Goal: Communication & Community: Answer question/provide support

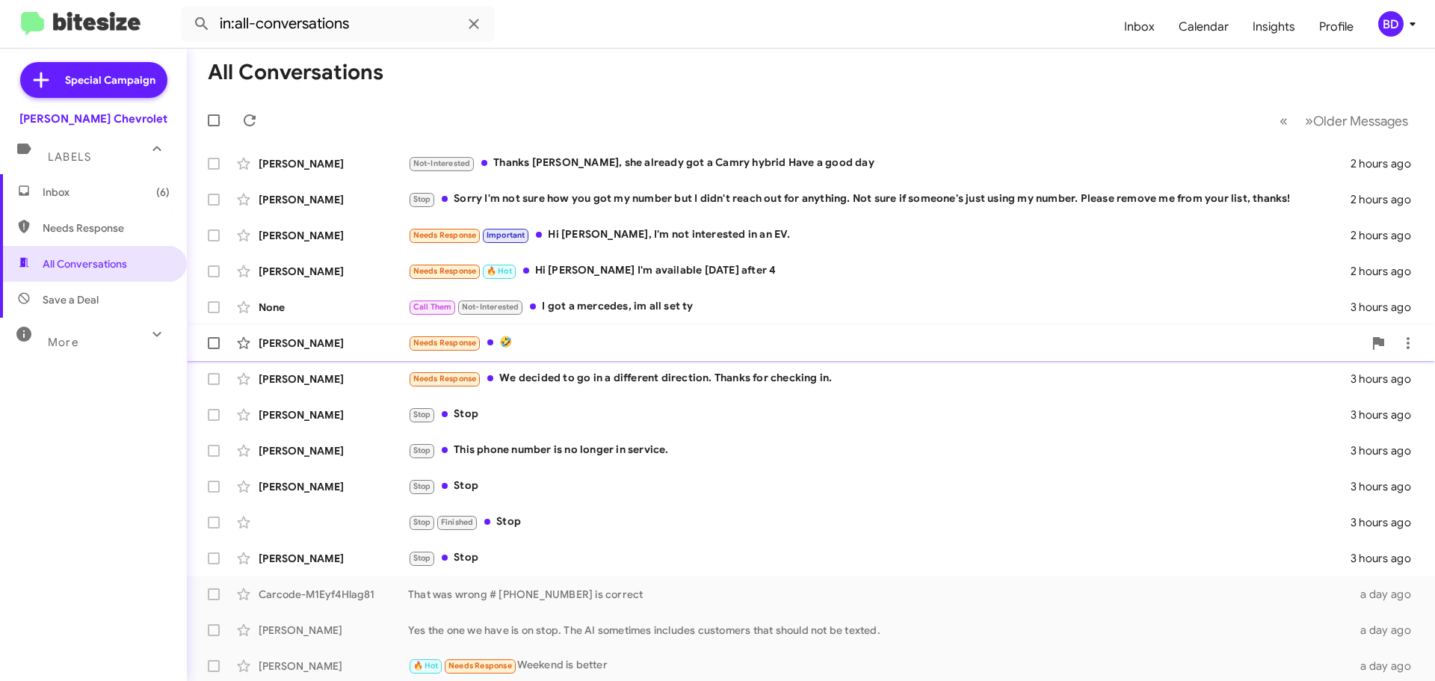
scroll to position [187, 0]
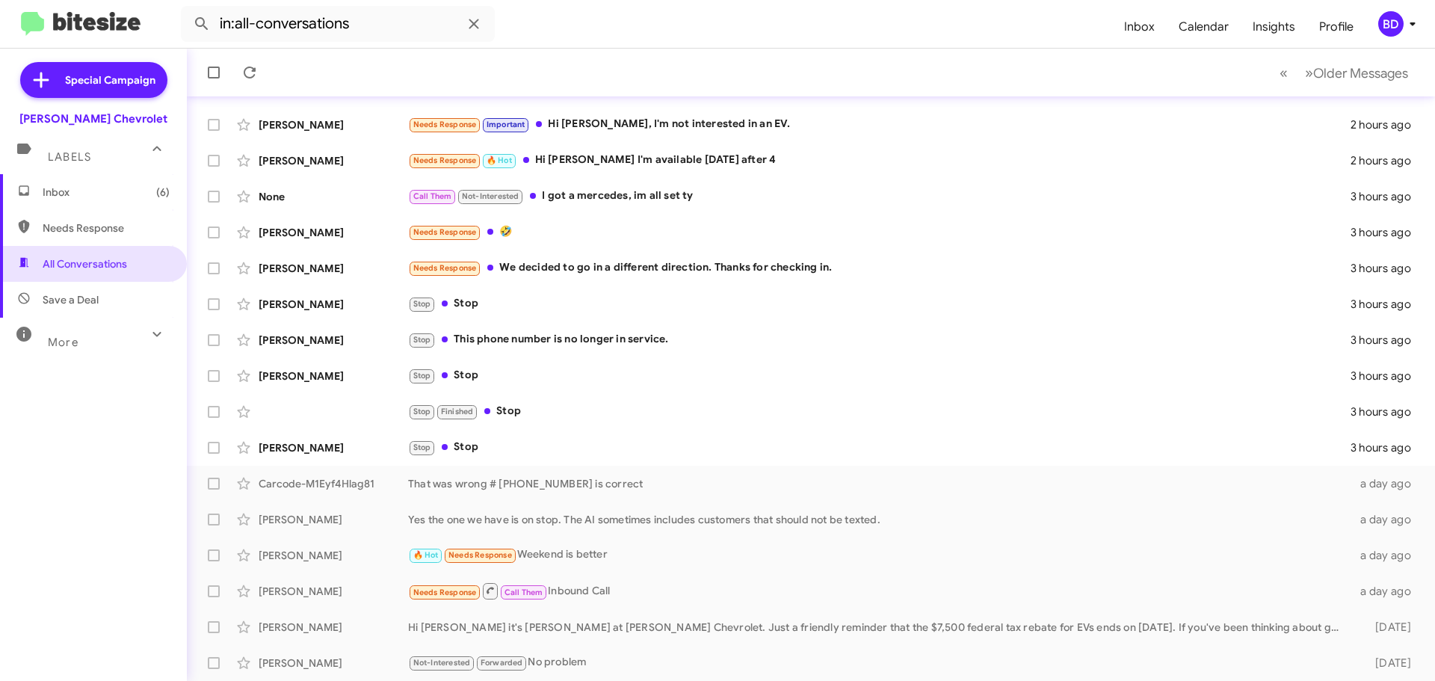
click at [54, 185] on span "Inbox (6)" at bounding box center [106, 192] width 127 height 15
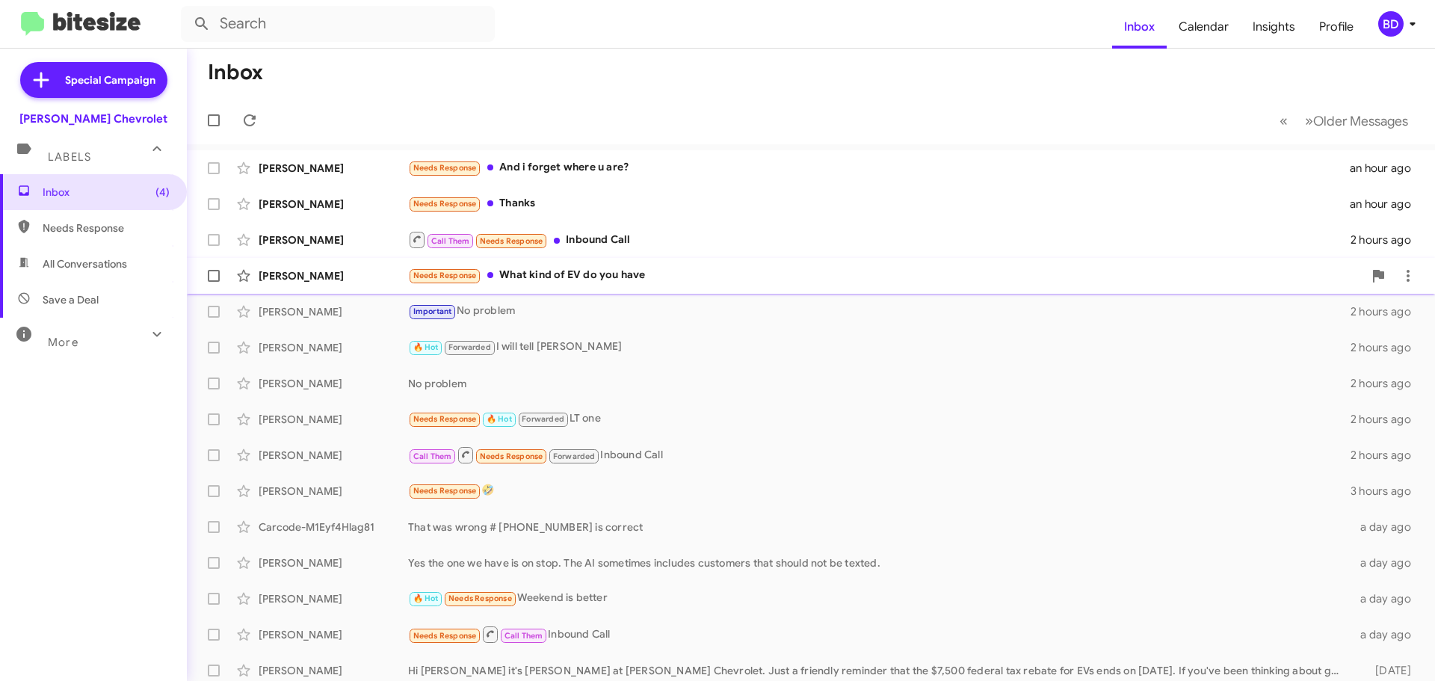
click at [525, 270] on div "Needs Response What kind of EV do you have" at bounding box center [885, 275] width 955 height 17
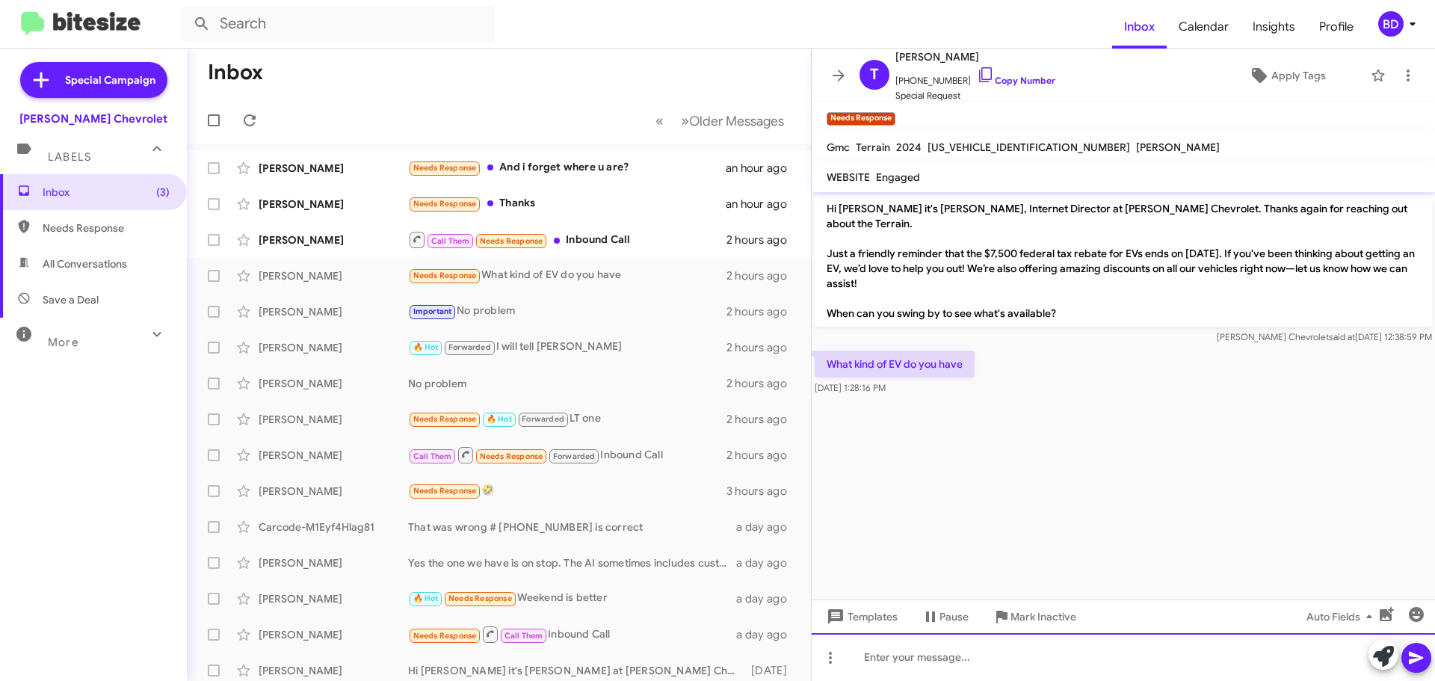
click at [906, 660] on div at bounding box center [1123, 657] width 623 height 48
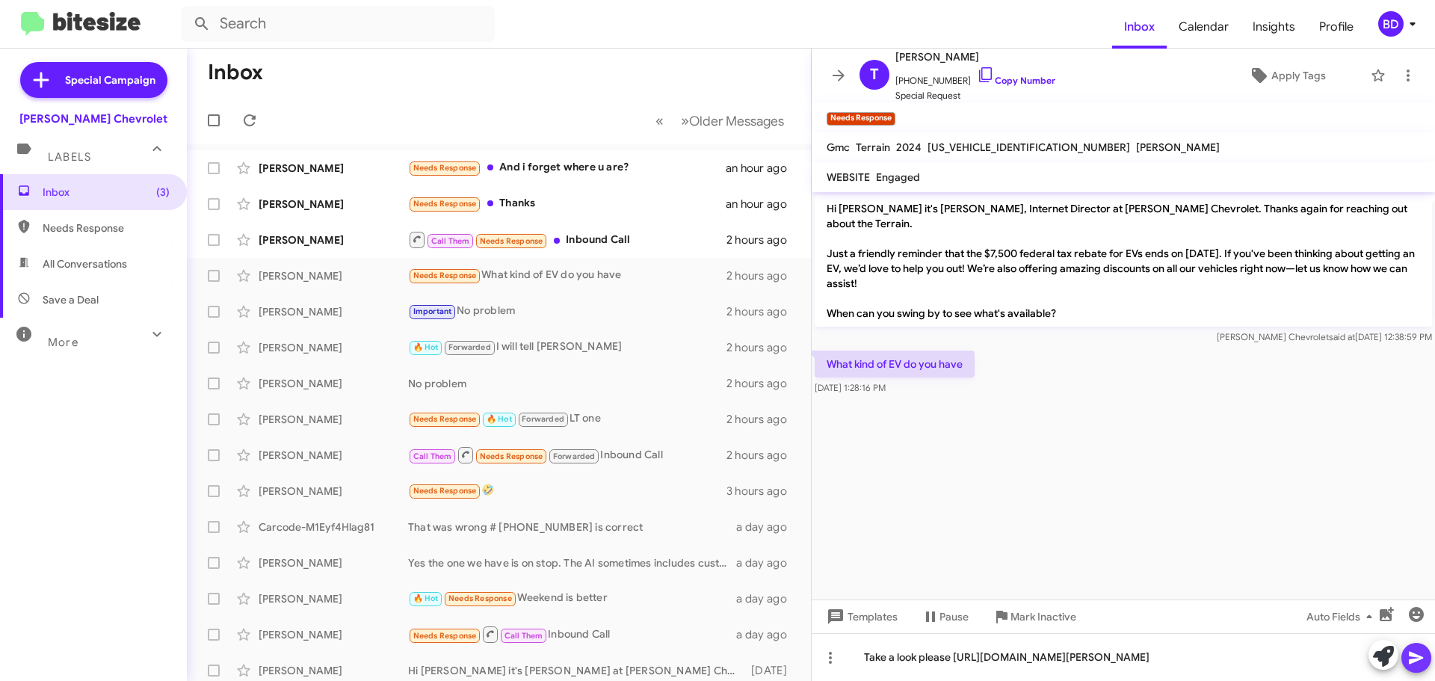
click at [1419, 654] on icon at bounding box center [1416, 658] width 18 height 18
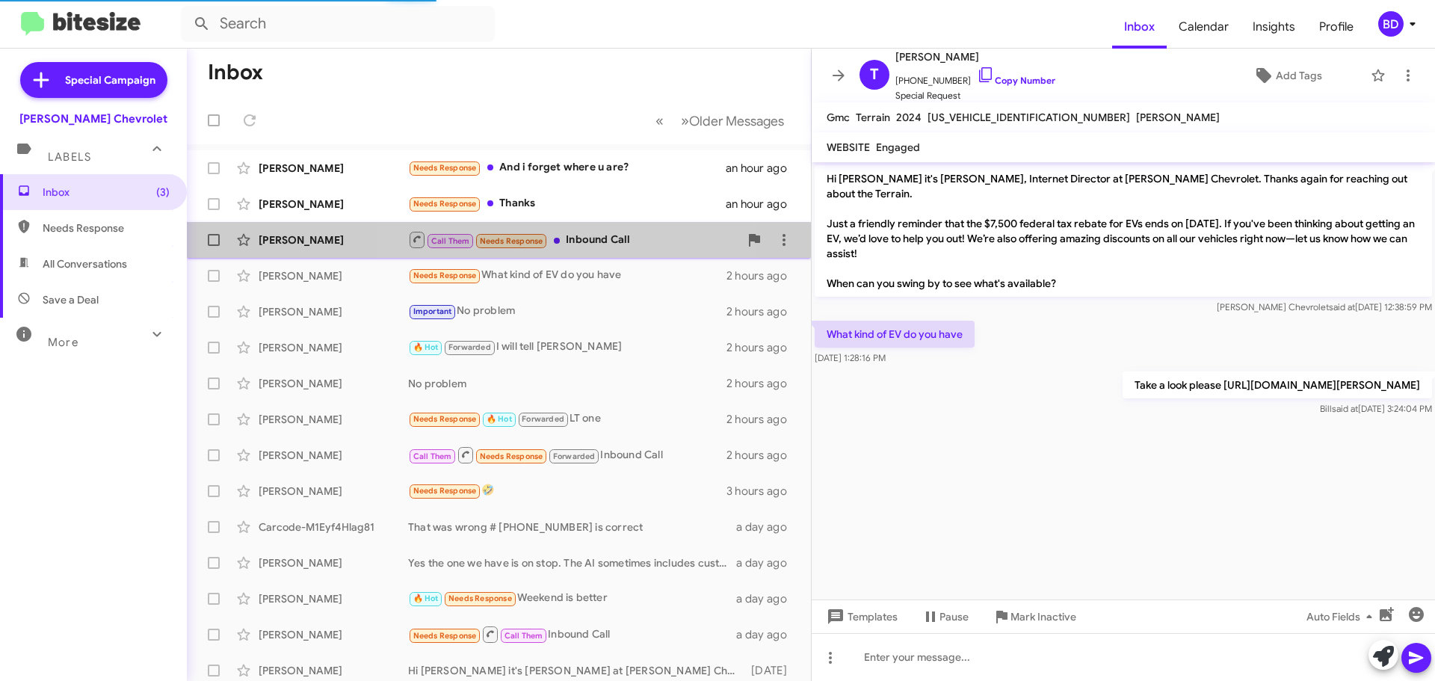
click at [584, 234] on div "Call Them Needs Response Inbound Call" at bounding box center [573, 239] width 331 height 19
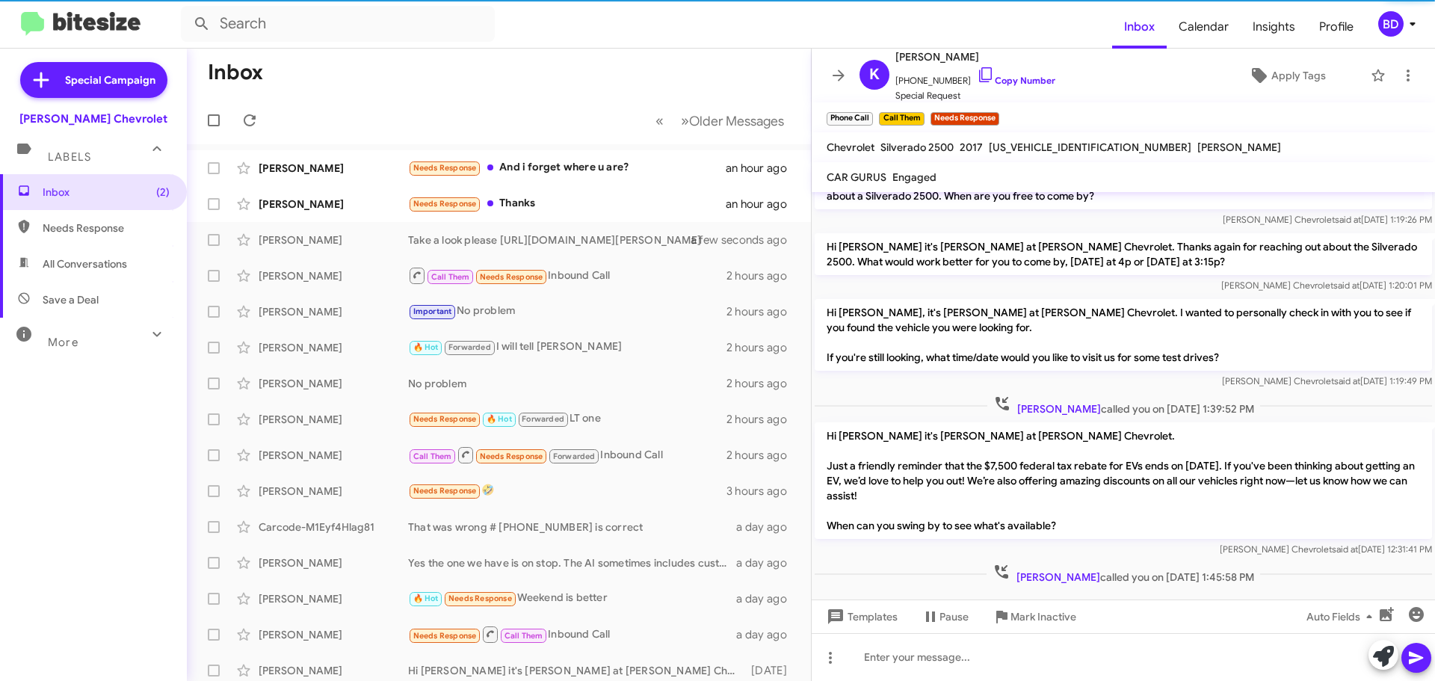
scroll to position [38, 0]
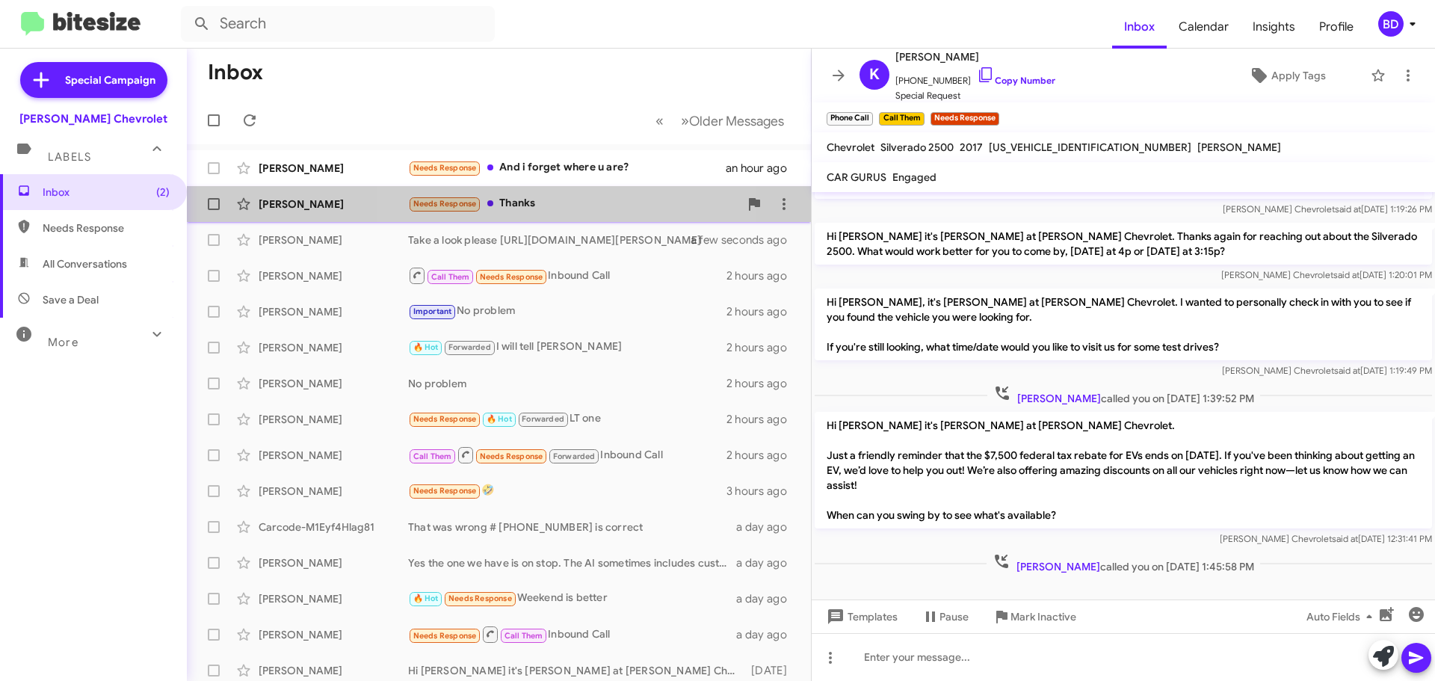
click at [514, 200] on div "Needs Response Thanks" at bounding box center [573, 203] width 331 height 17
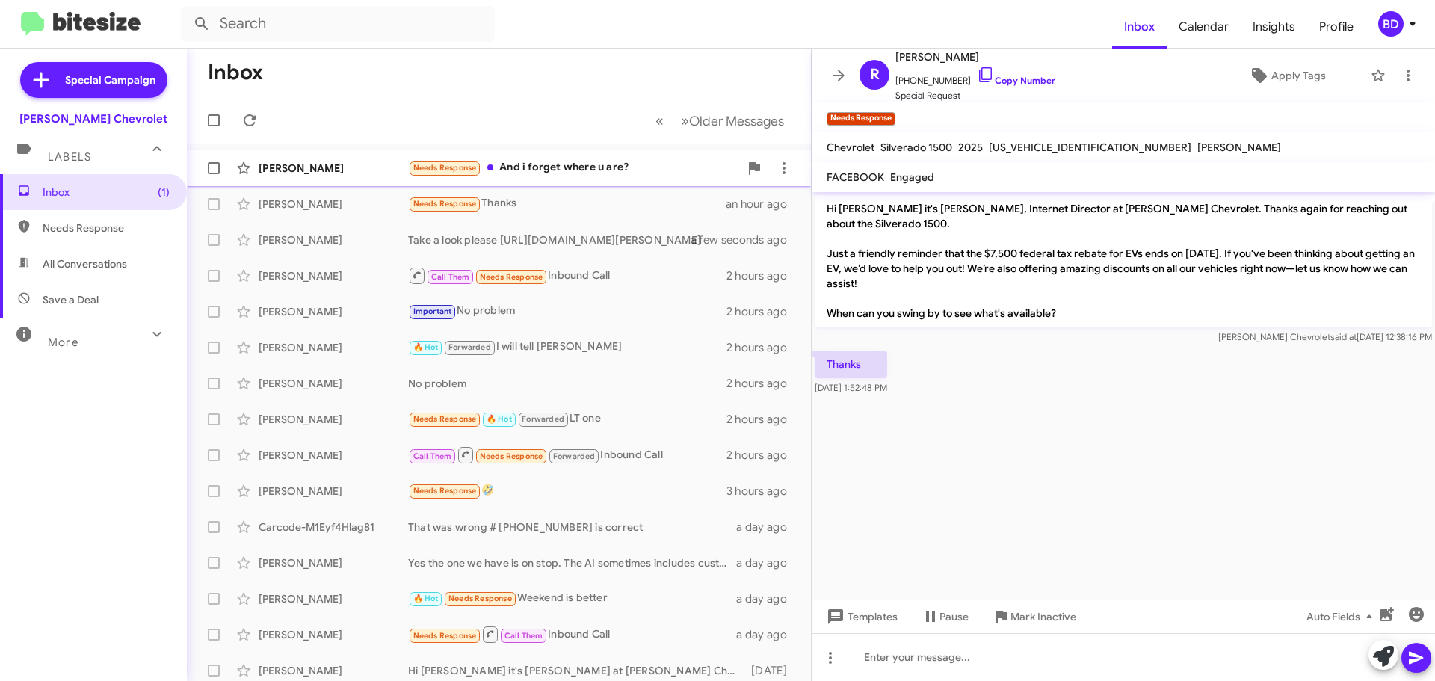
click at [574, 170] on div "Needs Response And i forget where u are?" at bounding box center [573, 167] width 331 height 17
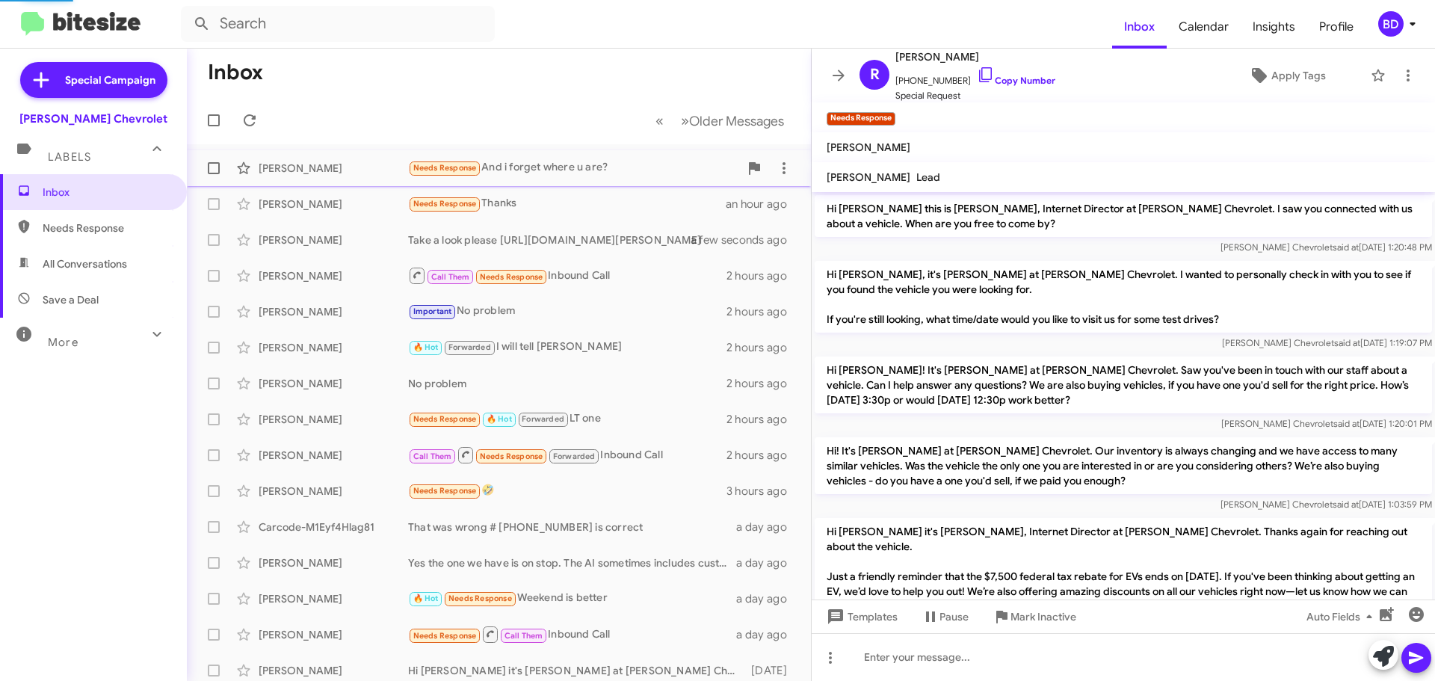
scroll to position [184, 0]
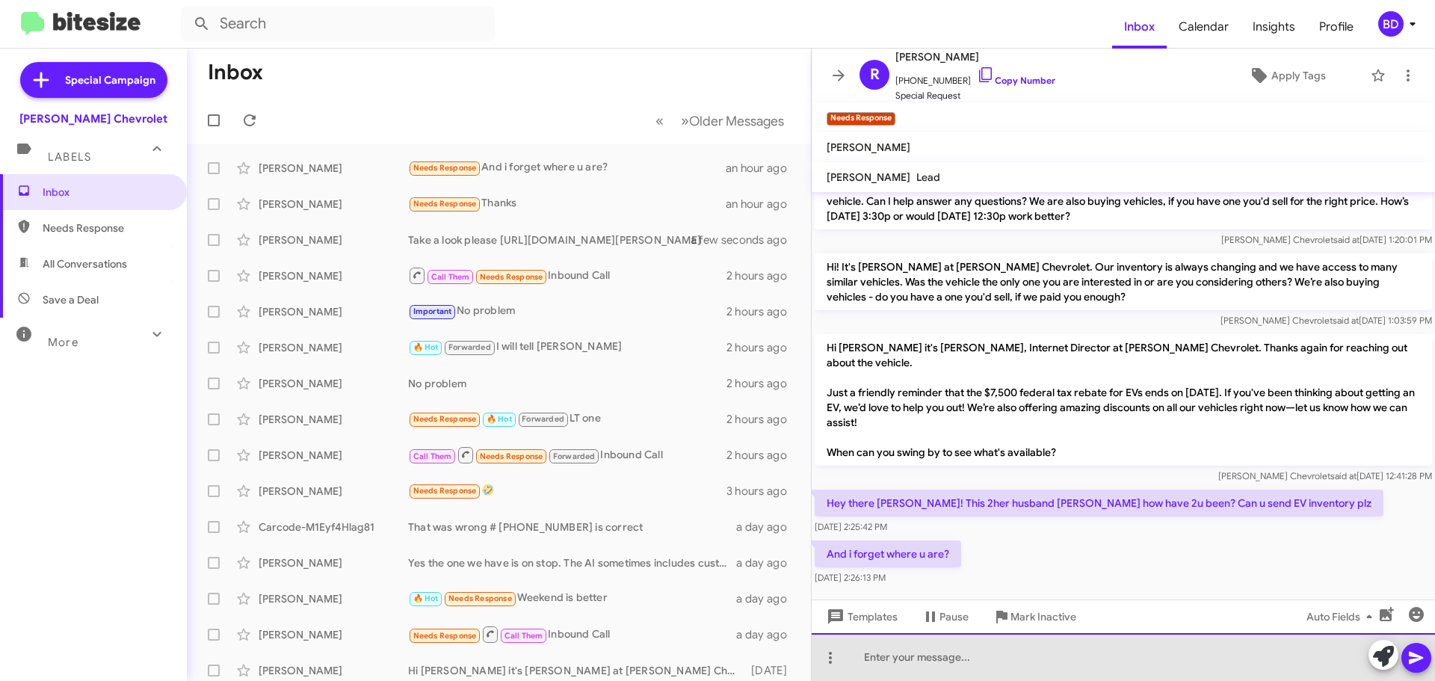
click at [898, 656] on div at bounding box center [1123, 657] width 623 height 48
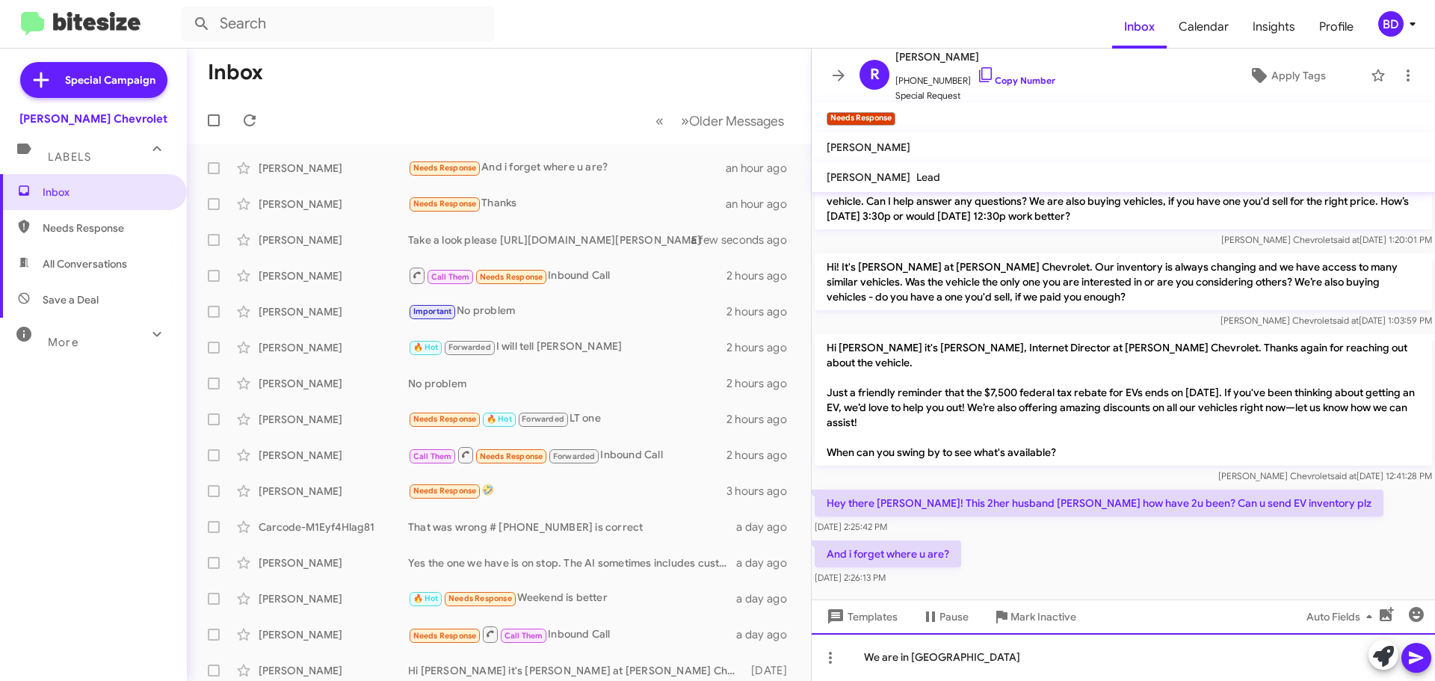
click at [925, 666] on div "We are in [GEOGRAPHIC_DATA]" at bounding box center [1123, 657] width 623 height 48
click at [1001, 653] on div "We are in [GEOGRAPHIC_DATA]" at bounding box center [1123, 657] width 623 height 48
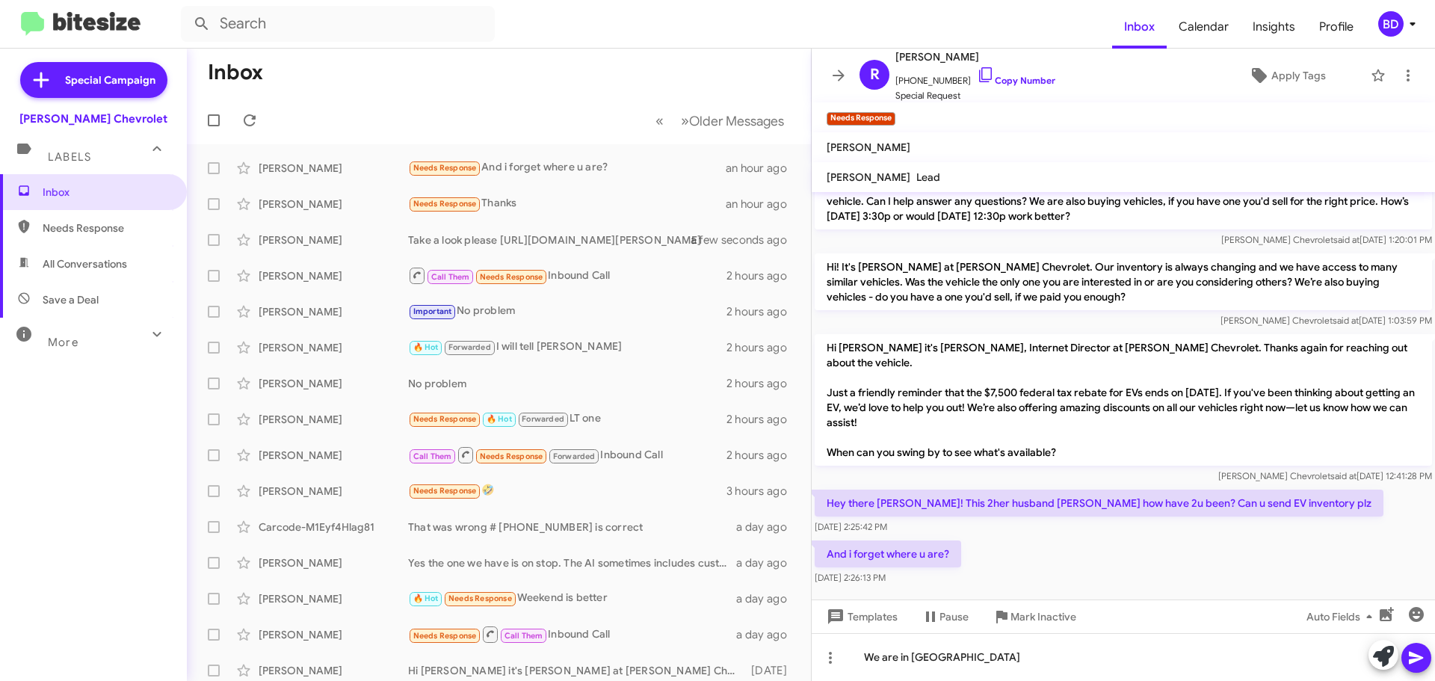
click at [1416, 663] on icon at bounding box center [1416, 658] width 18 height 18
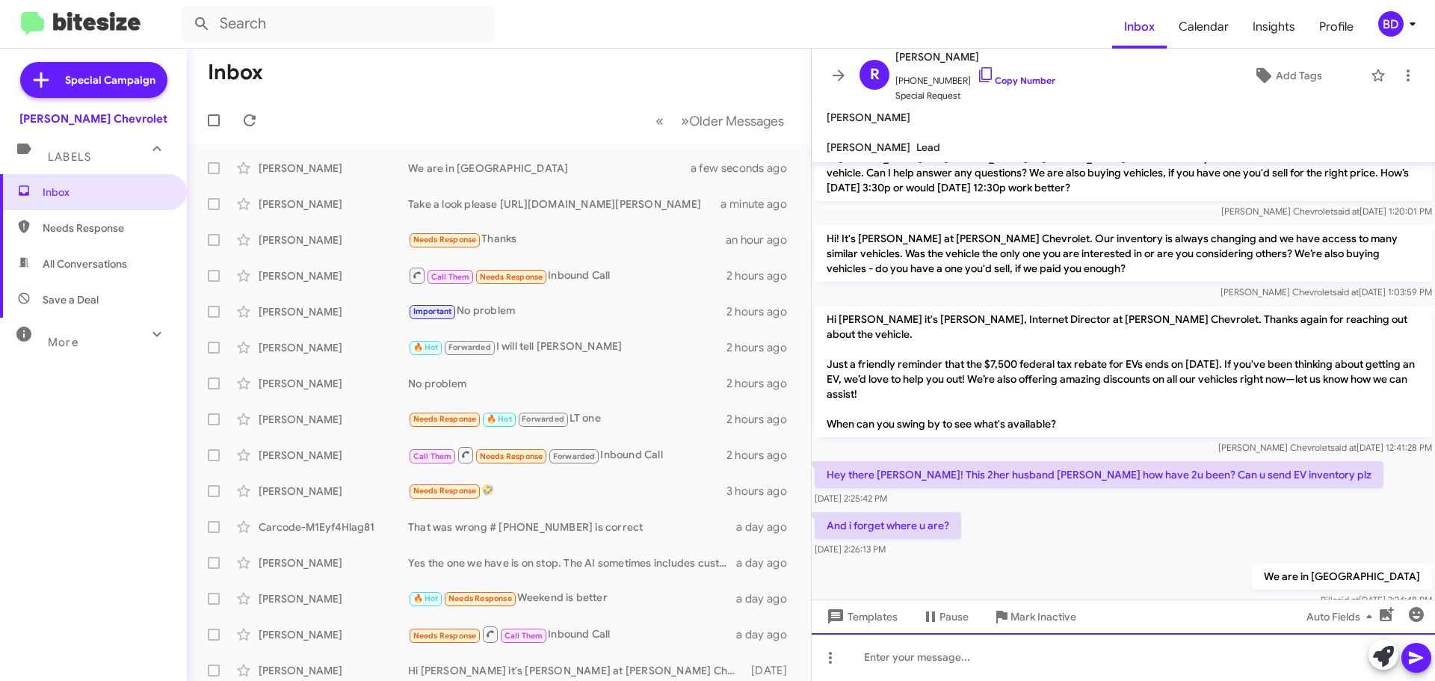
scroll to position [209, 0]
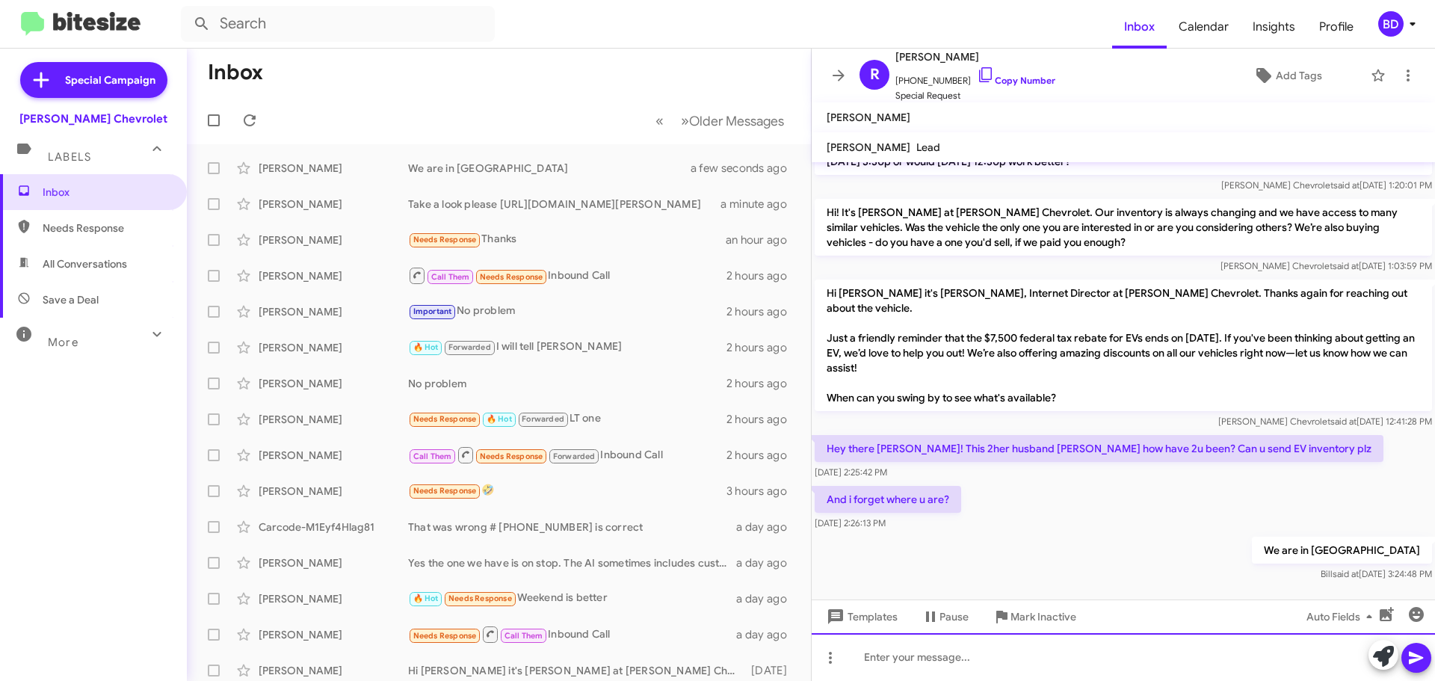
click at [892, 656] on div at bounding box center [1123, 657] width 623 height 48
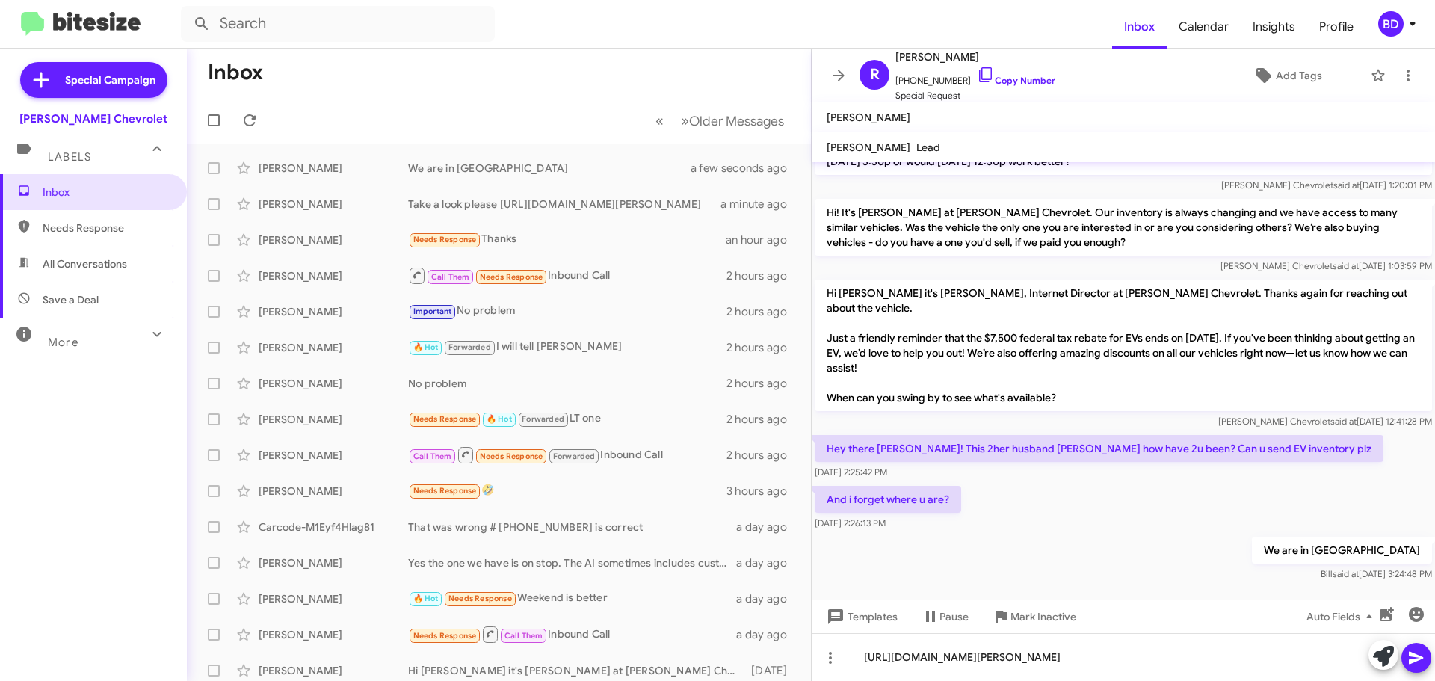
click at [1413, 657] on icon at bounding box center [1416, 658] width 18 height 18
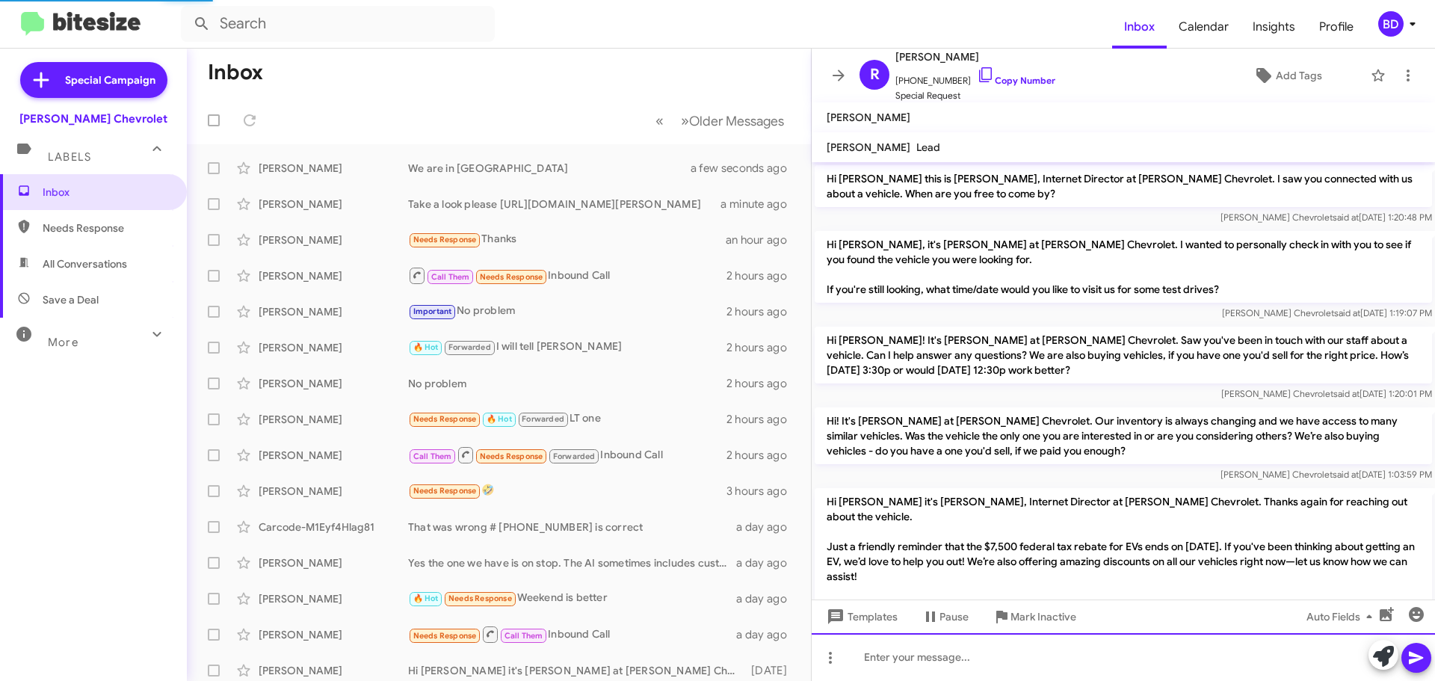
scroll to position [293, 0]
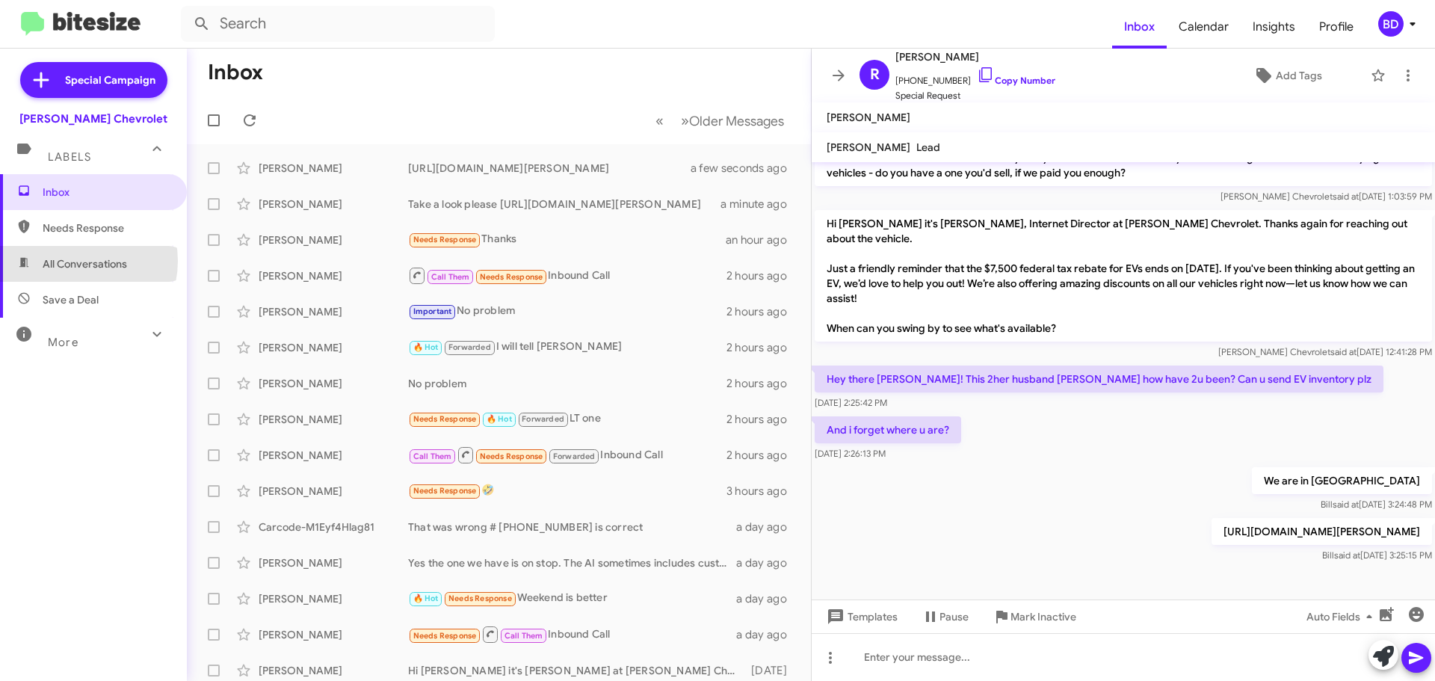
click at [74, 261] on span "All Conversations" at bounding box center [85, 263] width 84 height 15
type input "in:all-conversations"
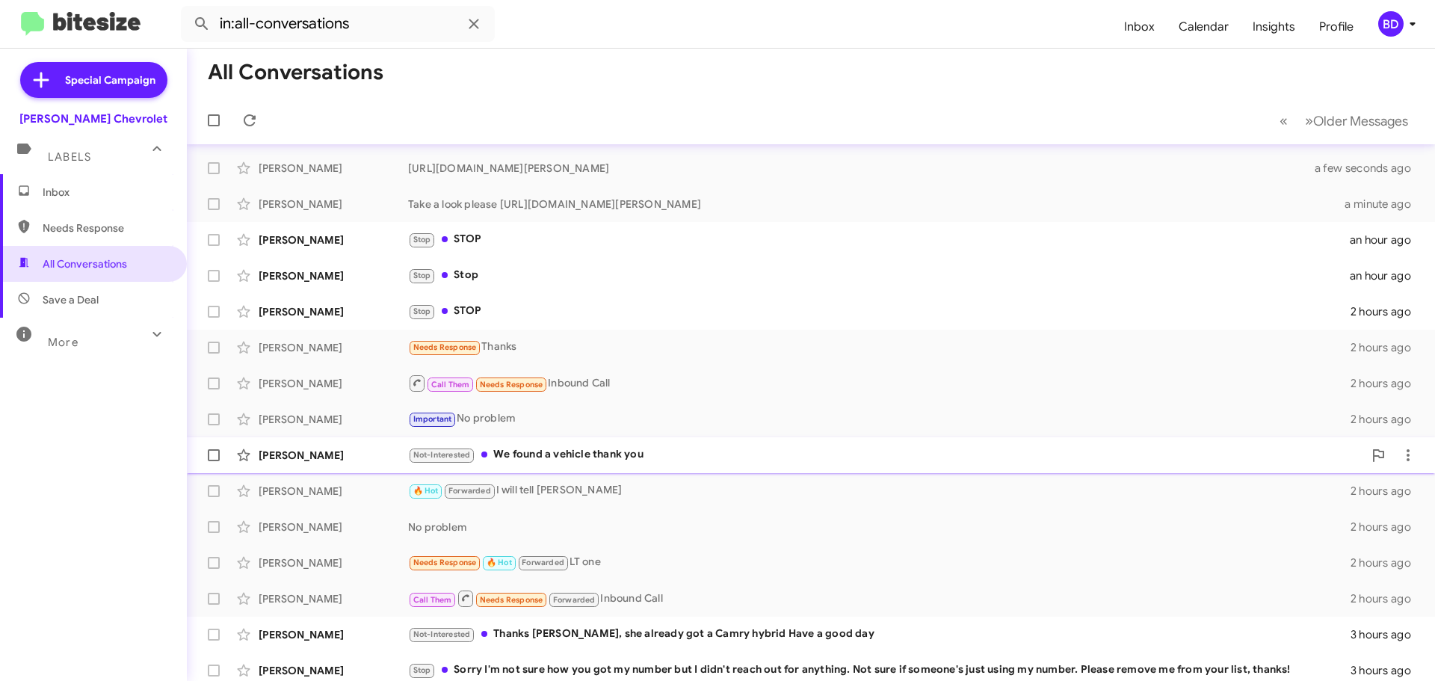
scroll to position [187, 0]
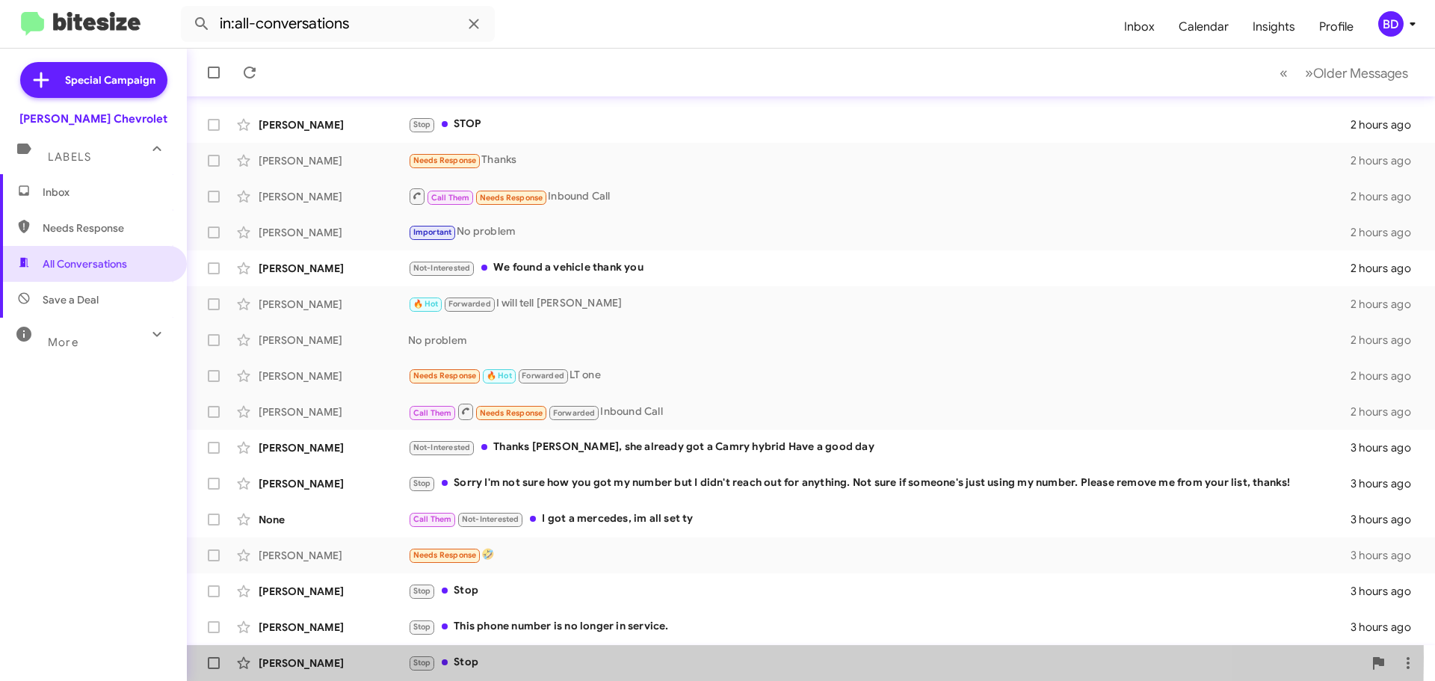
click at [473, 657] on div "Stop Stop" at bounding box center [885, 662] width 955 height 17
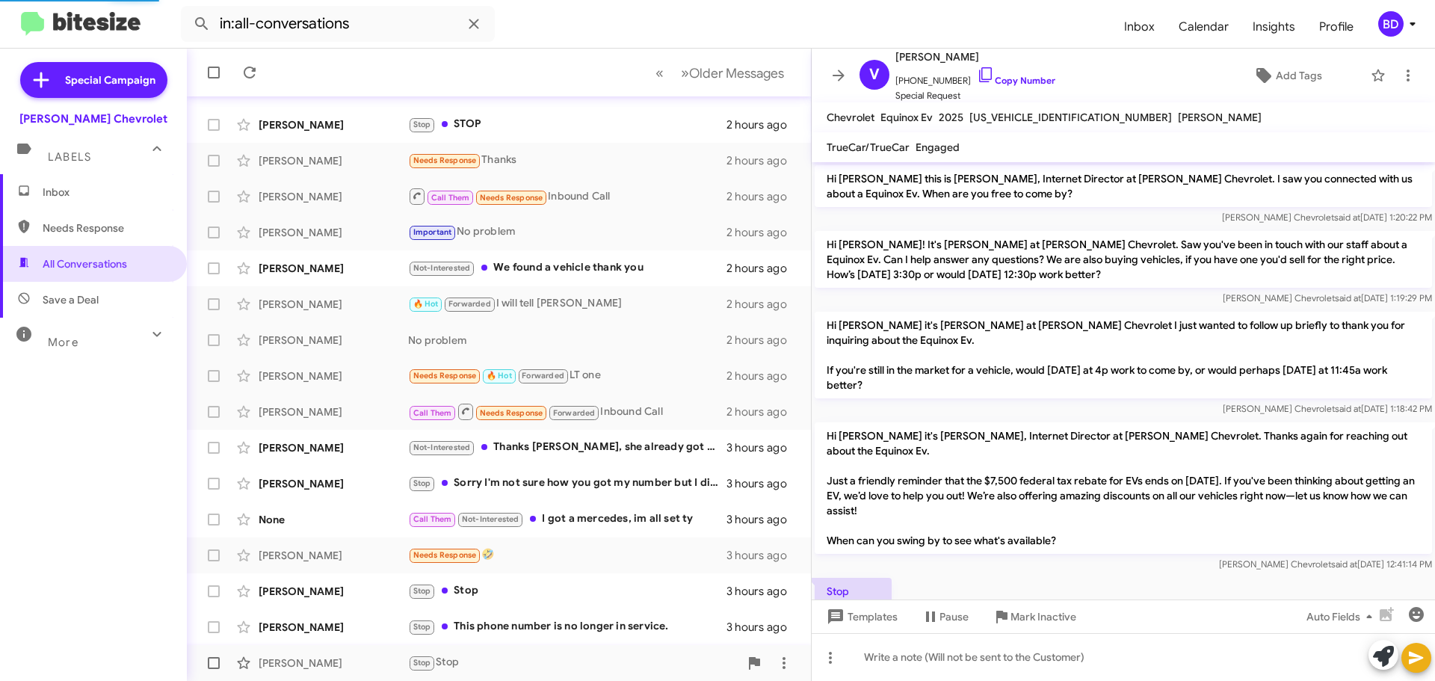
scroll to position [30, 0]
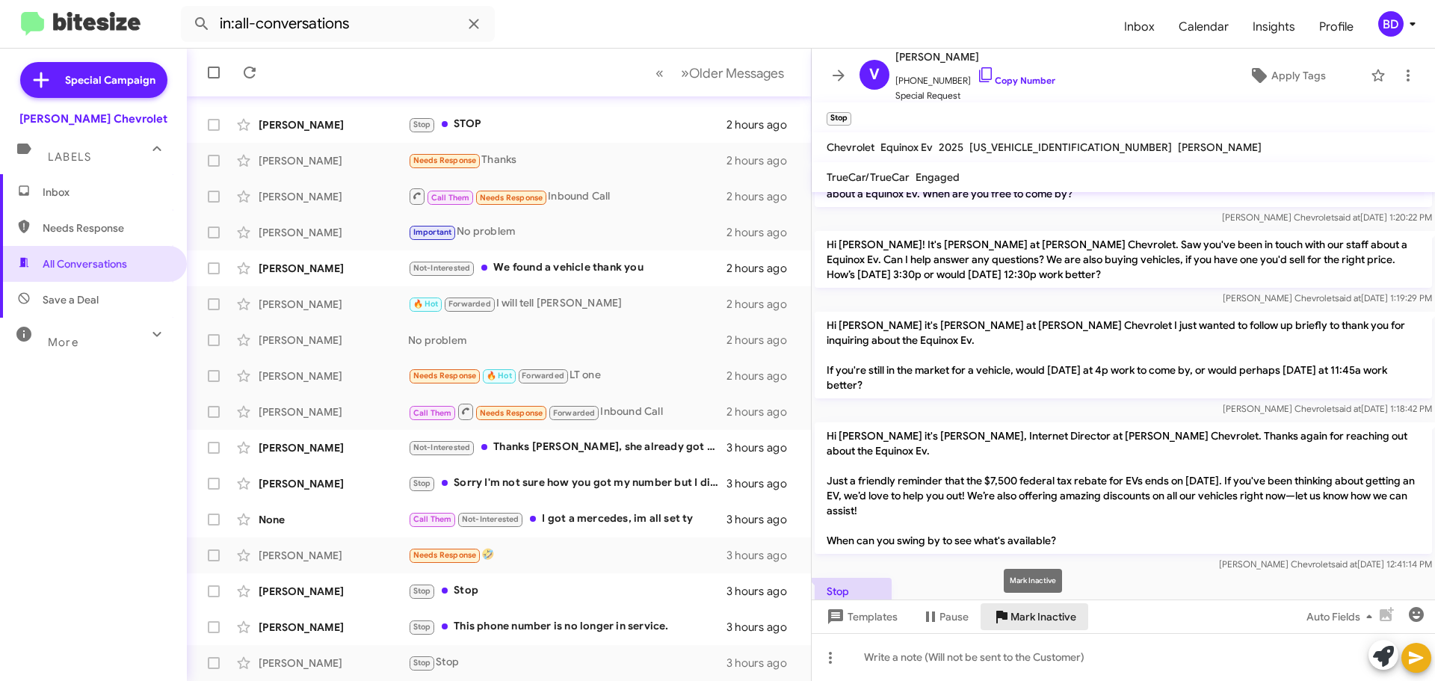
click at [1047, 615] on span "Mark Inactive" at bounding box center [1044, 616] width 66 height 27
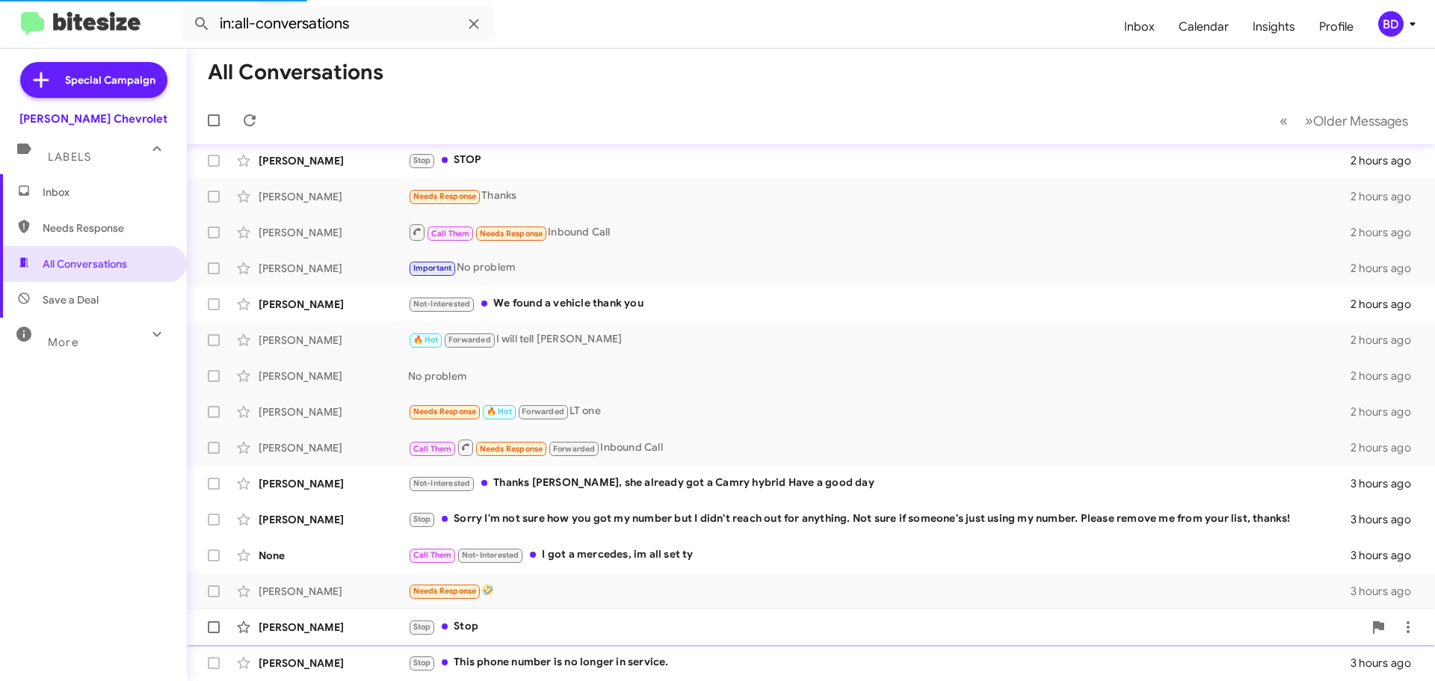
scroll to position [151, 0]
click at [461, 623] on div "Stop Stop" at bounding box center [885, 626] width 955 height 17
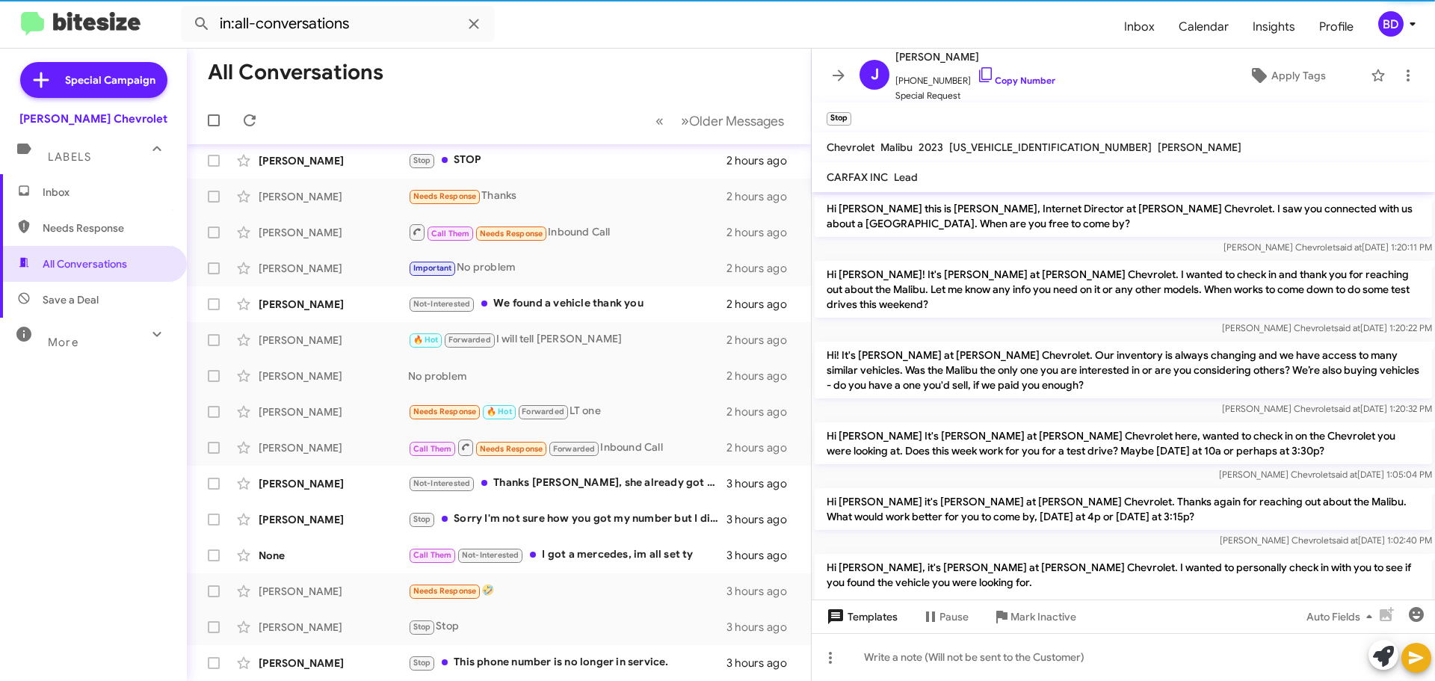
scroll to position [676, 0]
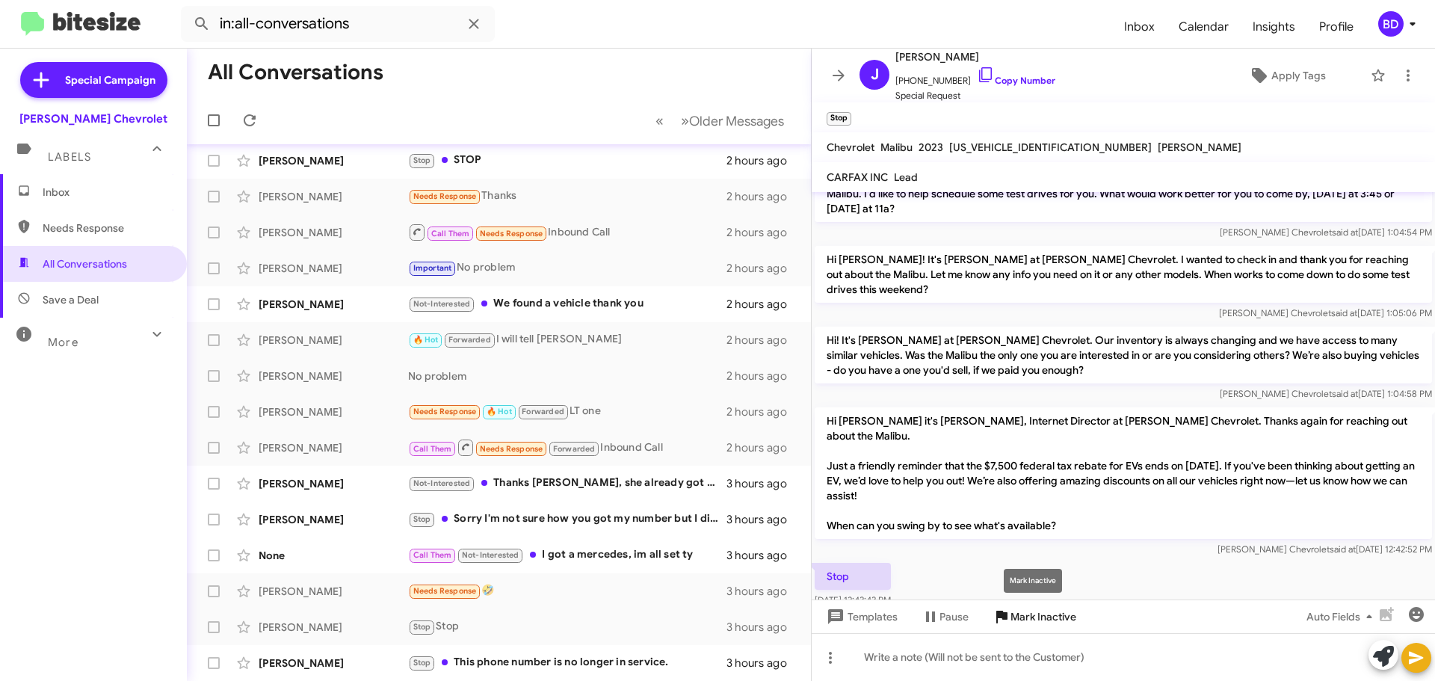
click at [1025, 613] on span "Mark Inactive" at bounding box center [1044, 616] width 66 height 27
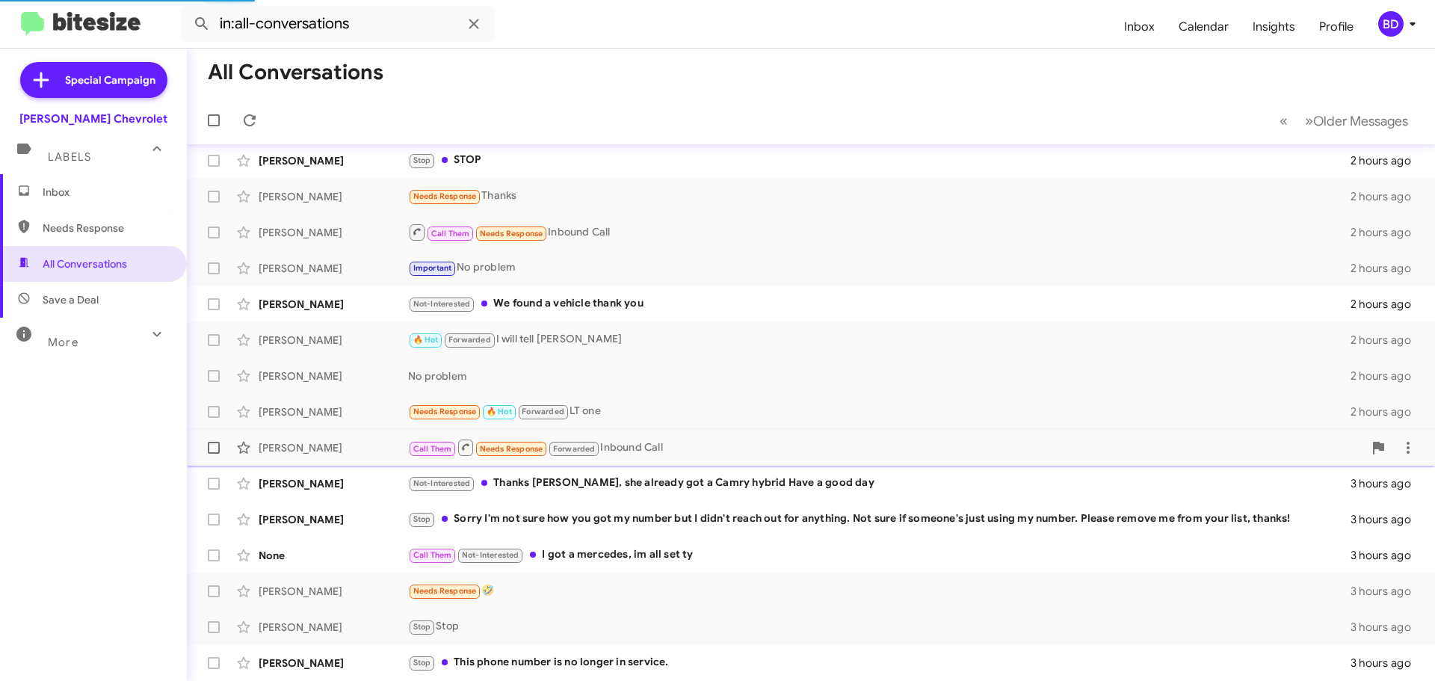
scroll to position [115, 0]
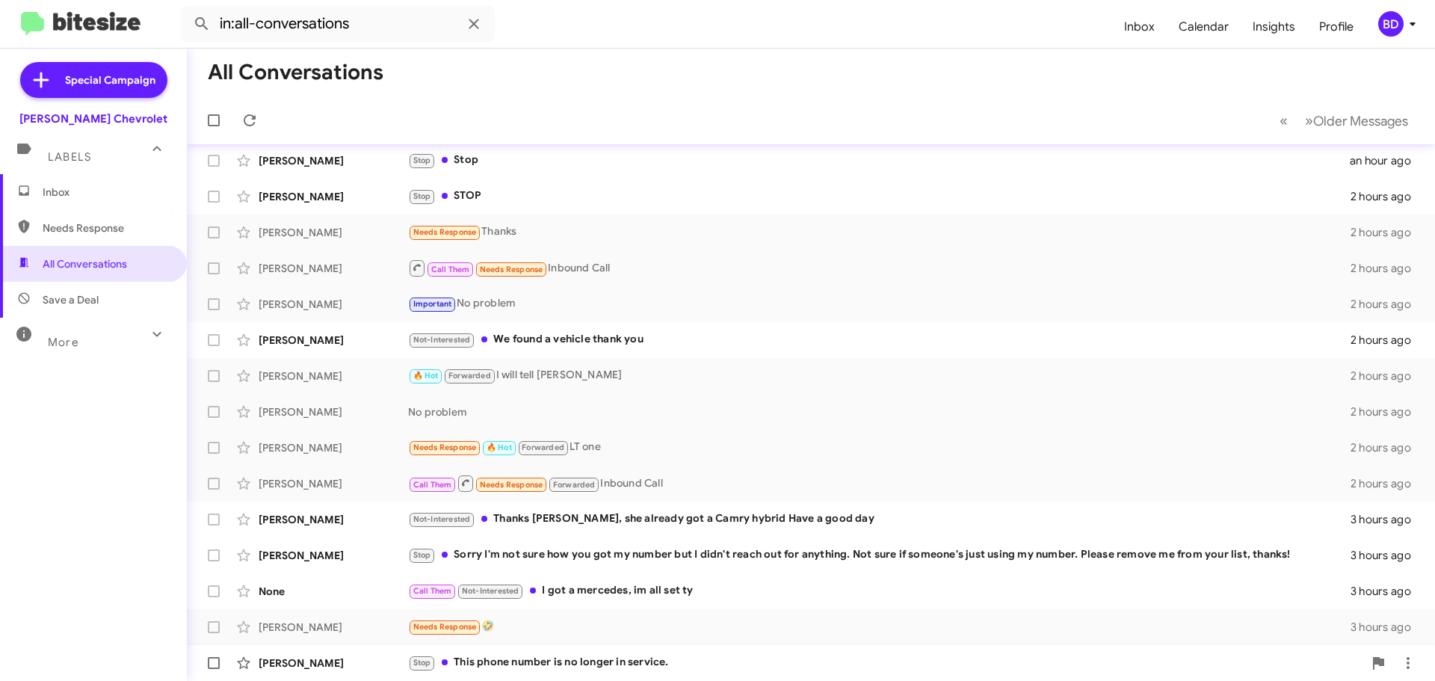
click at [543, 659] on div "Stop This phone number is no longer in service." at bounding box center [885, 662] width 955 height 17
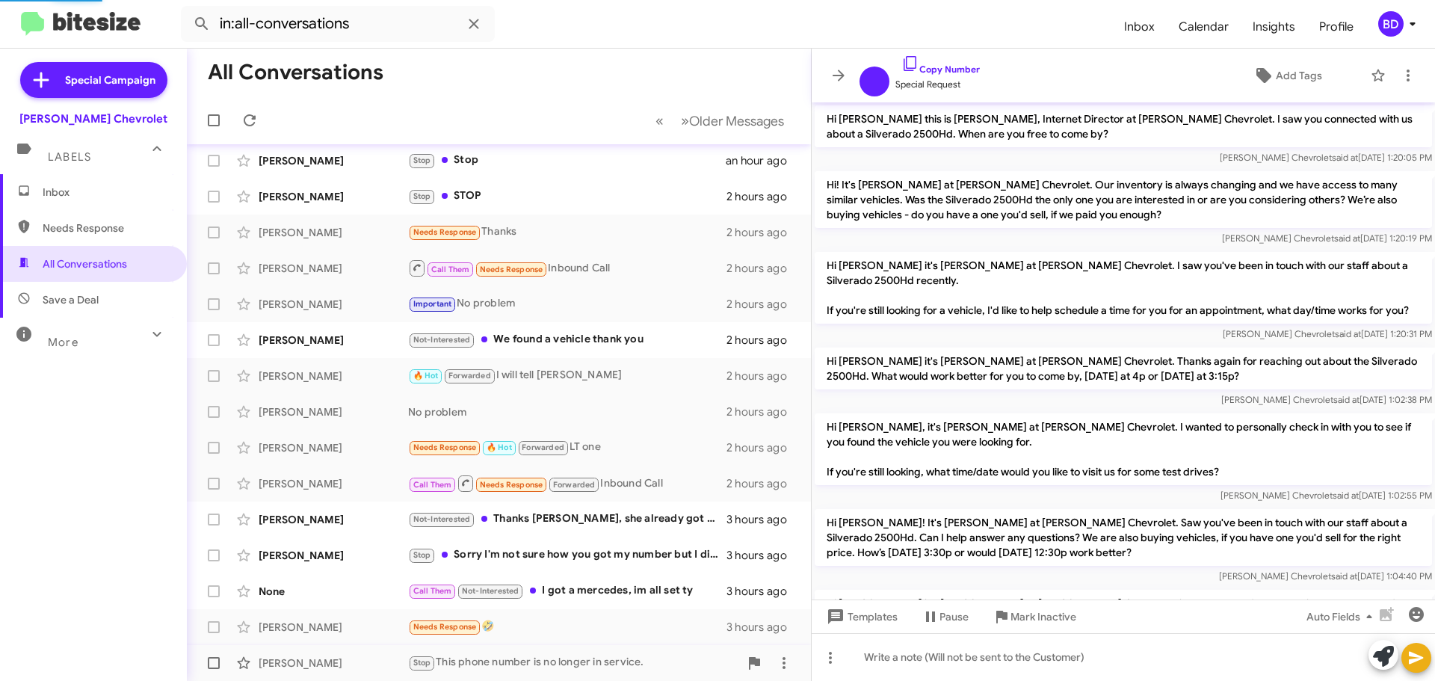
scroll to position [591, 0]
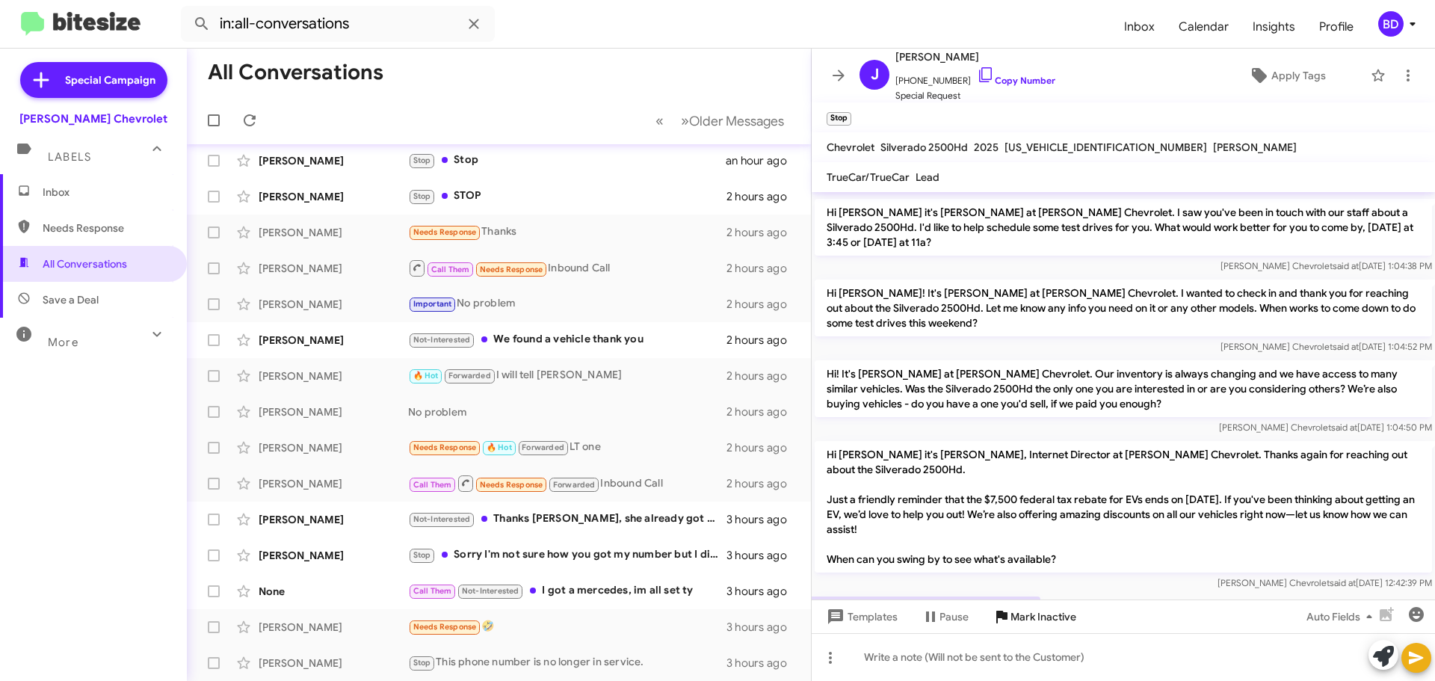
click at [1062, 616] on span "Mark Inactive" at bounding box center [1044, 616] width 66 height 27
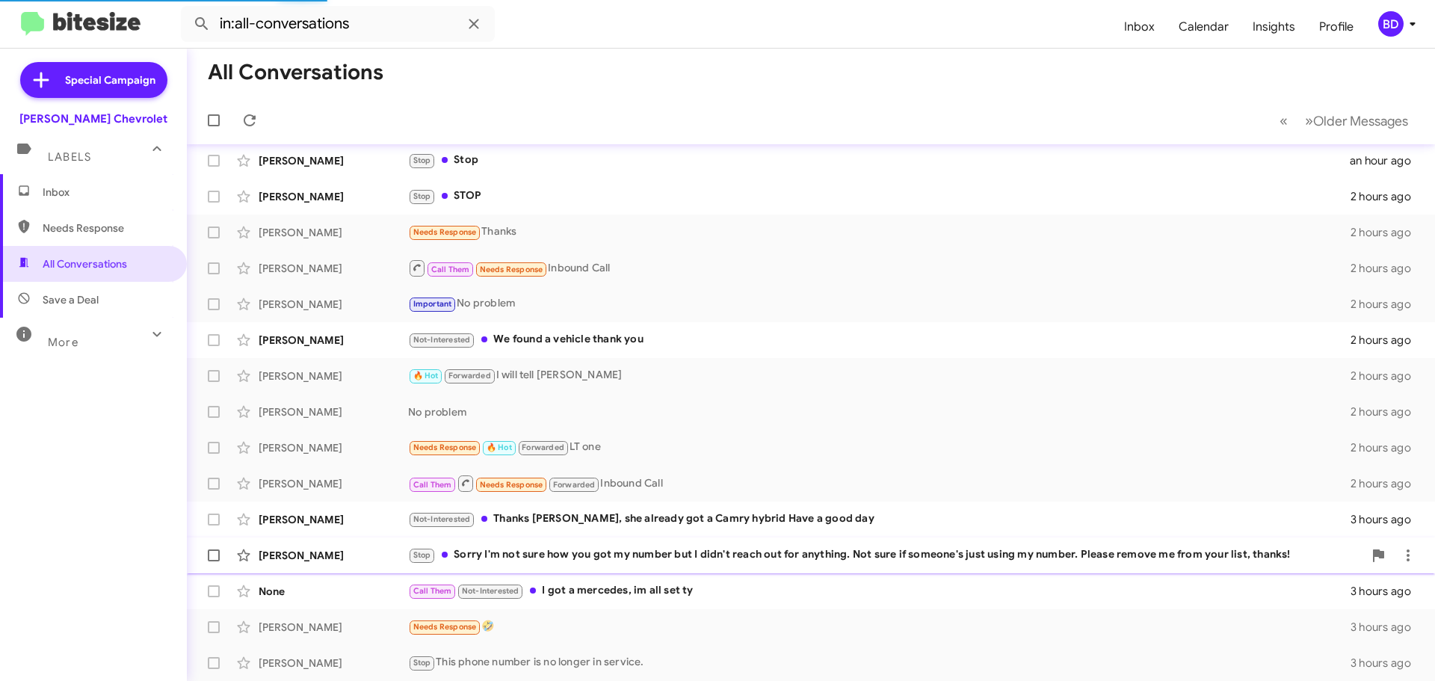
scroll to position [79, 0]
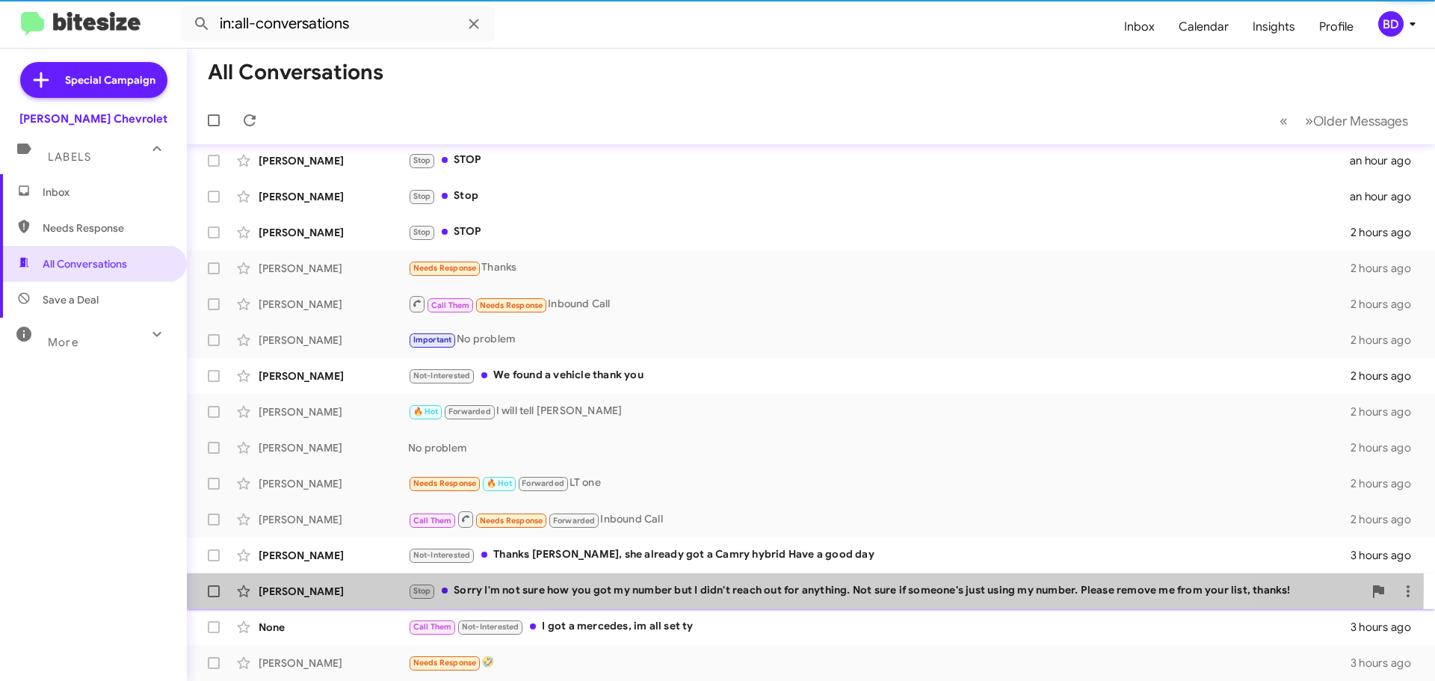
click at [580, 585] on div "Stop Sorry I'm not sure how you got my number but I didn't reach out for anythi…" at bounding box center [885, 590] width 955 height 17
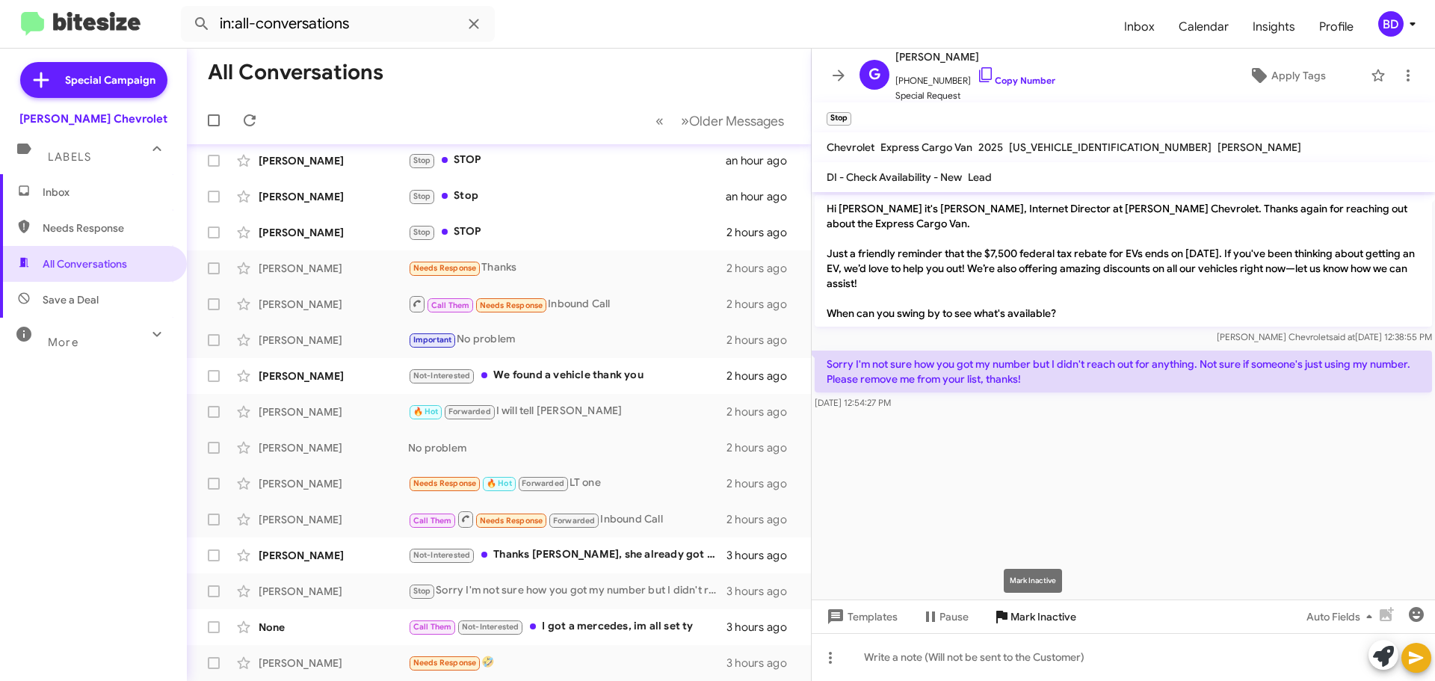
click at [1030, 614] on span "Mark Inactive" at bounding box center [1044, 616] width 66 height 27
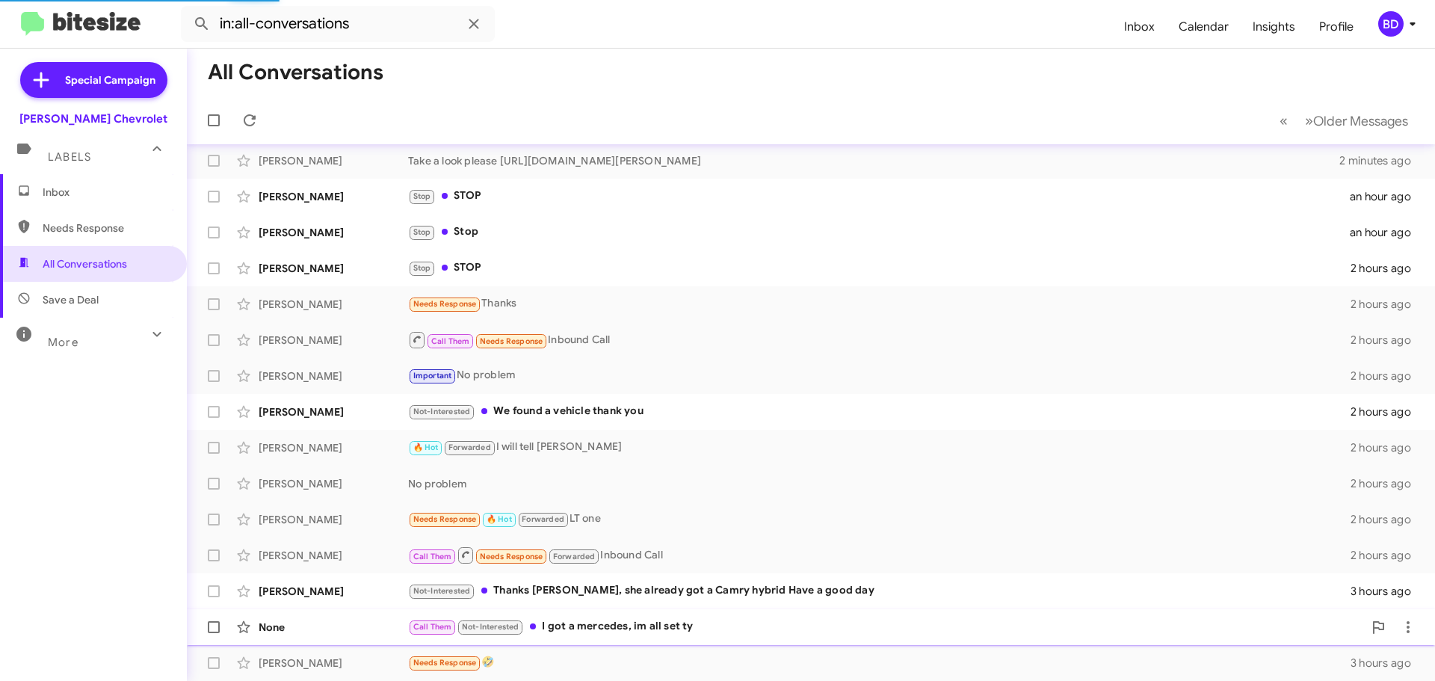
scroll to position [43, 0]
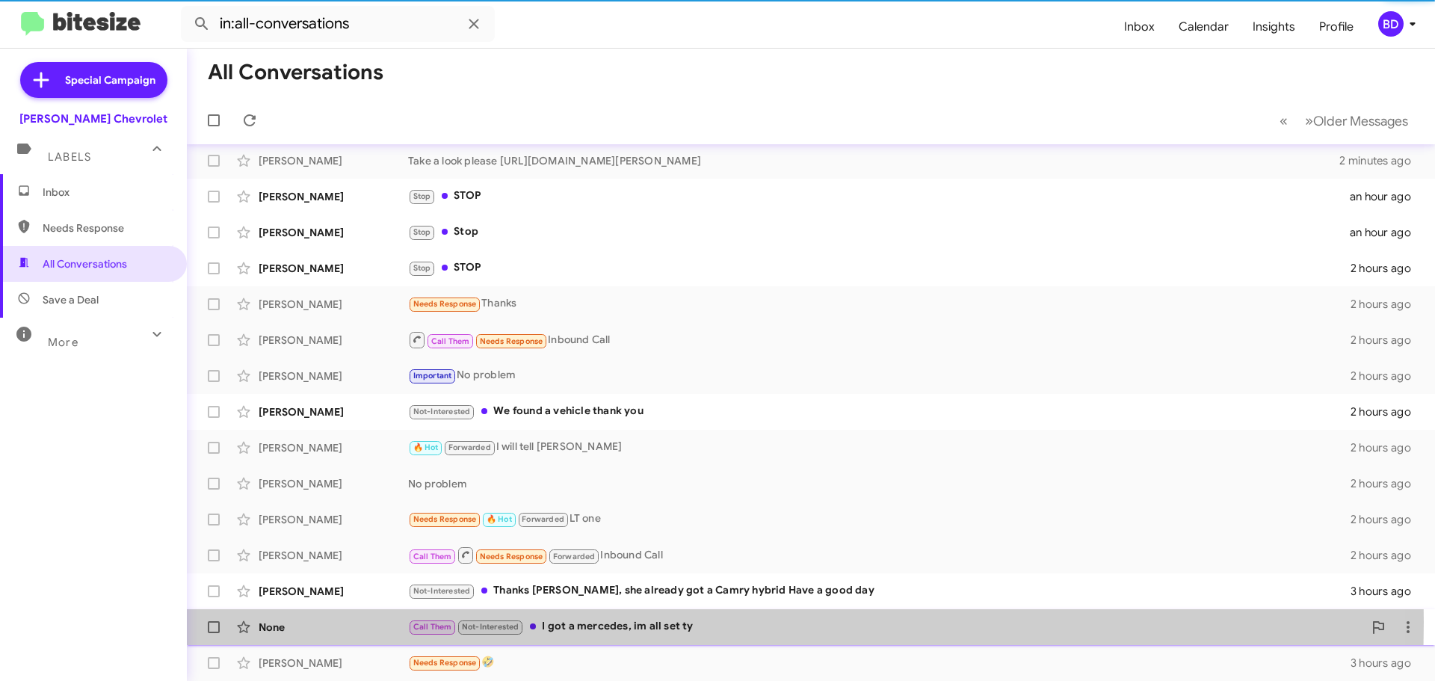
click at [560, 622] on div "Call Them Not-Interested I got a mercedes, im all set ty" at bounding box center [885, 626] width 955 height 17
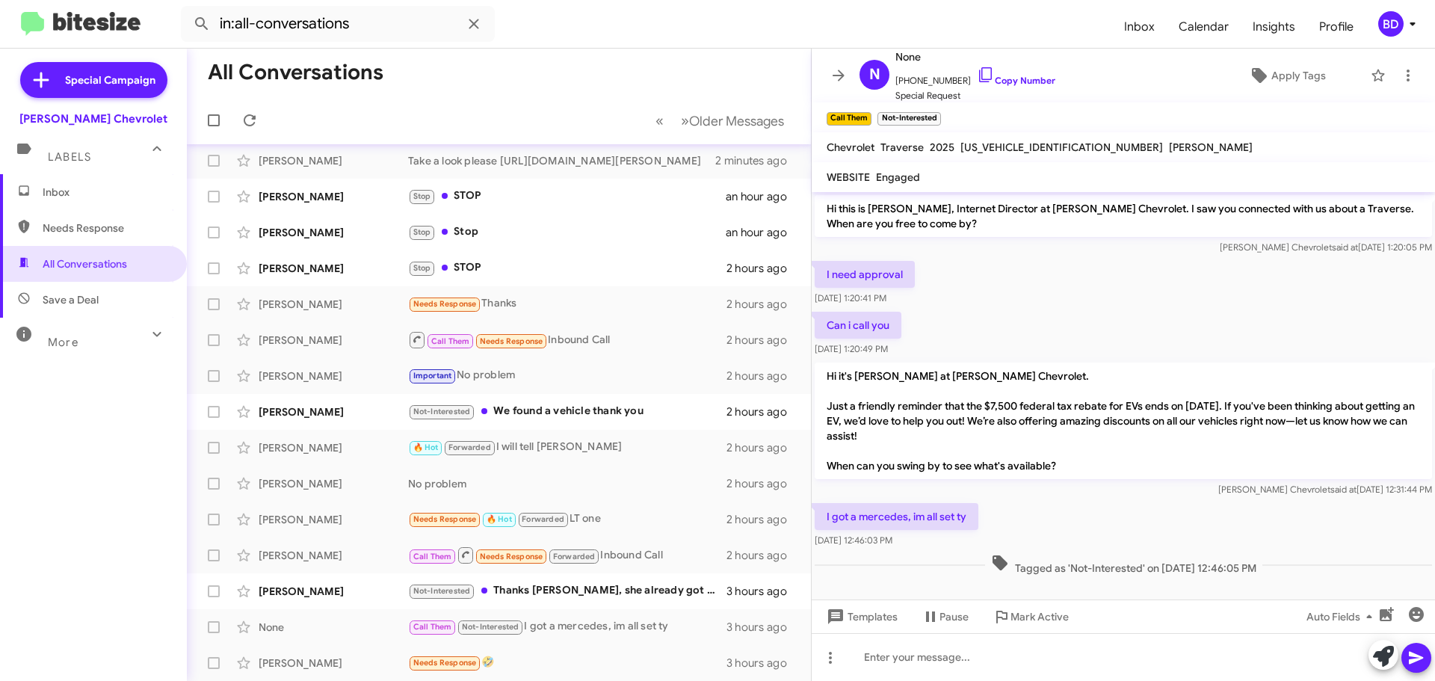
scroll to position [1, 0]
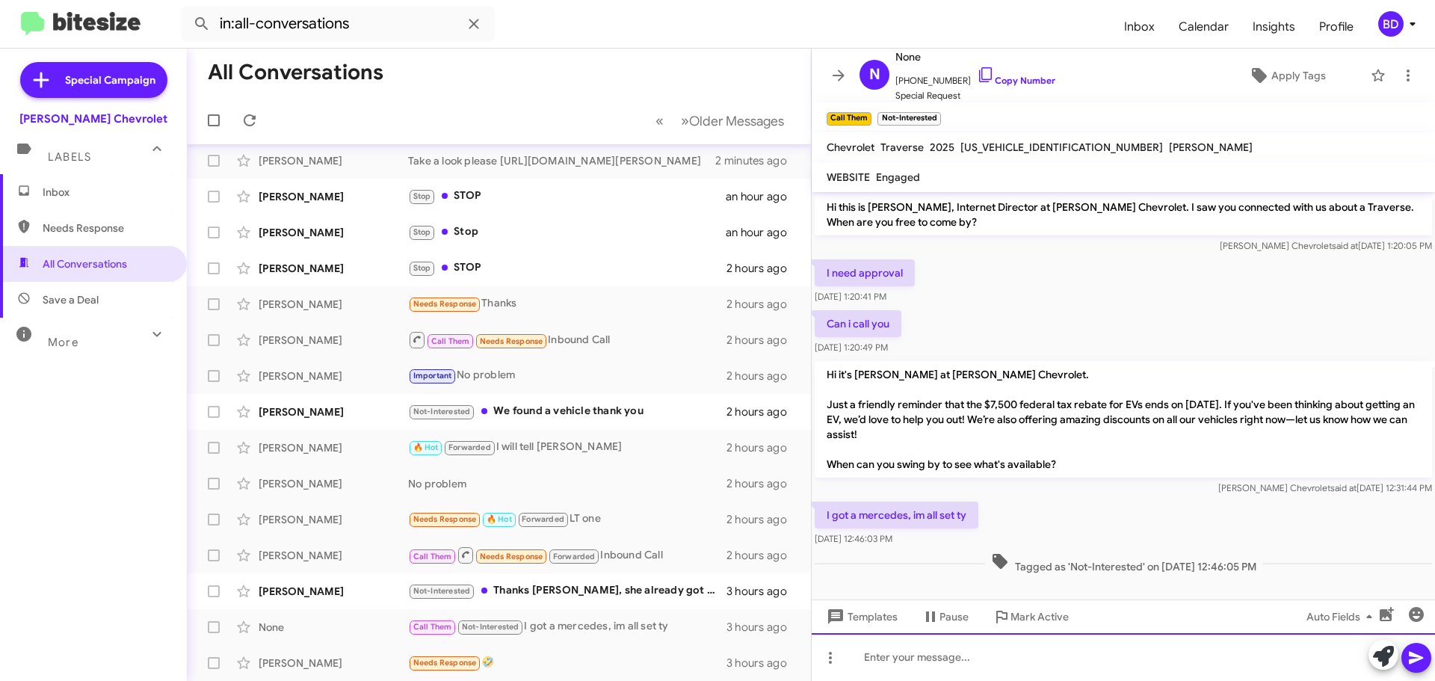
click at [918, 656] on div at bounding box center [1123, 657] width 623 height 48
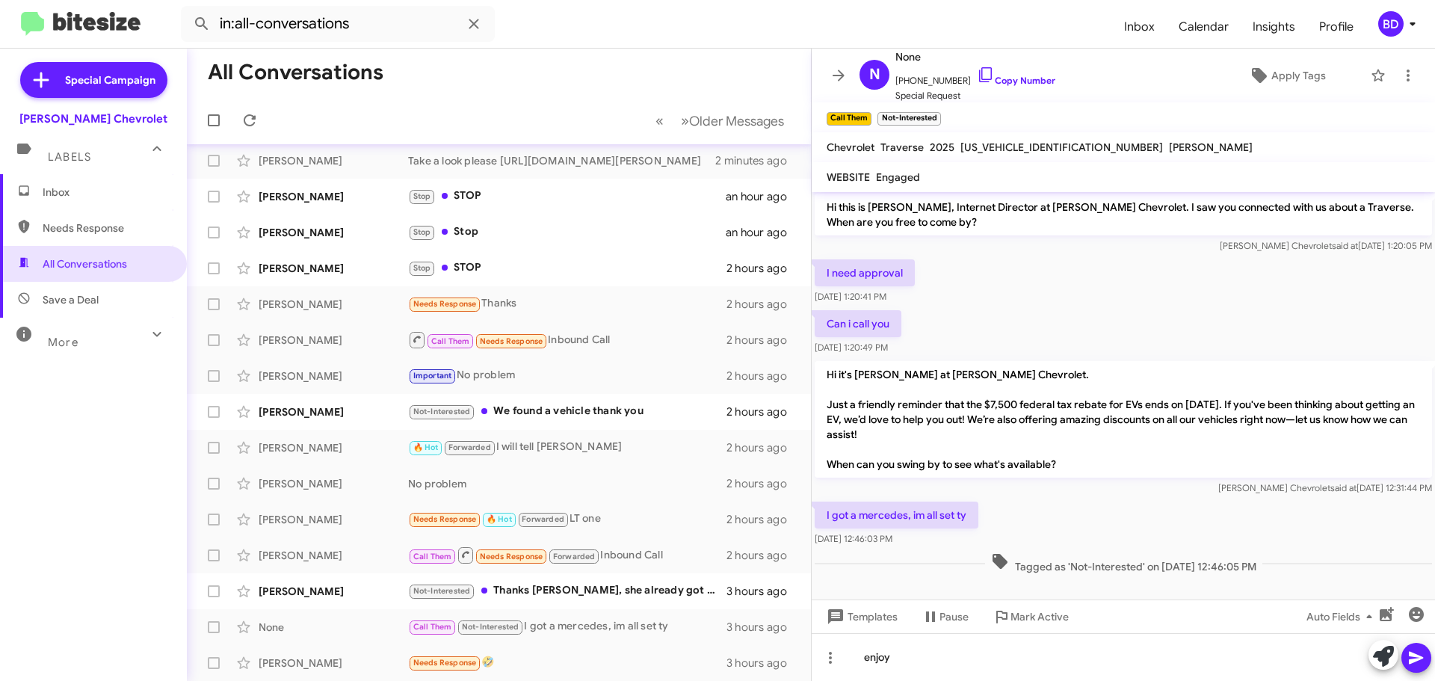
click at [1417, 660] on icon at bounding box center [1416, 658] width 14 height 13
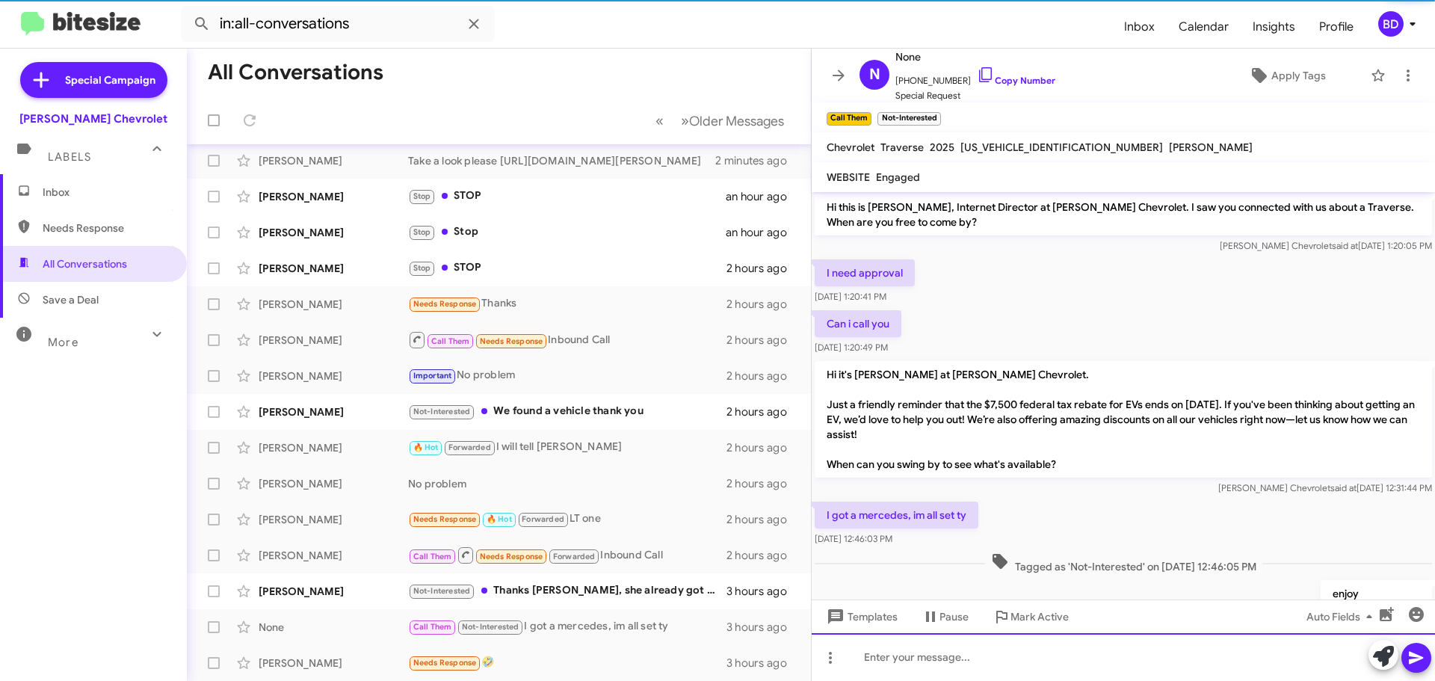
scroll to position [56, 0]
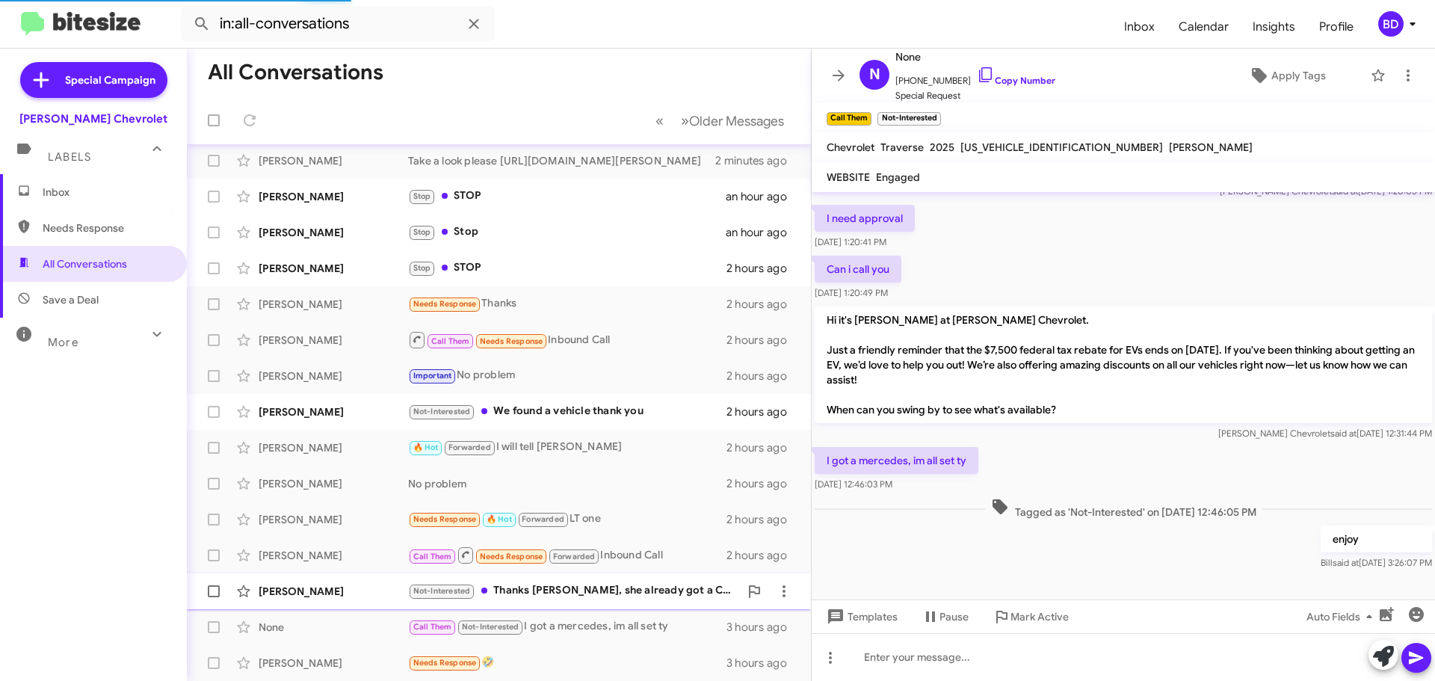
click at [593, 596] on div "Not-Interested Thanks [PERSON_NAME], she already got a Camry hybrid Have a good…" at bounding box center [573, 590] width 331 height 17
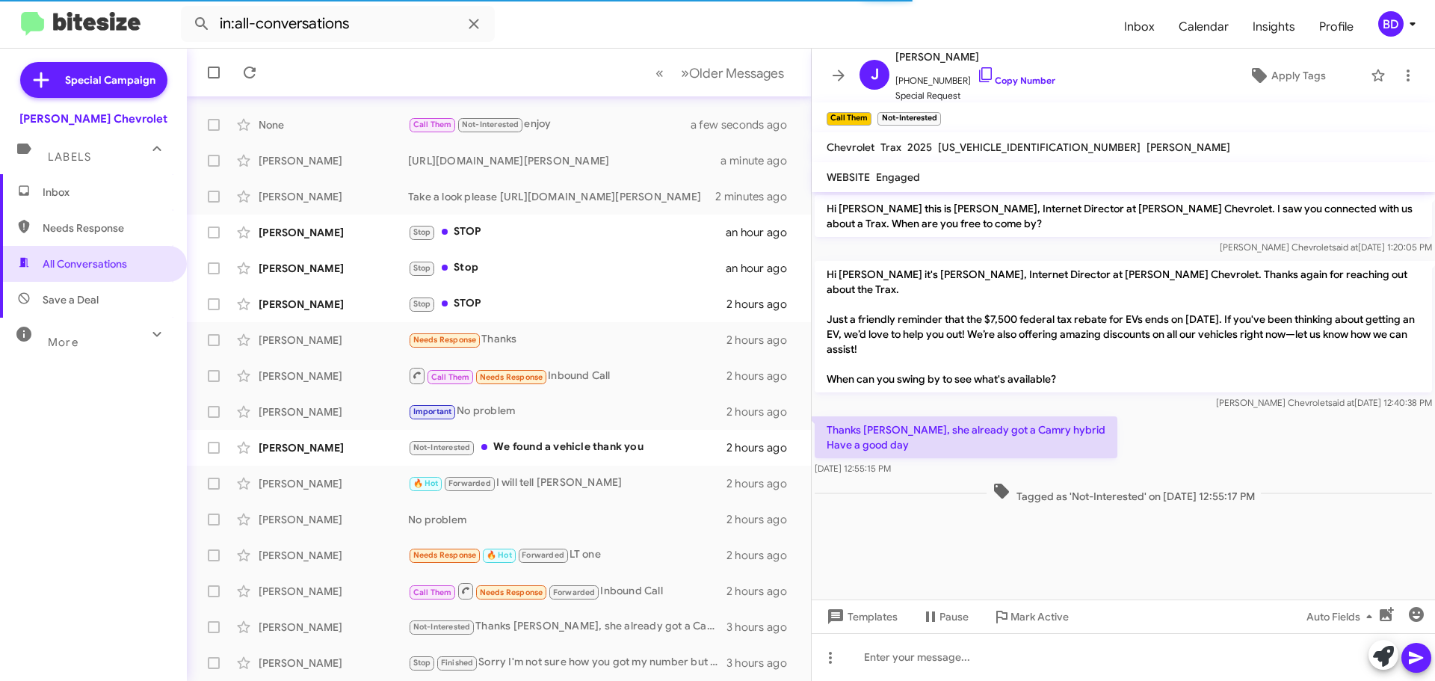
scroll to position [187, 0]
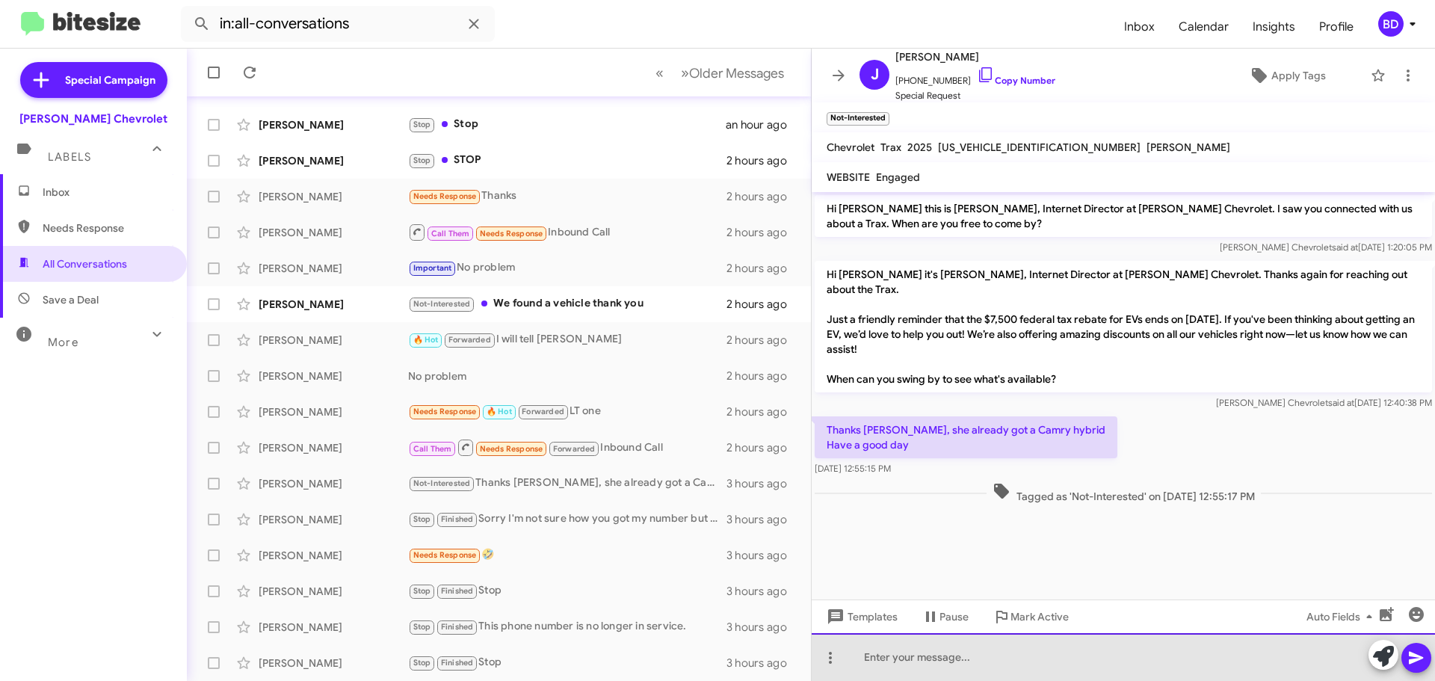
click at [975, 664] on div at bounding box center [1123, 657] width 623 height 48
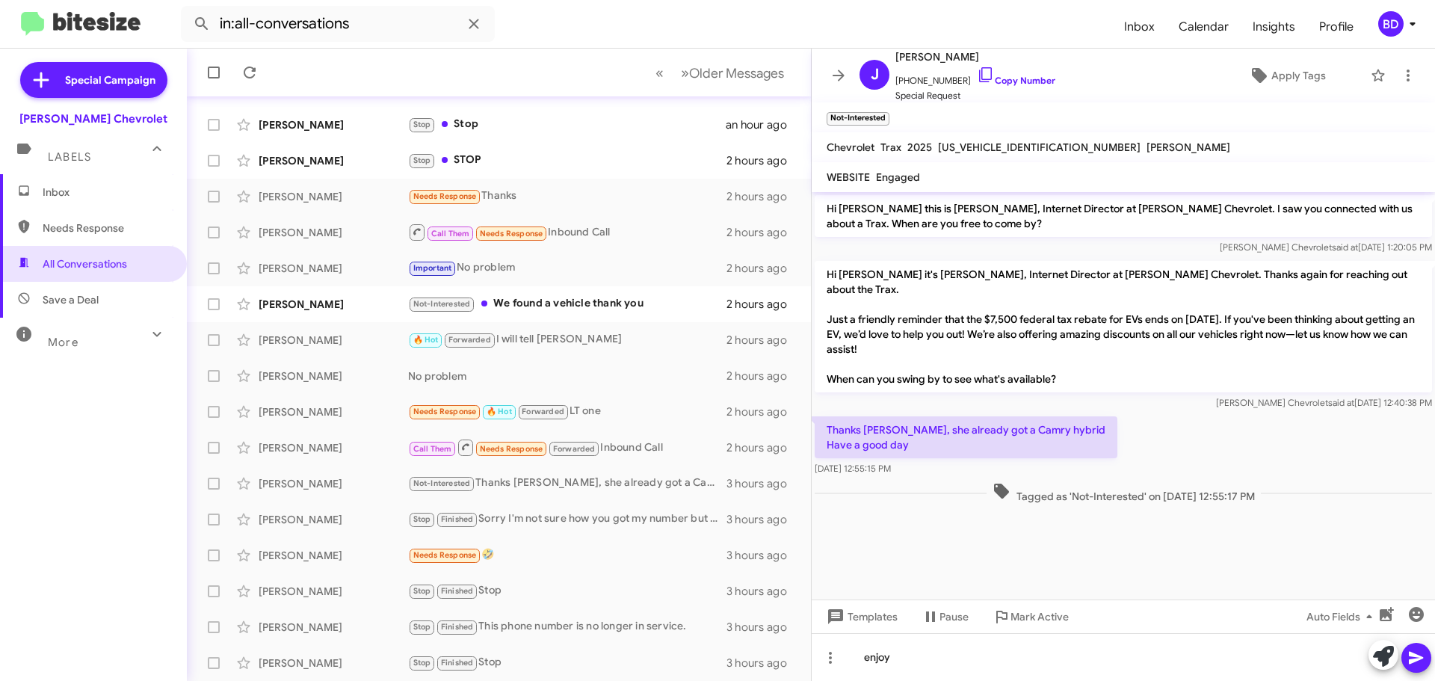
click at [1422, 667] on span at bounding box center [1416, 658] width 18 height 30
click at [521, 299] on div "Not-Interested We found a vehicle thank you" at bounding box center [573, 303] width 331 height 17
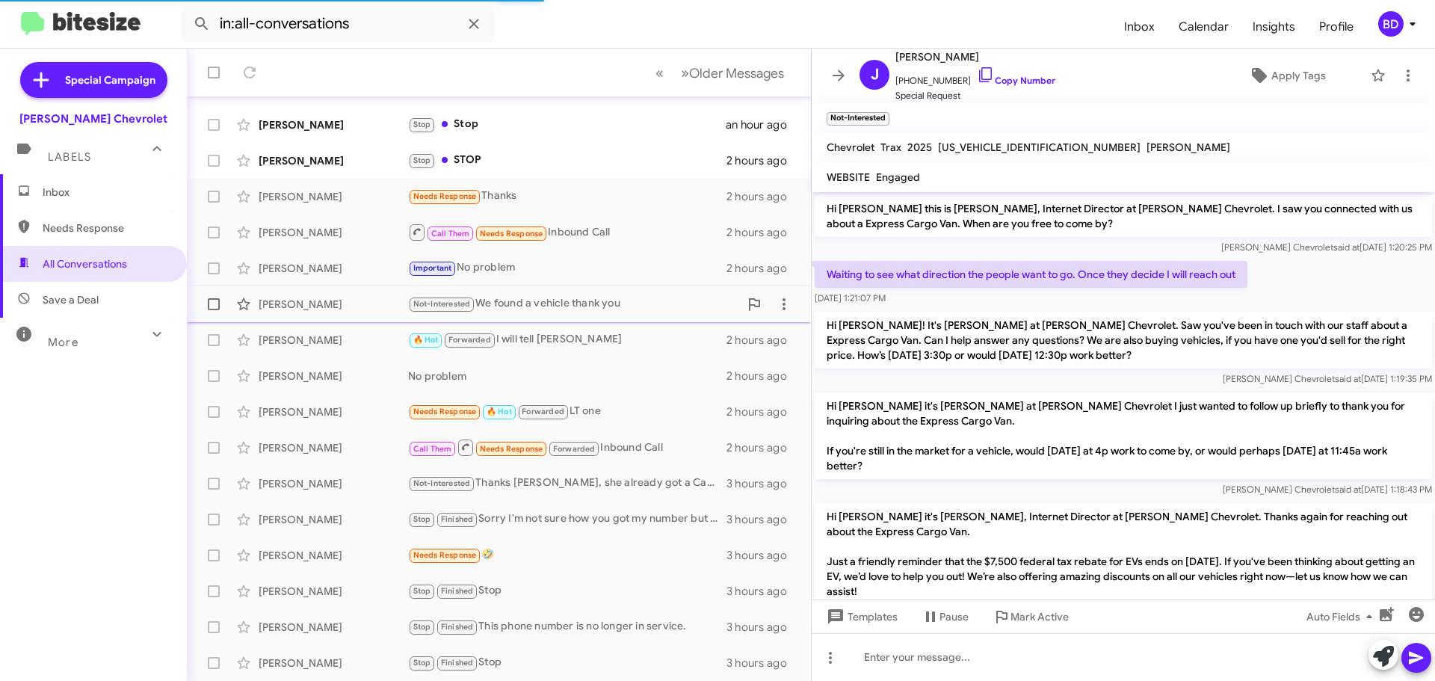
scroll to position [161, 0]
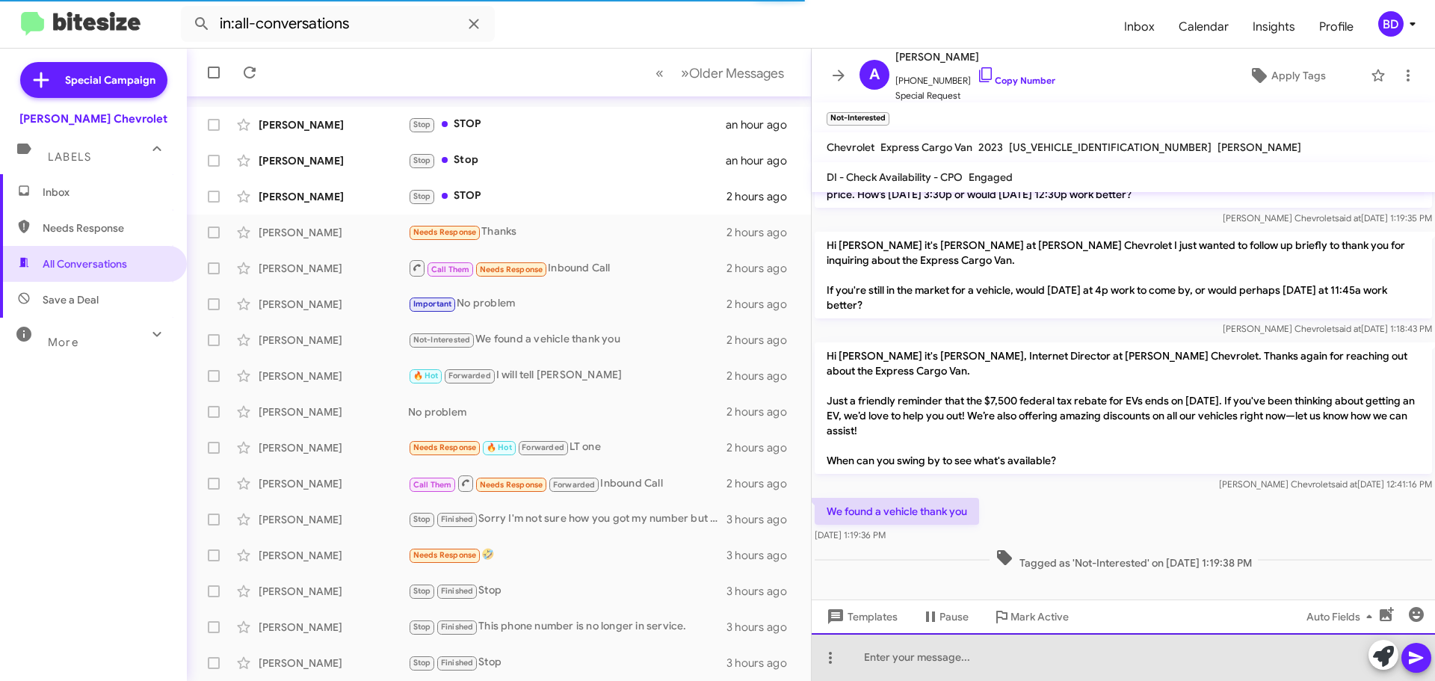
click at [913, 662] on div at bounding box center [1123, 657] width 623 height 48
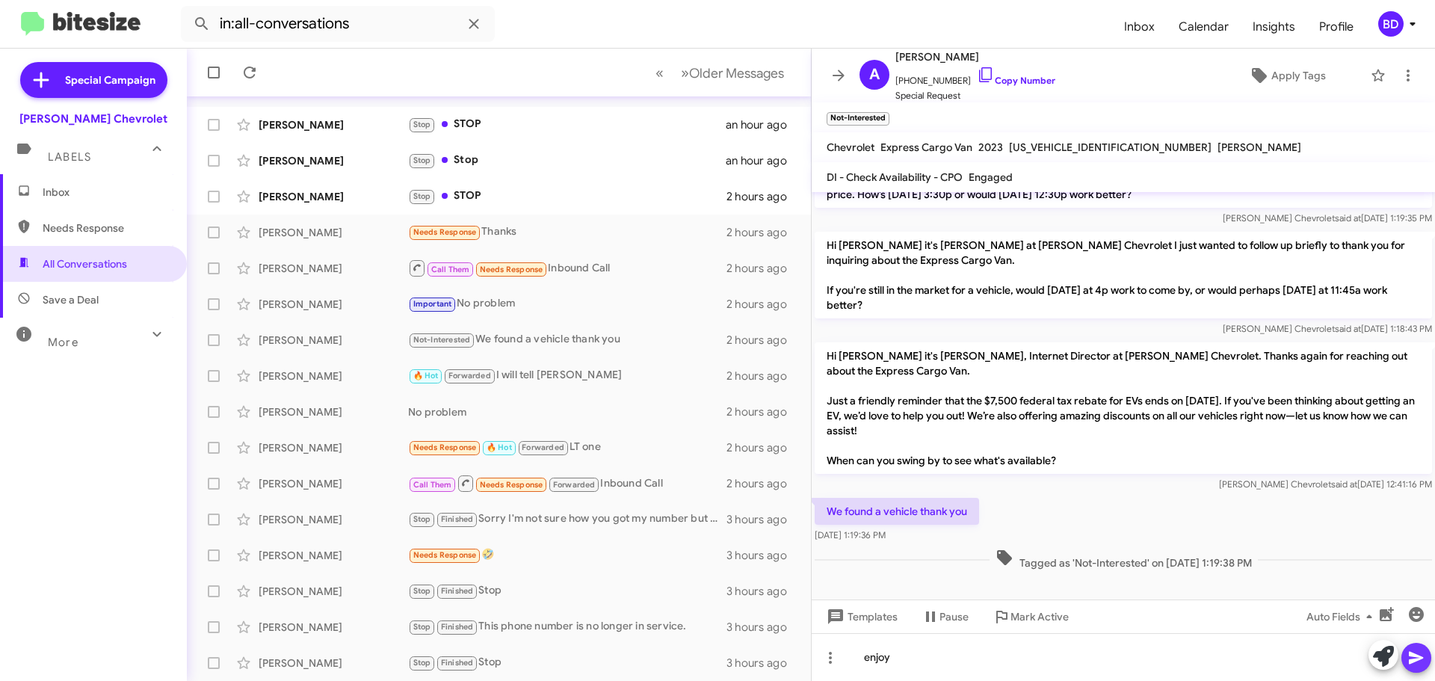
click at [1416, 661] on icon at bounding box center [1416, 658] width 18 height 18
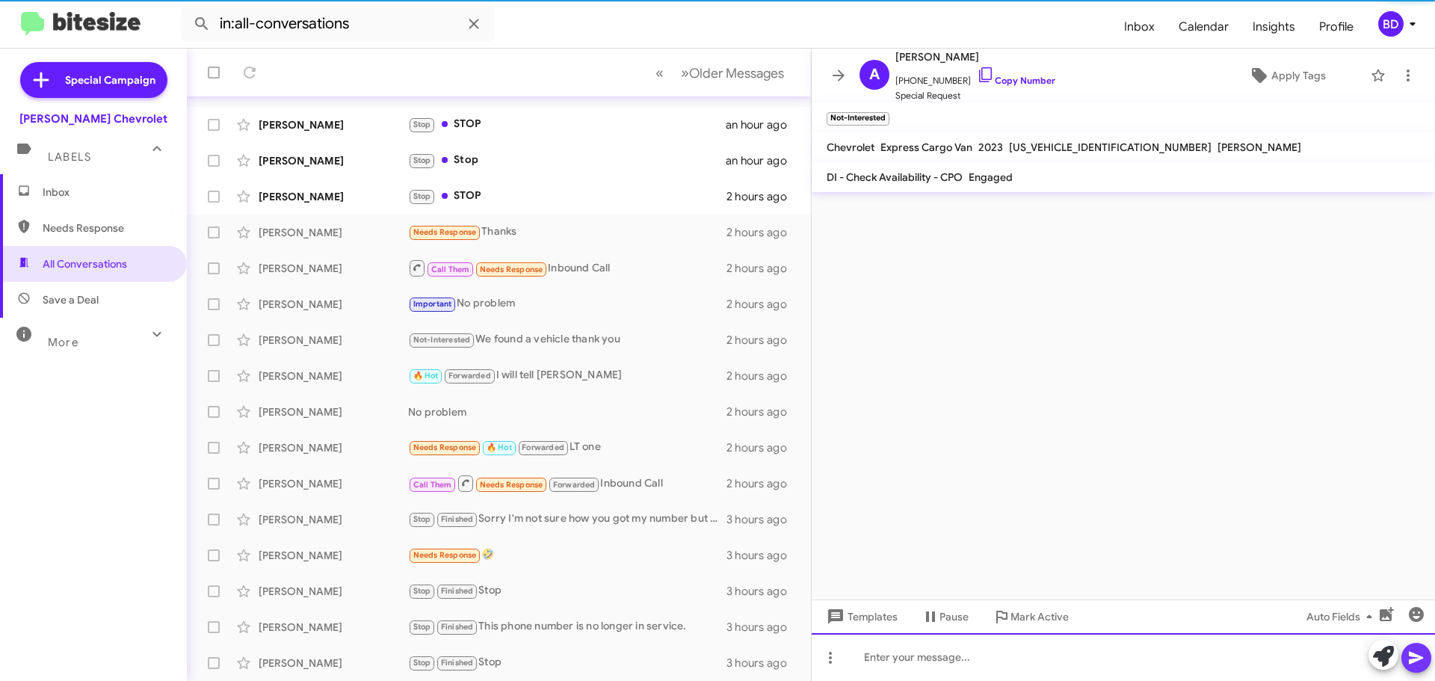
scroll to position [0, 0]
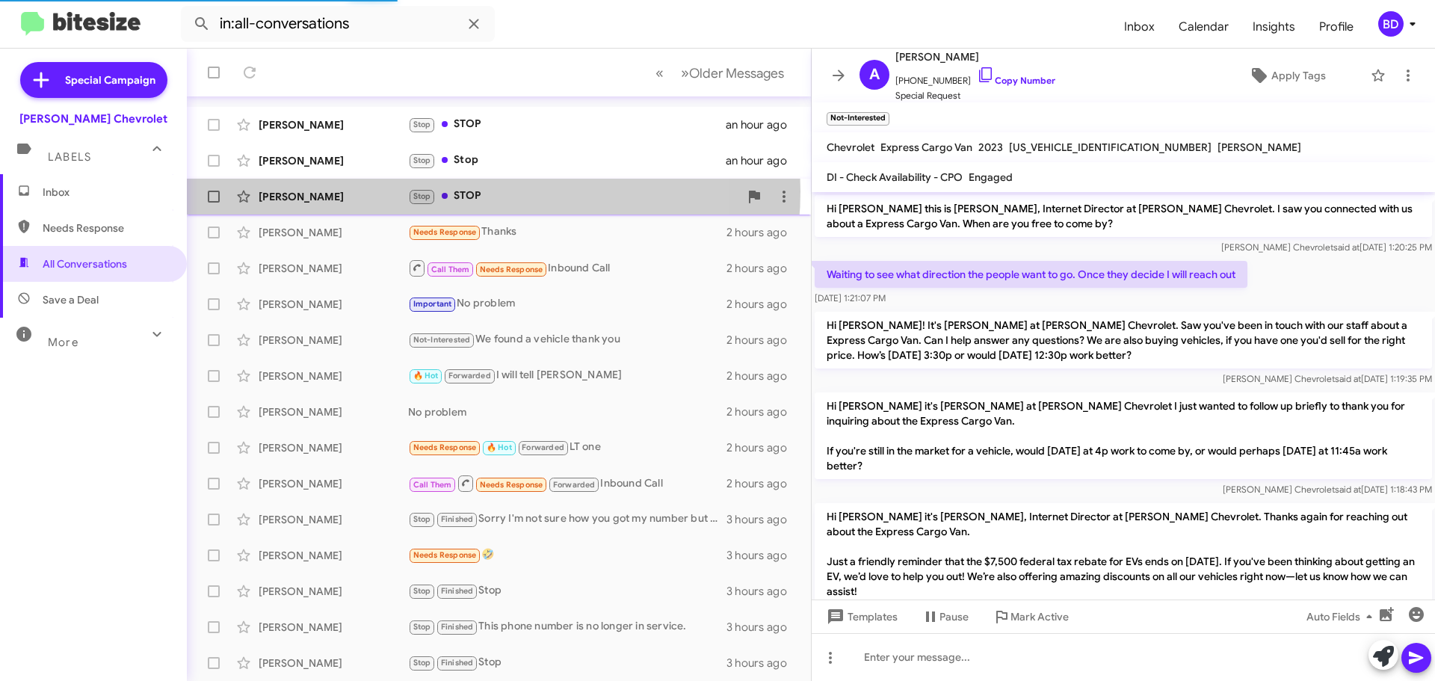
click at [480, 191] on div "Stop STOP" at bounding box center [573, 196] width 331 height 17
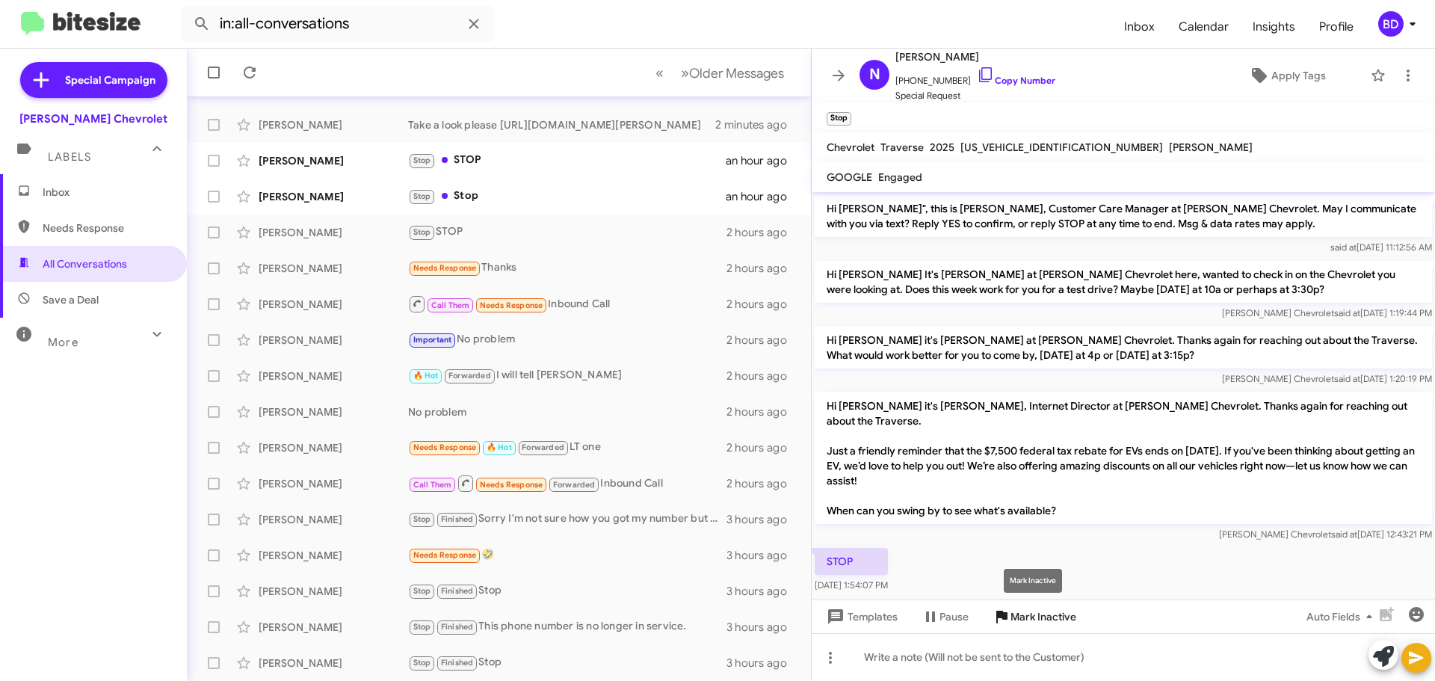
click at [1046, 612] on span "Mark Inactive" at bounding box center [1044, 616] width 66 height 27
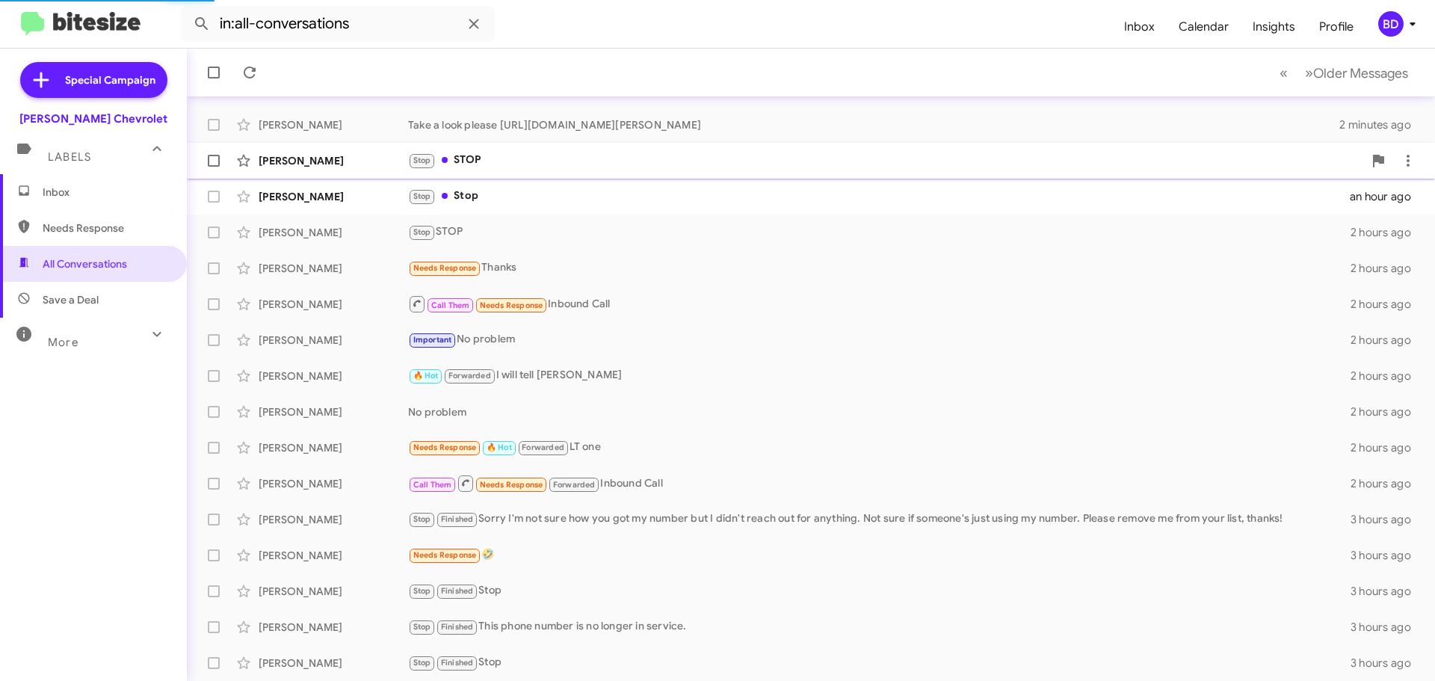
scroll to position [151, 0]
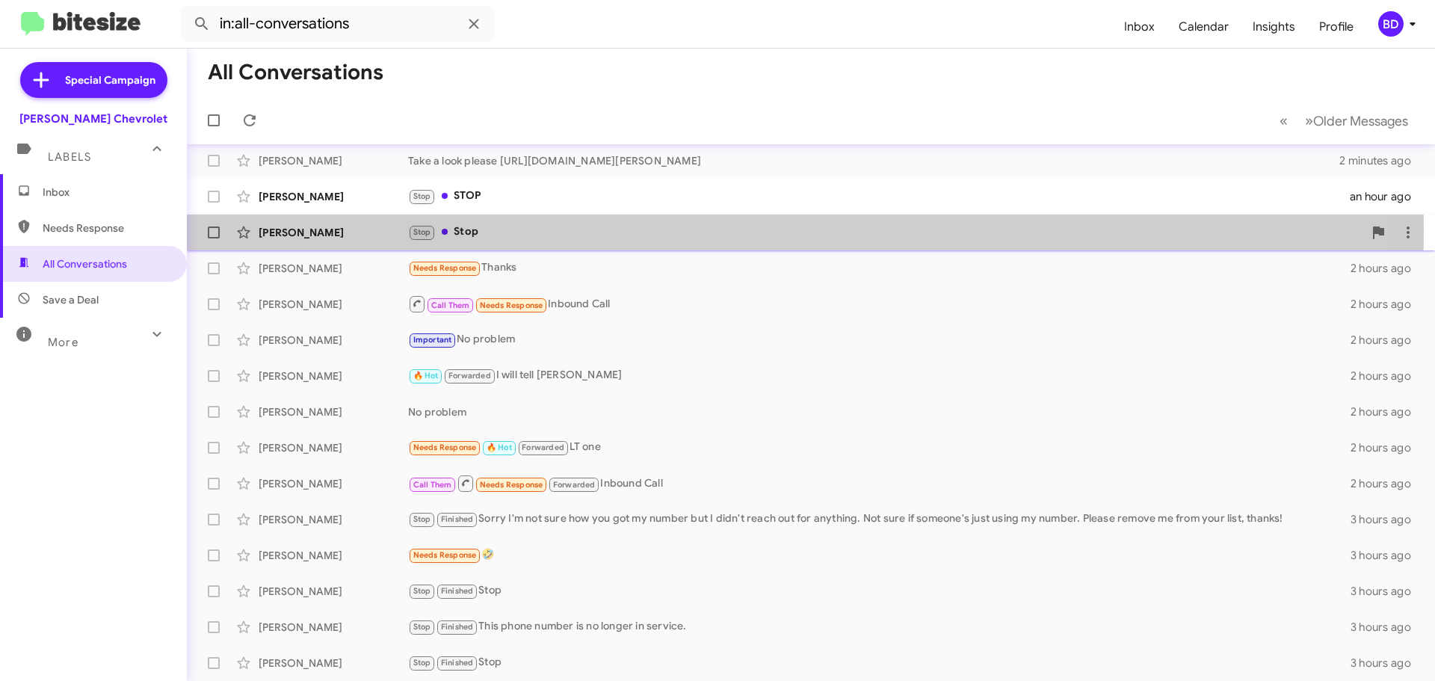
click at [457, 231] on div "Stop Stop" at bounding box center [885, 231] width 955 height 17
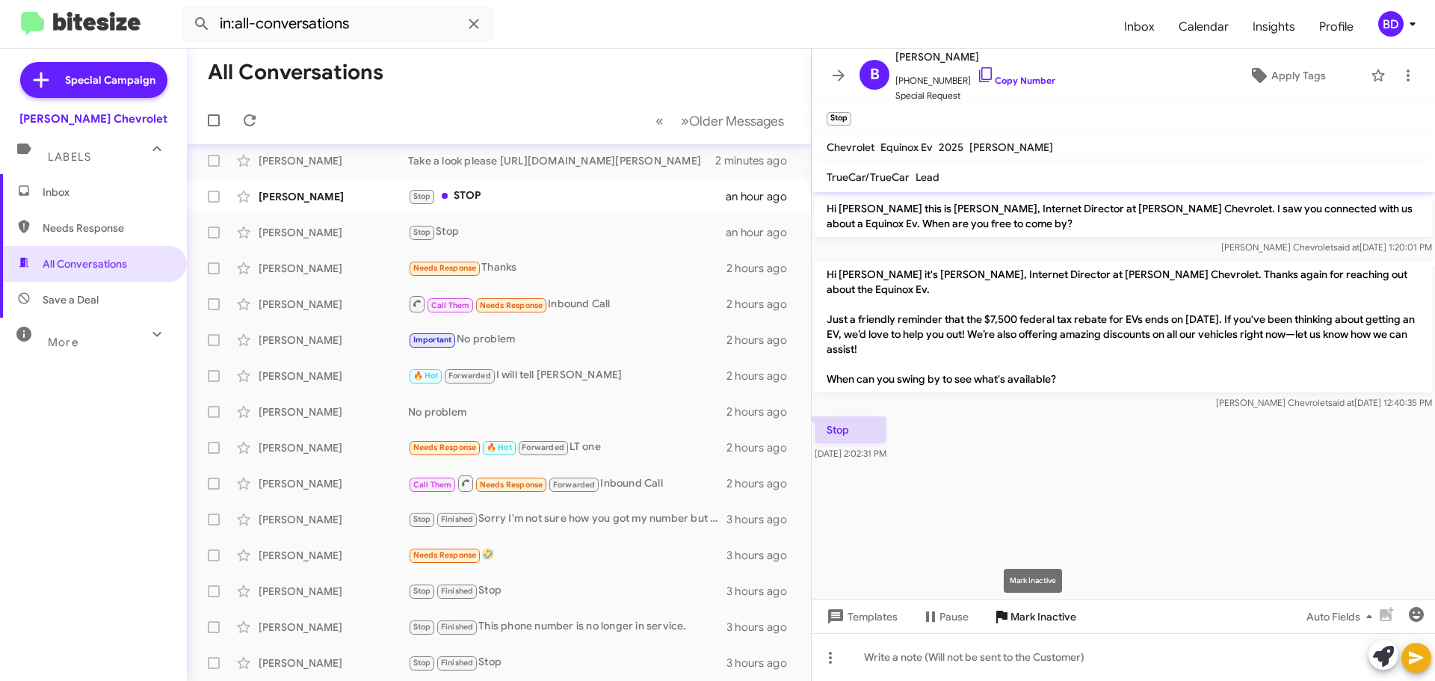
click at [1036, 617] on span "Mark Inactive" at bounding box center [1044, 616] width 66 height 27
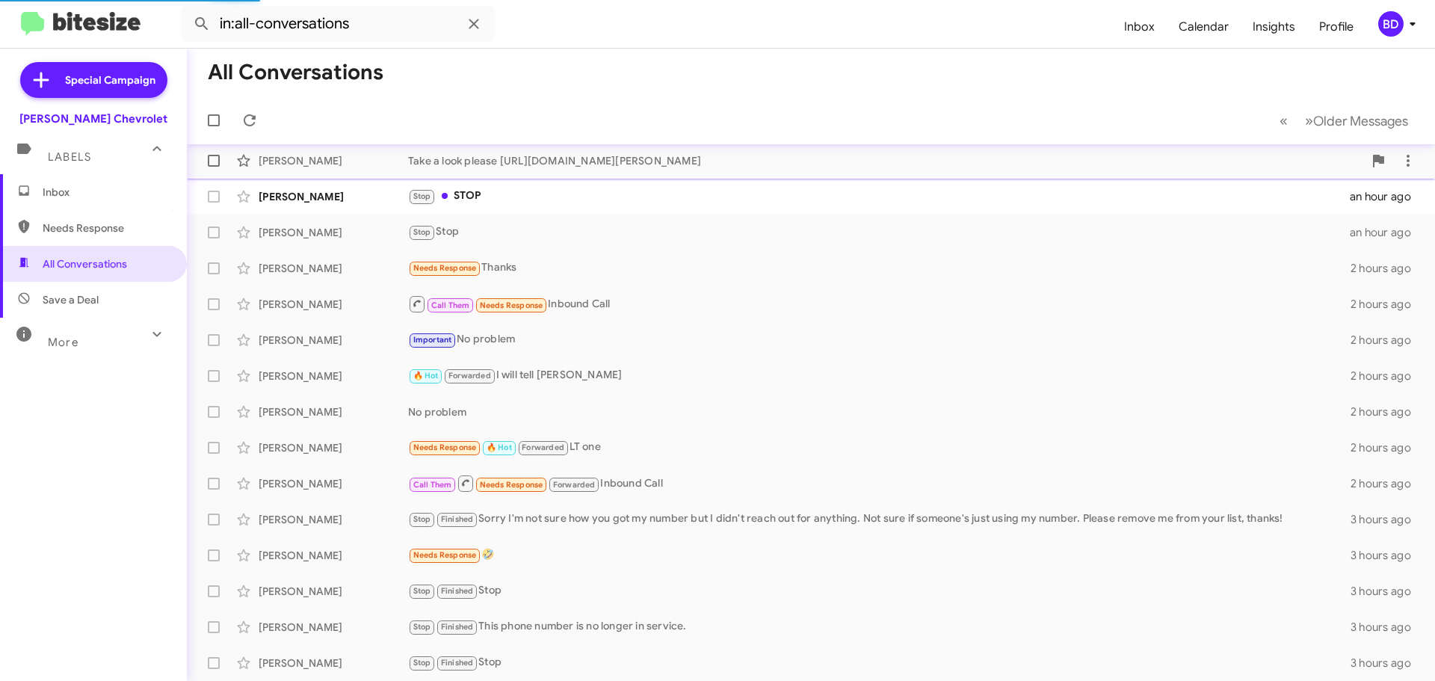
scroll to position [115, 0]
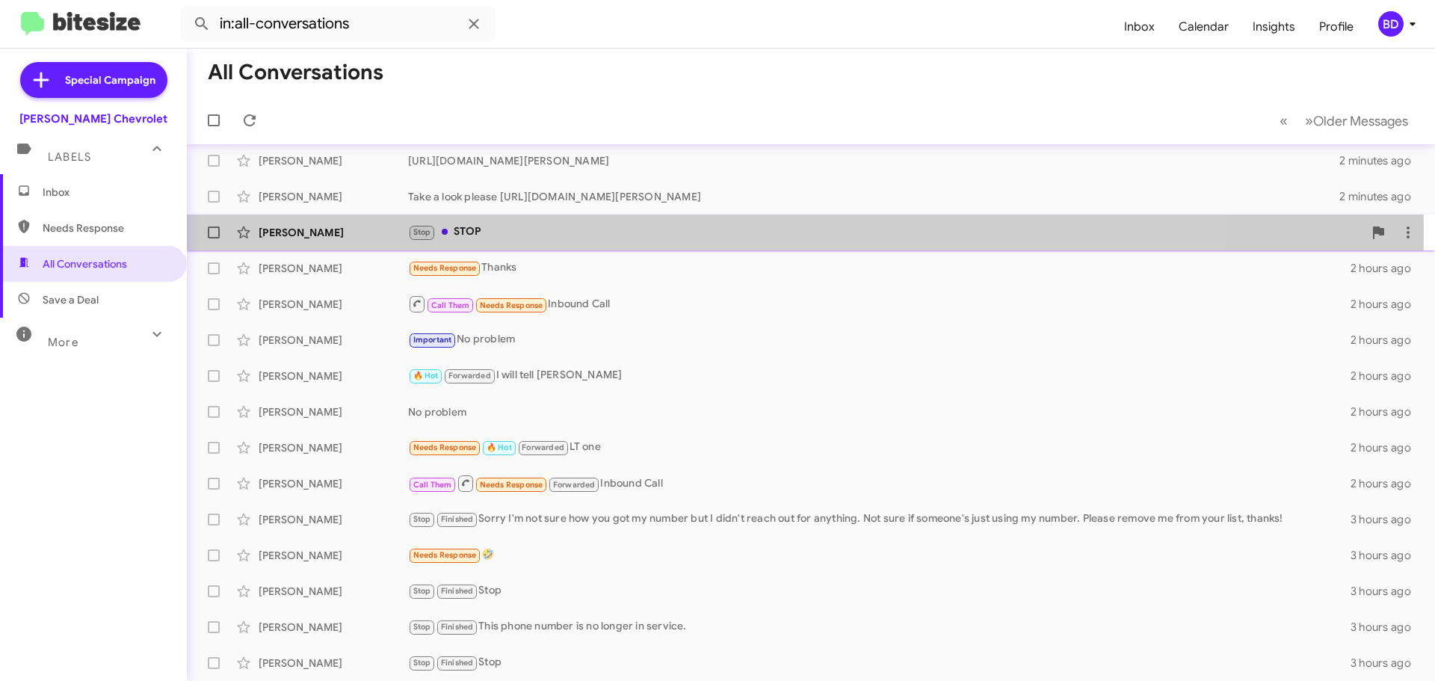
click at [471, 231] on div "Stop STOP" at bounding box center [885, 231] width 955 height 17
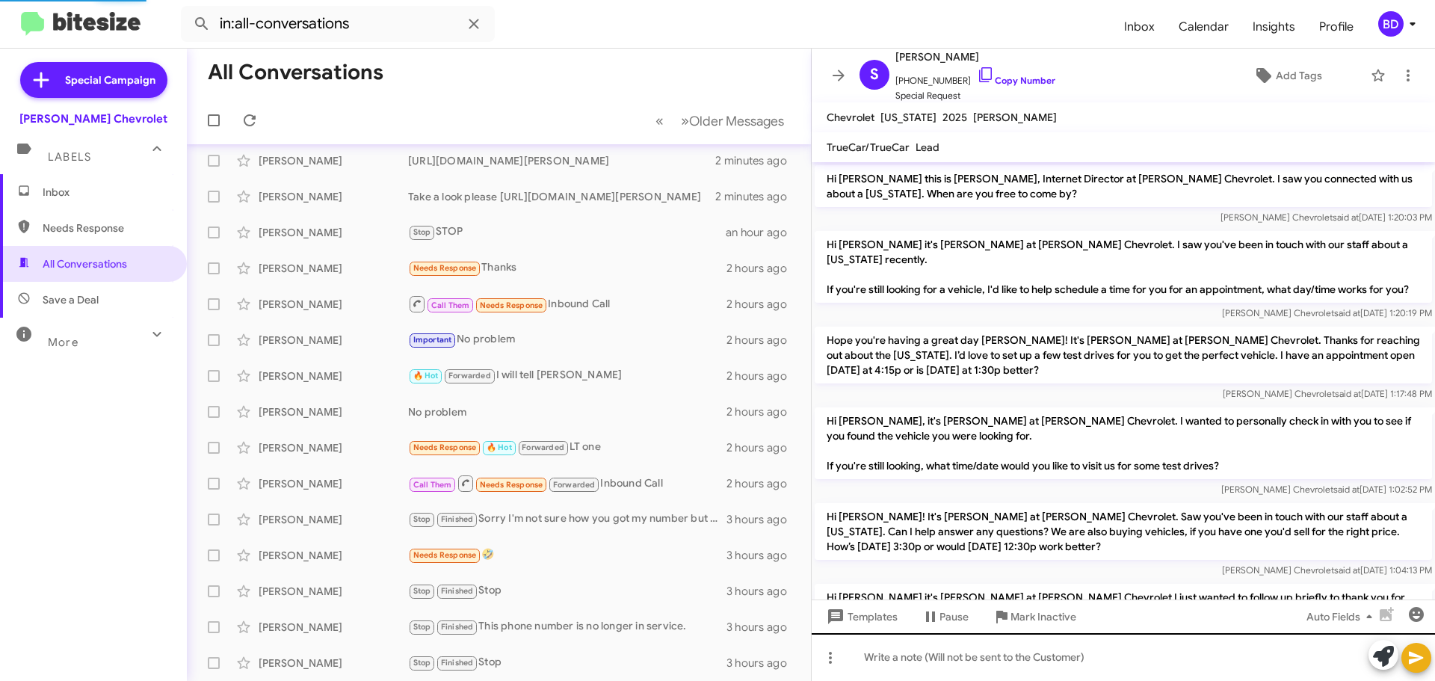
scroll to position [492, 0]
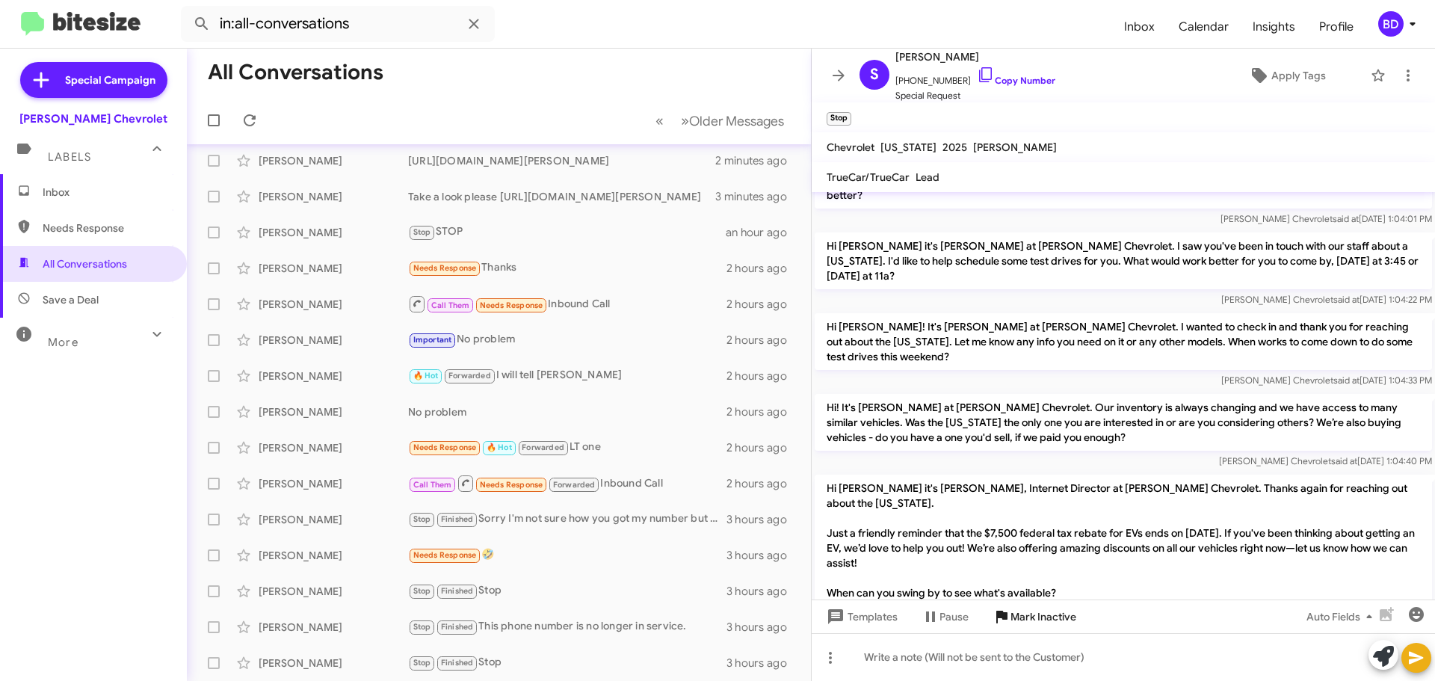
click at [1046, 617] on span "Mark Inactive" at bounding box center [1044, 616] width 66 height 27
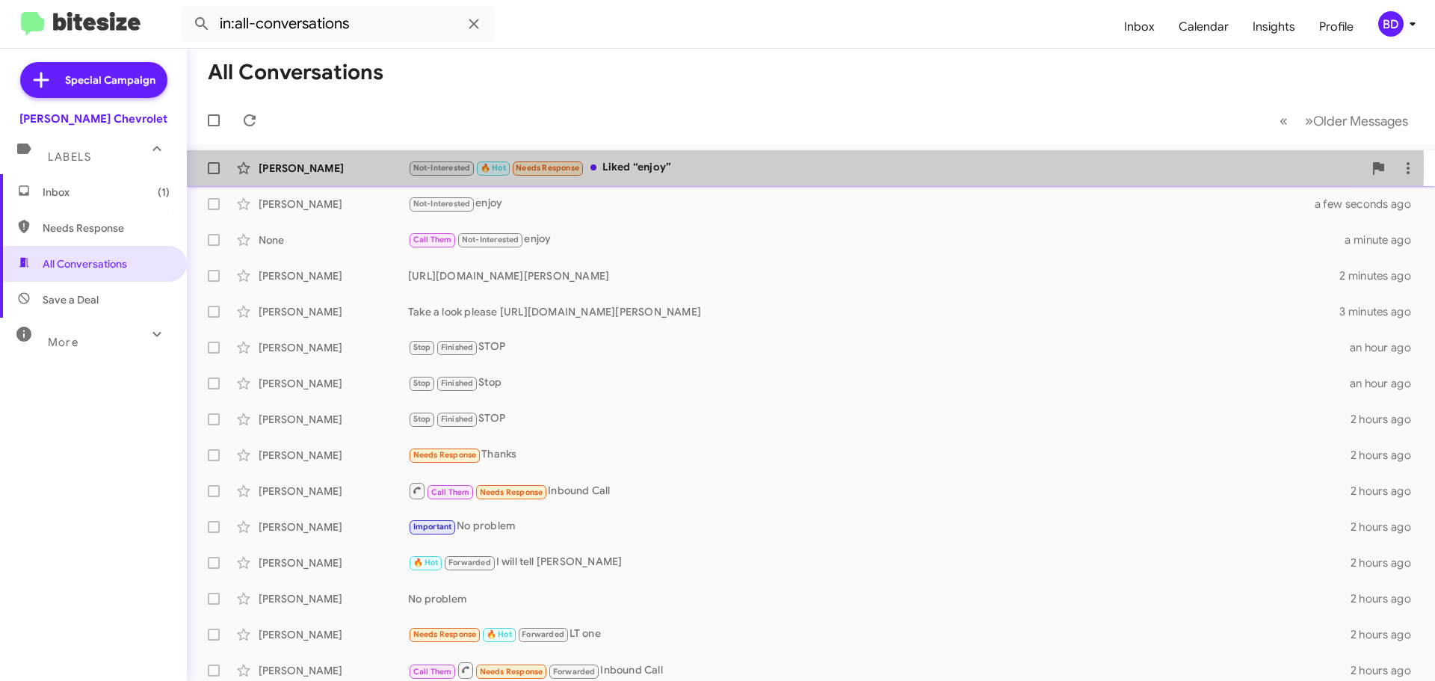
click at [629, 166] on div "Not-Interested 🔥 Hot Needs Response Liked “enjoy”" at bounding box center [885, 167] width 955 height 17
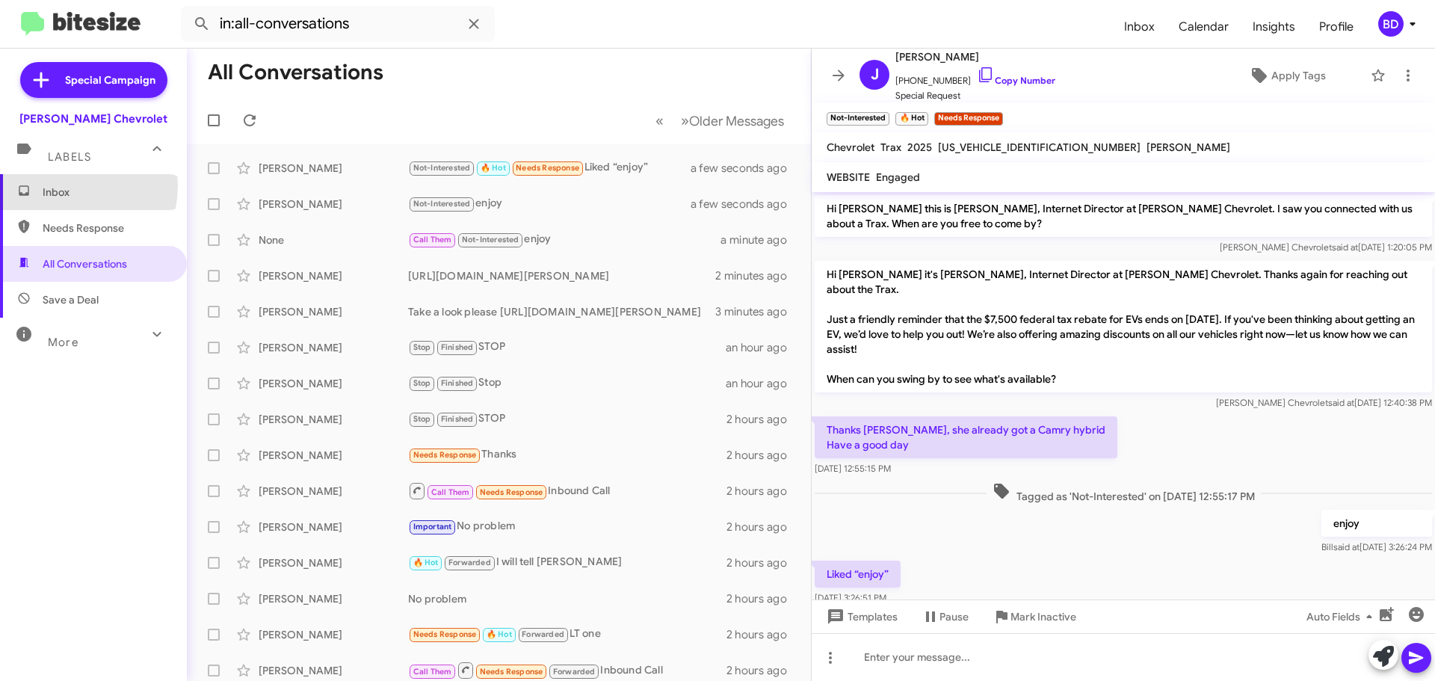
click at [53, 185] on span "Inbox" at bounding box center [106, 192] width 127 height 15
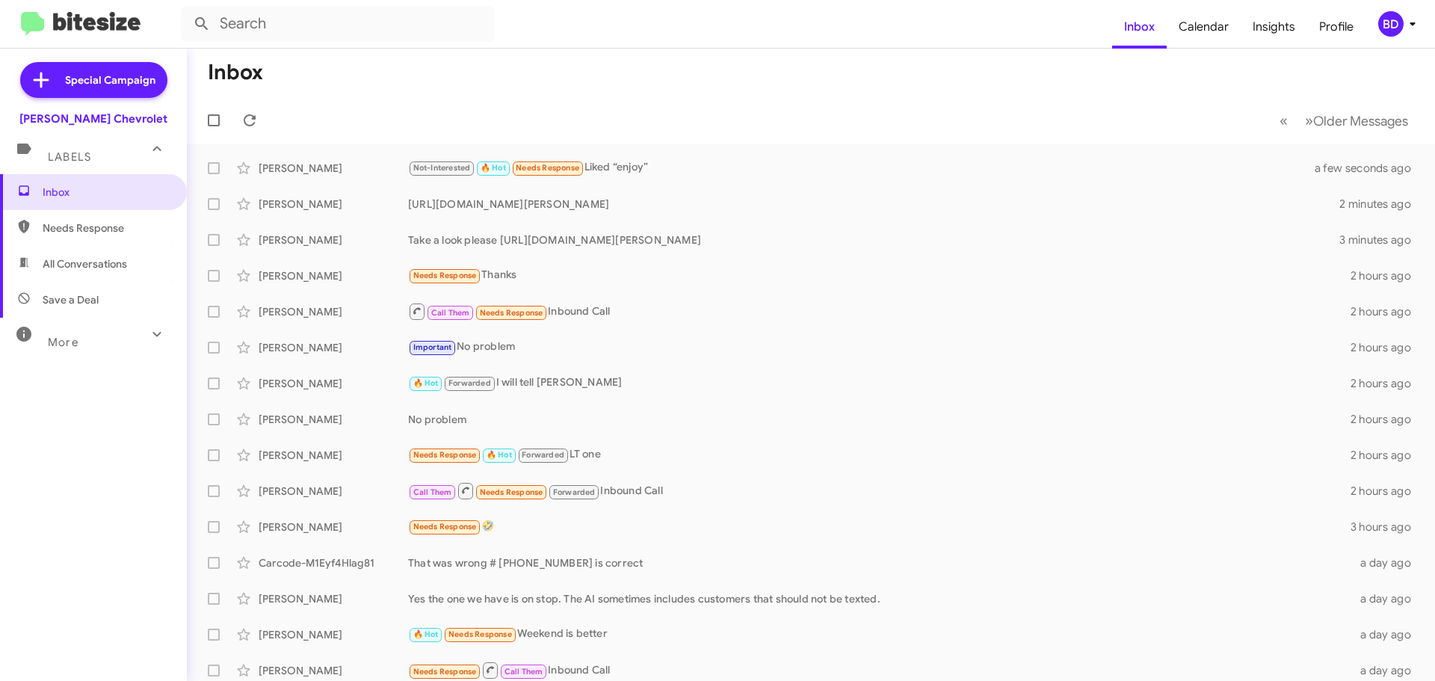
click at [102, 258] on span "All Conversations" at bounding box center [85, 263] width 84 height 15
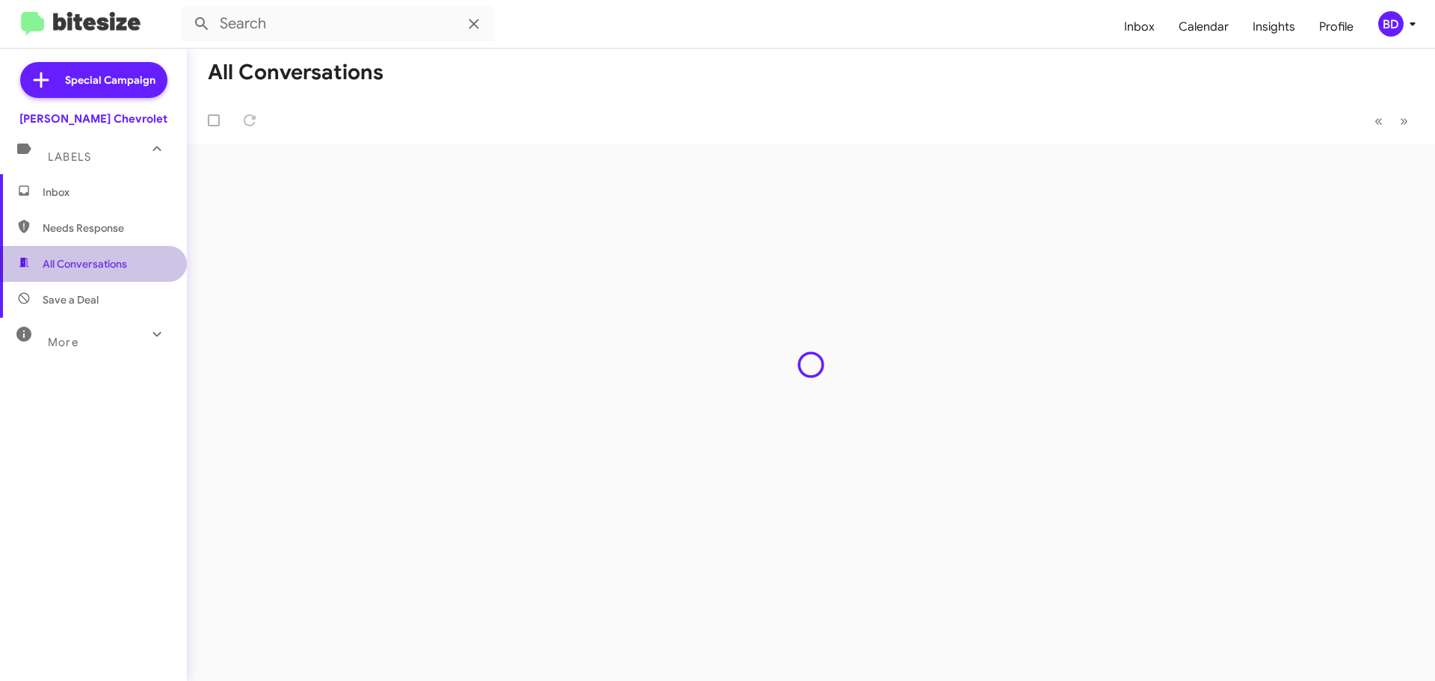
type input "in:all-conversations"
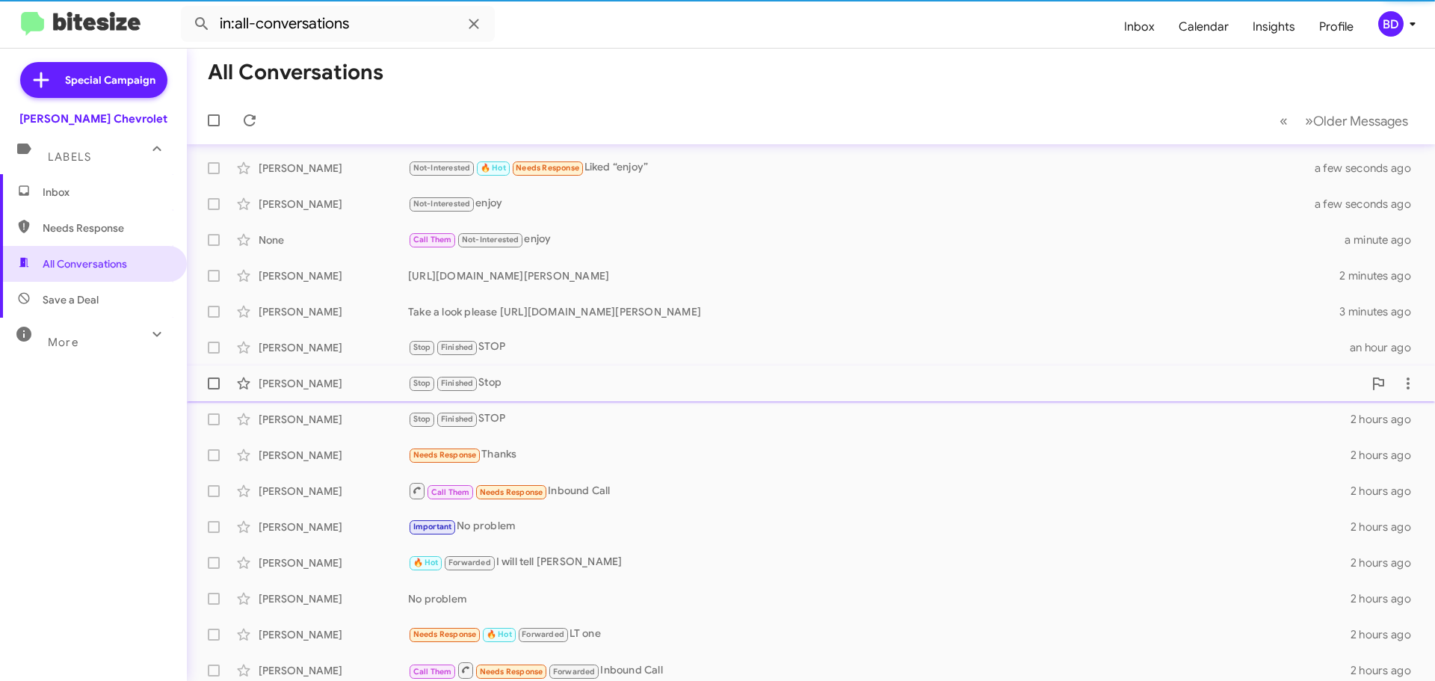
scroll to position [187, 0]
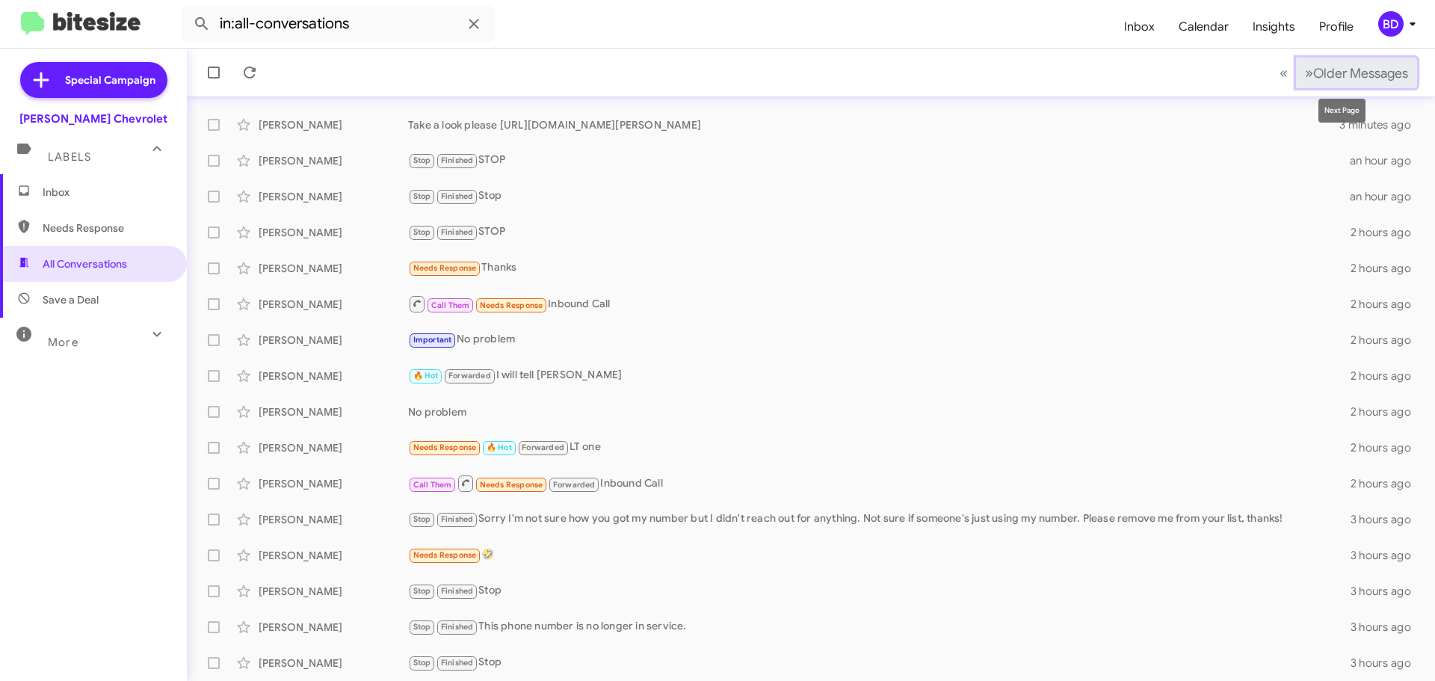
click at [1305, 70] on span "»" at bounding box center [1309, 73] width 8 height 19
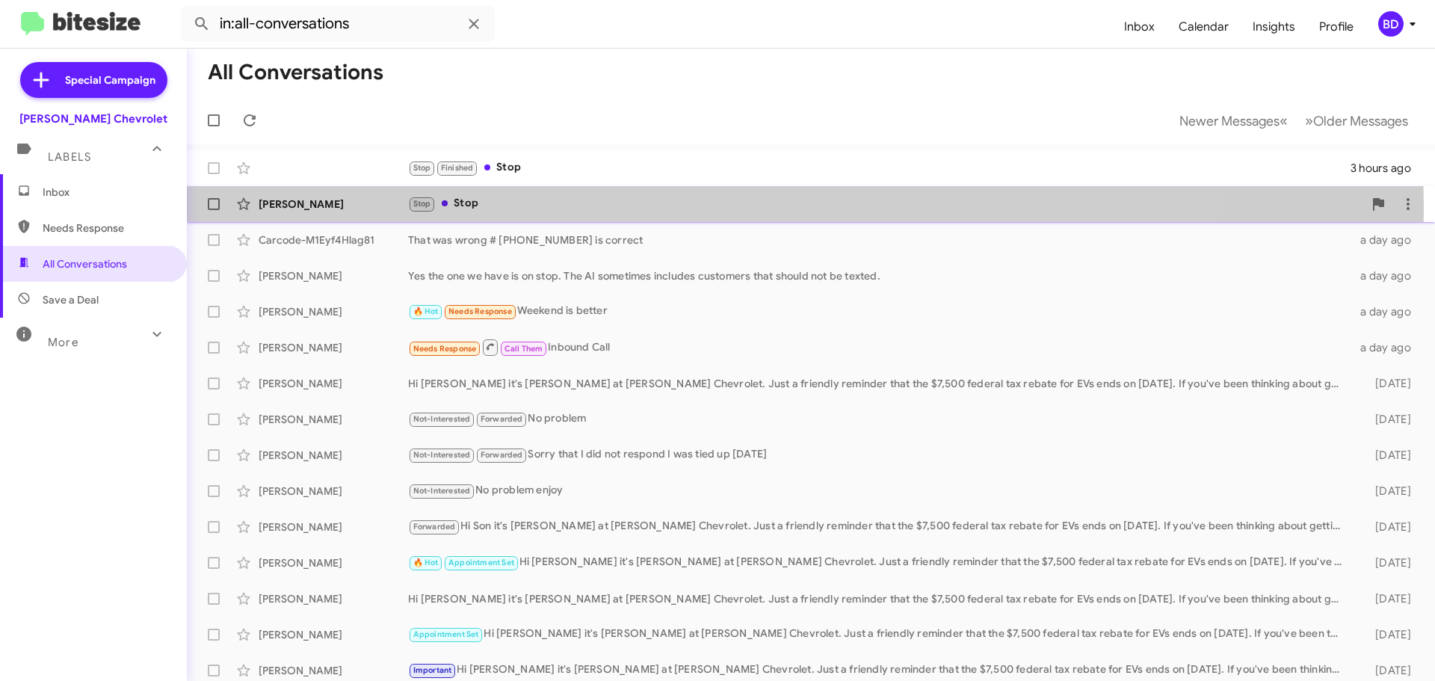
click at [466, 211] on div "Stop Stop" at bounding box center [885, 203] width 955 height 17
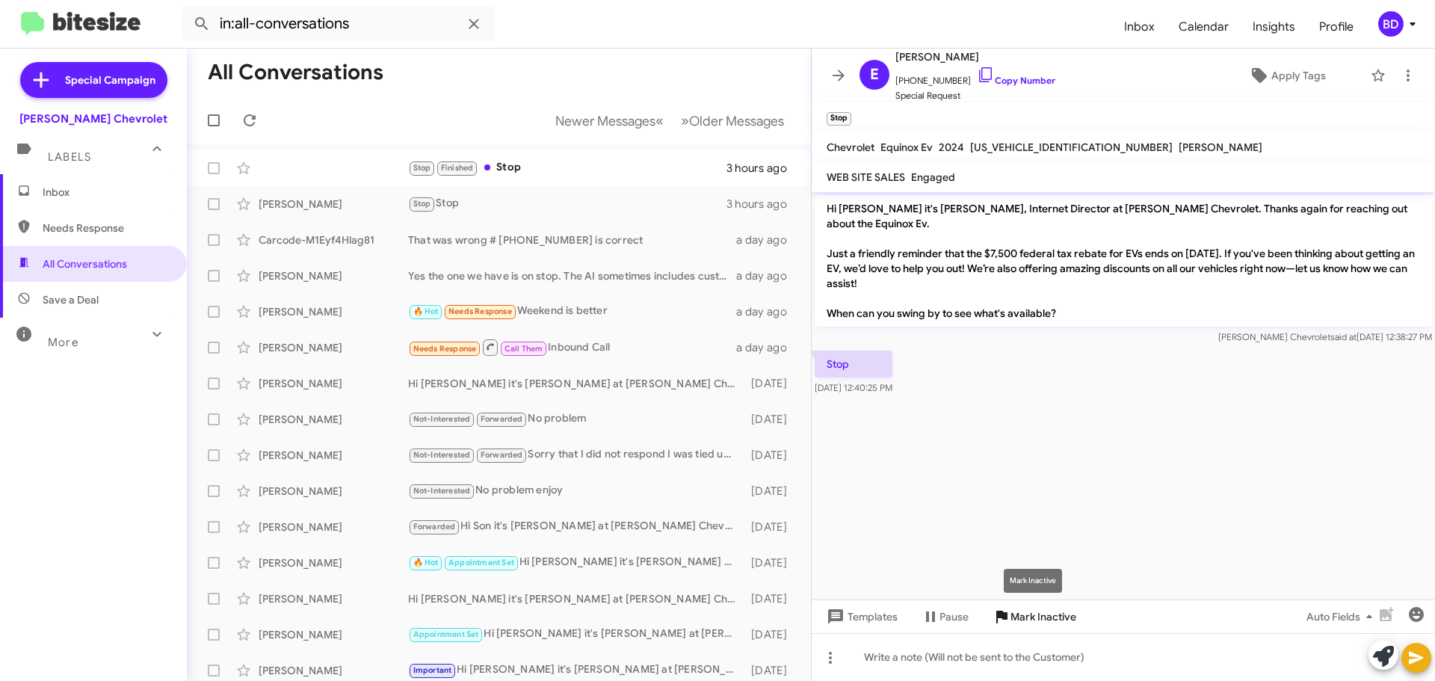
click at [1019, 617] on span "Mark Inactive" at bounding box center [1044, 616] width 66 height 27
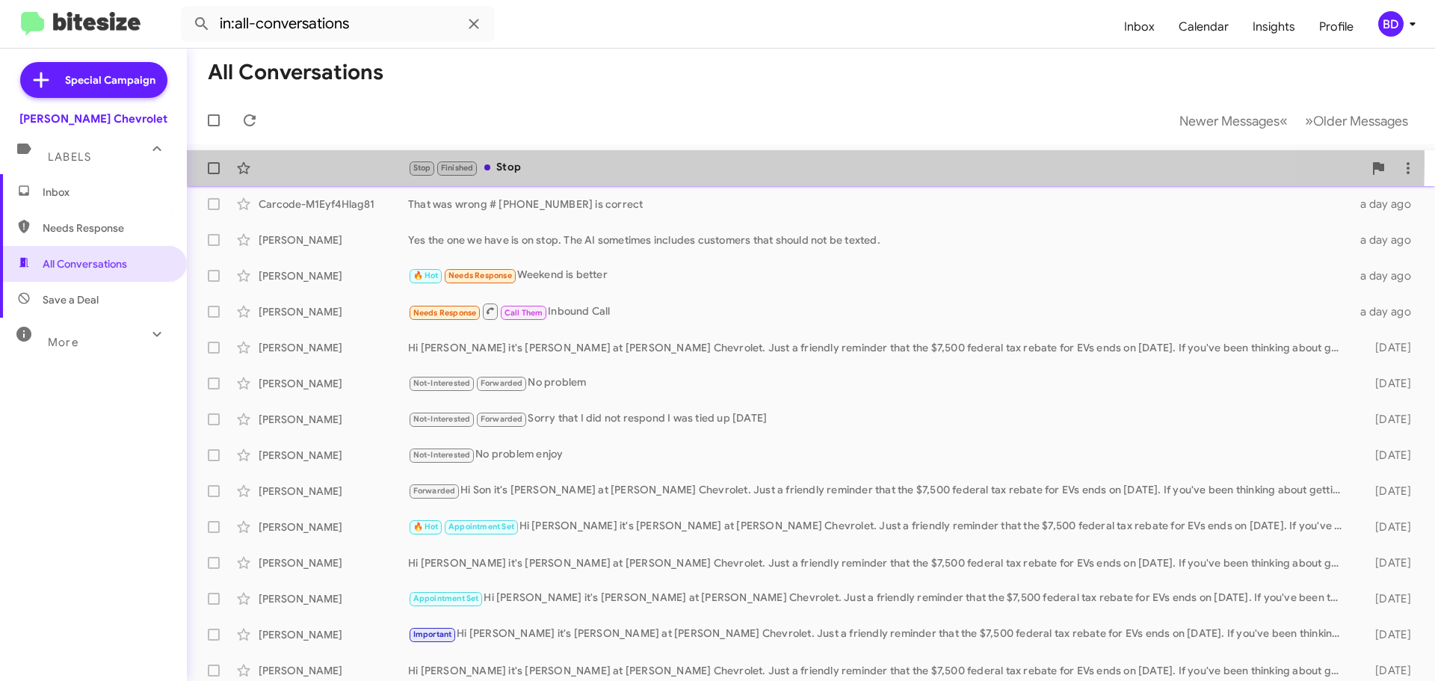
click at [506, 158] on div "Stop Finished Stop 3 hours ago" at bounding box center [811, 168] width 1224 height 30
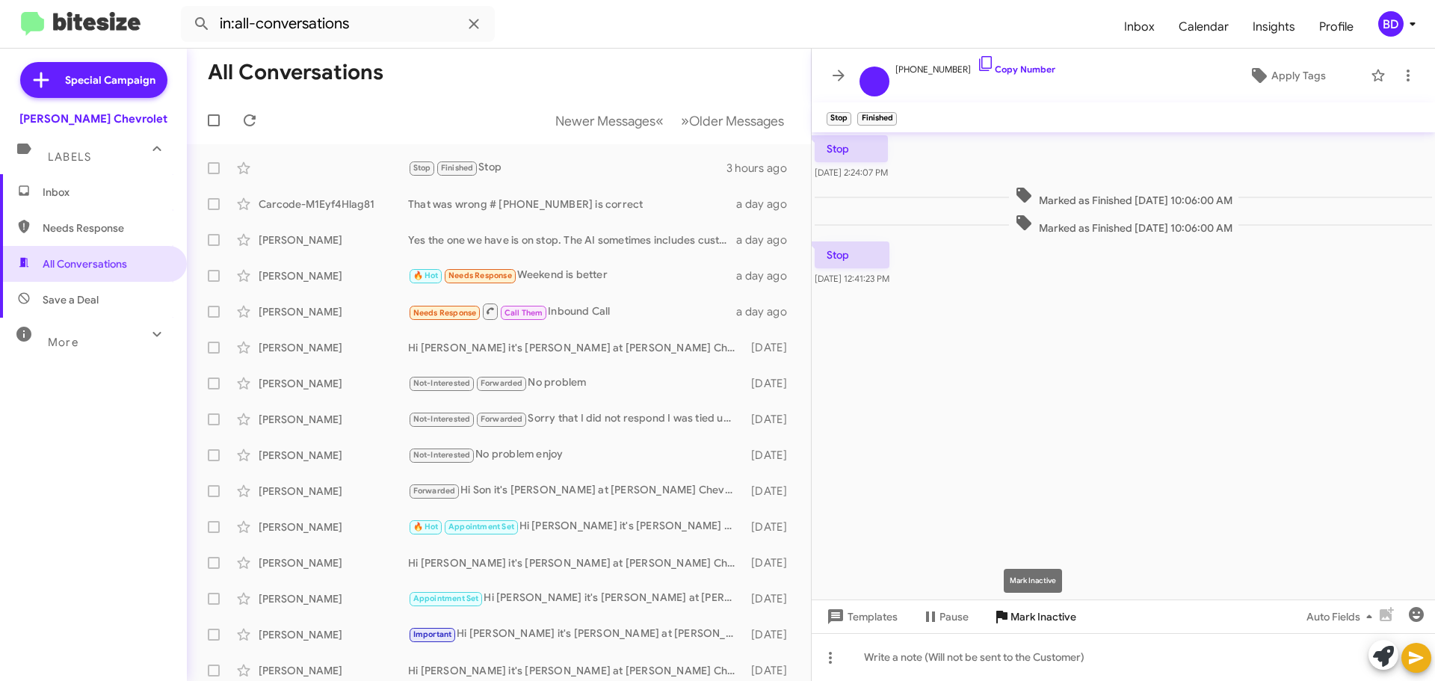
click at [1040, 622] on span "Mark Inactive" at bounding box center [1044, 616] width 66 height 27
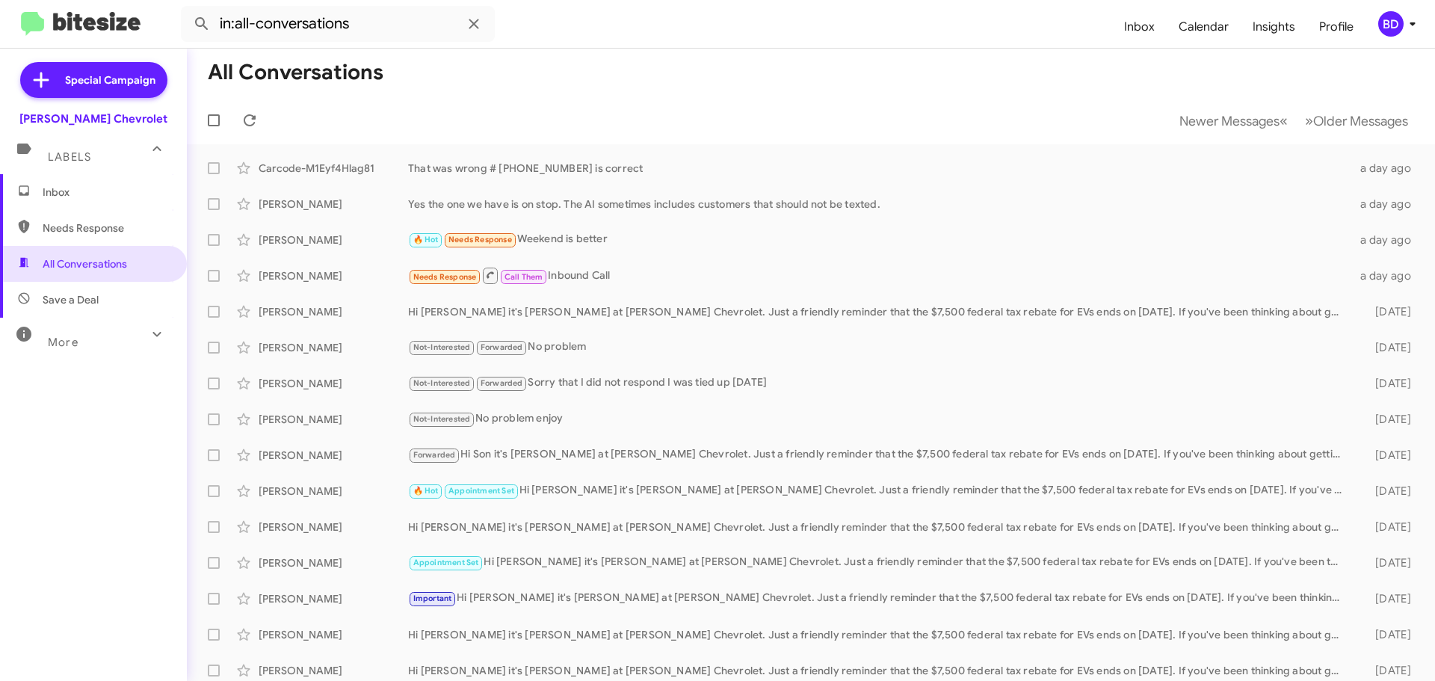
click at [61, 191] on span "Inbox" at bounding box center [106, 192] width 127 height 15
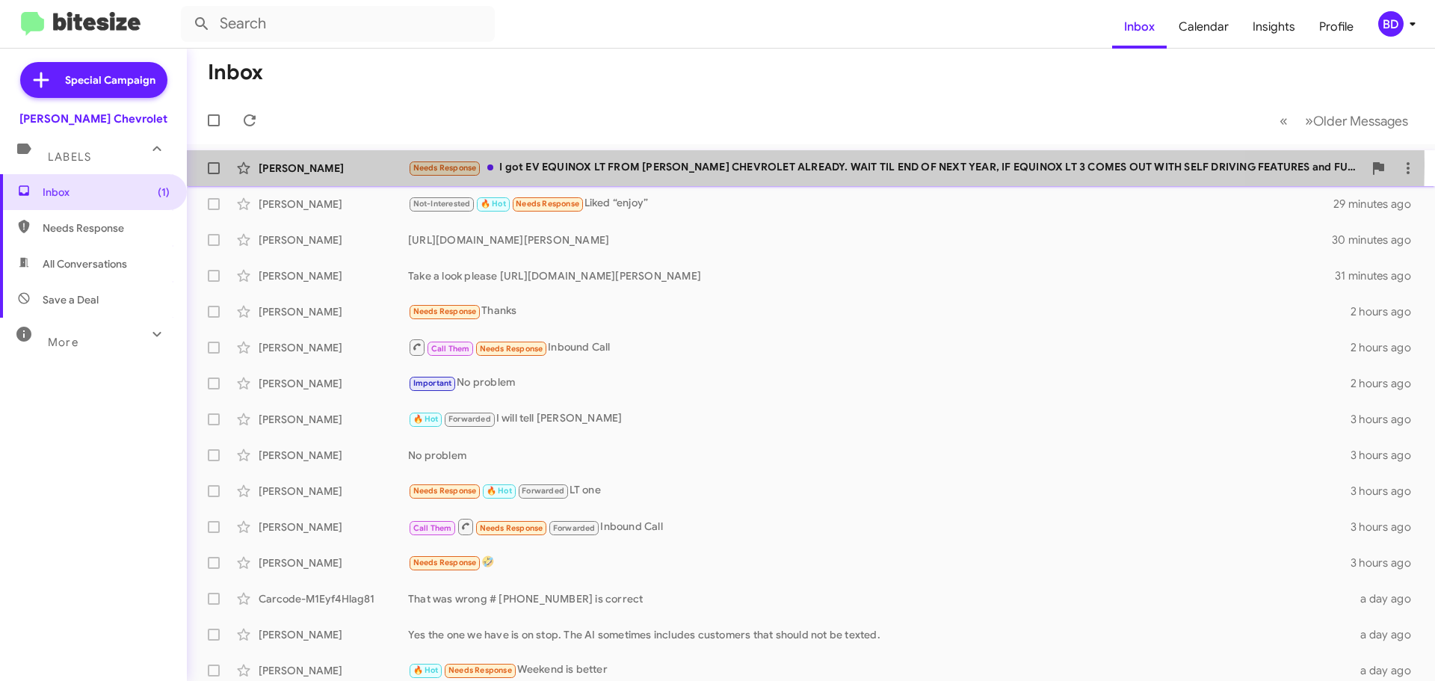
click at [670, 162] on div "Needs Response I got EV EQUINOX LT FROM [PERSON_NAME] CHEVROLET ALREADY. WAIT T…" at bounding box center [885, 167] width 955 height 17
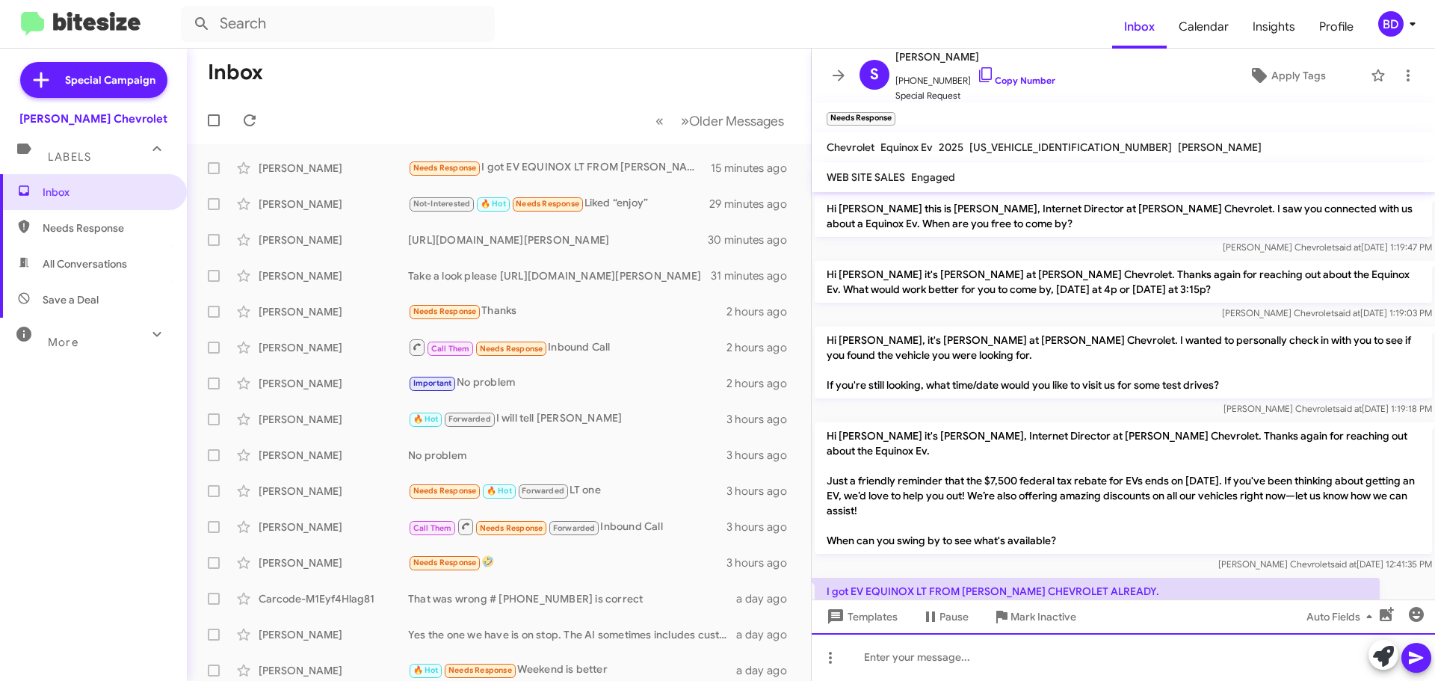
click at [929, 659] on div at bounding box center [1123, 657] width 623 height 48
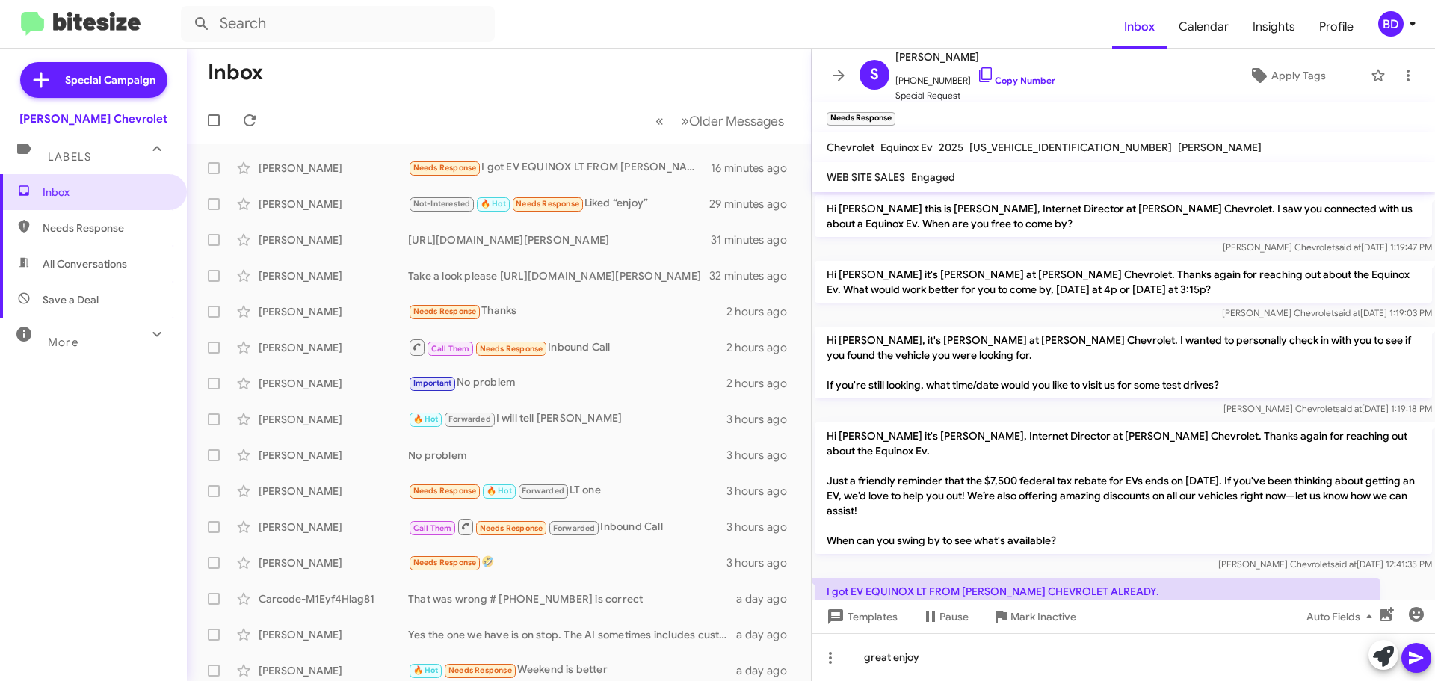
click at [1417, 664] on icon at bounding box center [1416, 658] width 18 height 18
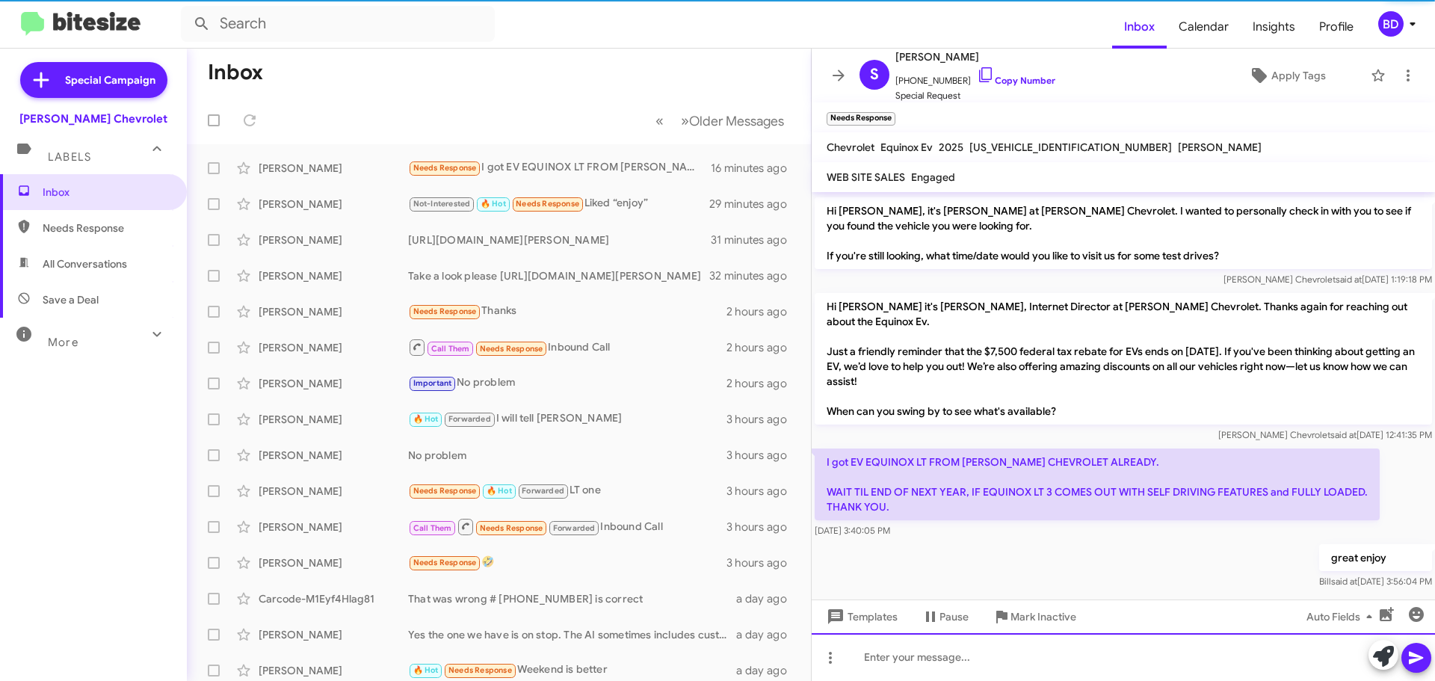
scroll to position [99, 0]
